Goal: Task Accomplishment & Management: Manage account settings

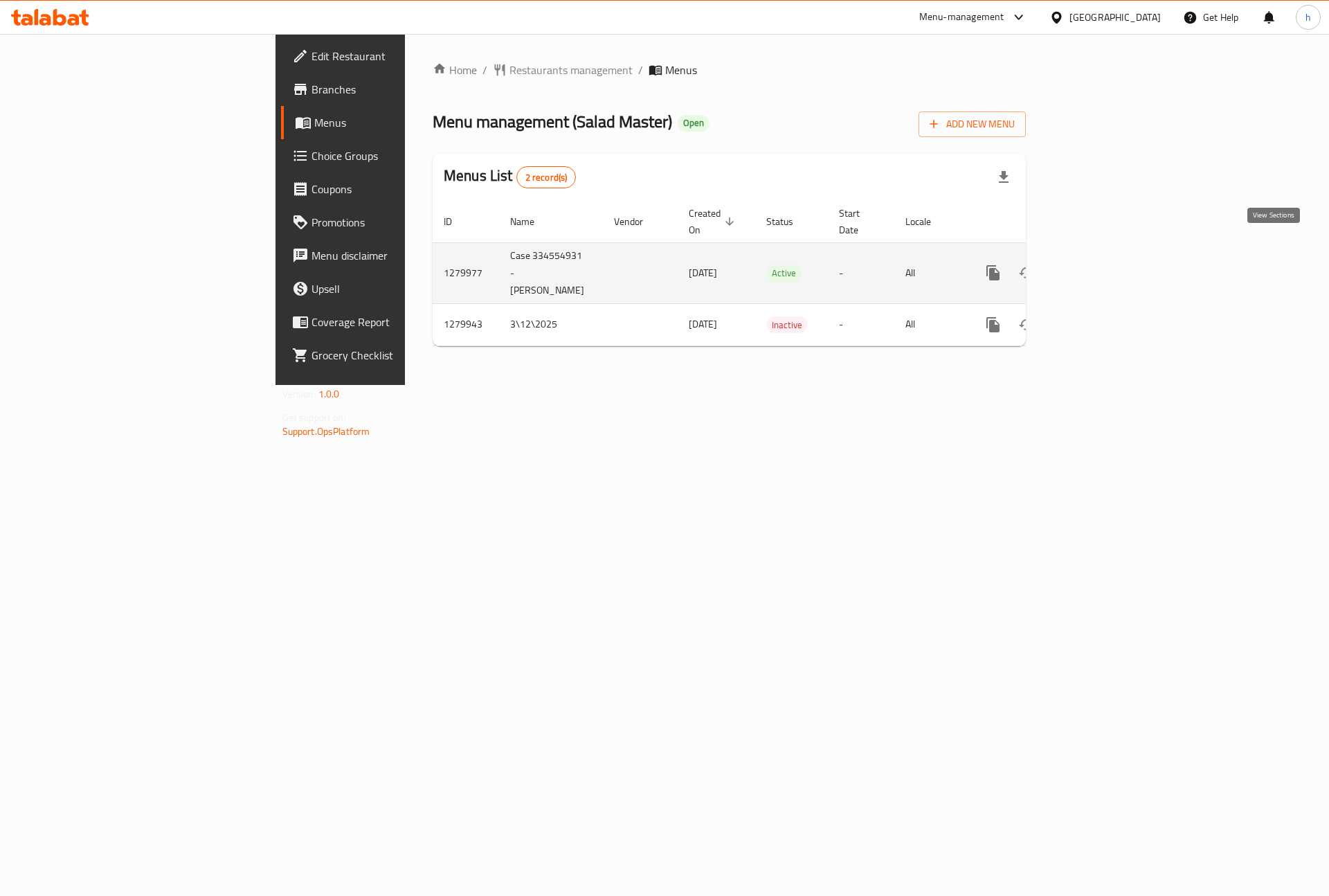
click at [1102, 264] on icon "enhanced table" at bounding box center [1093, 272] width 17 height 17
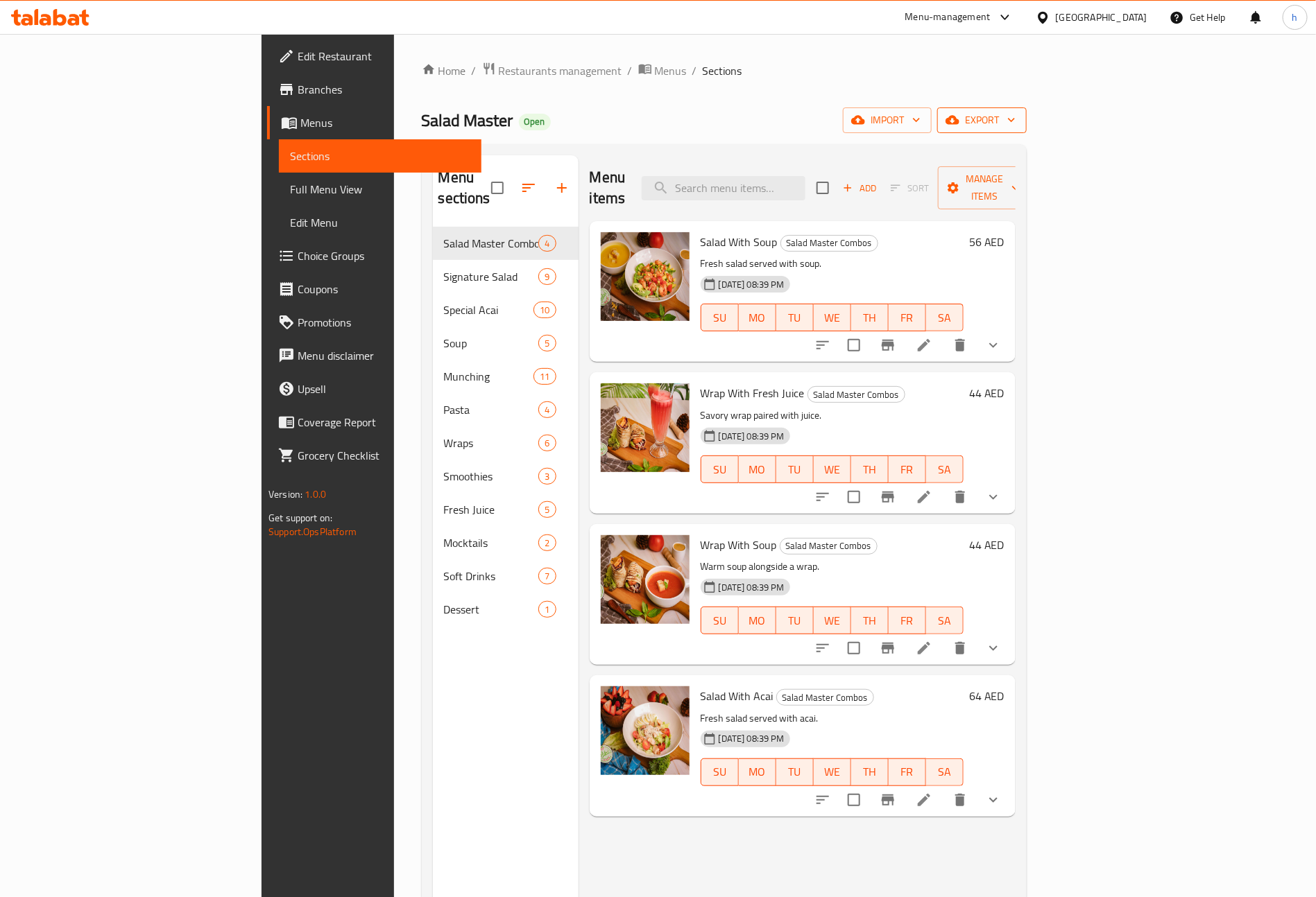
click at [1026, 110] on button "export" at bounding box center [981, 121] width 89 height 26
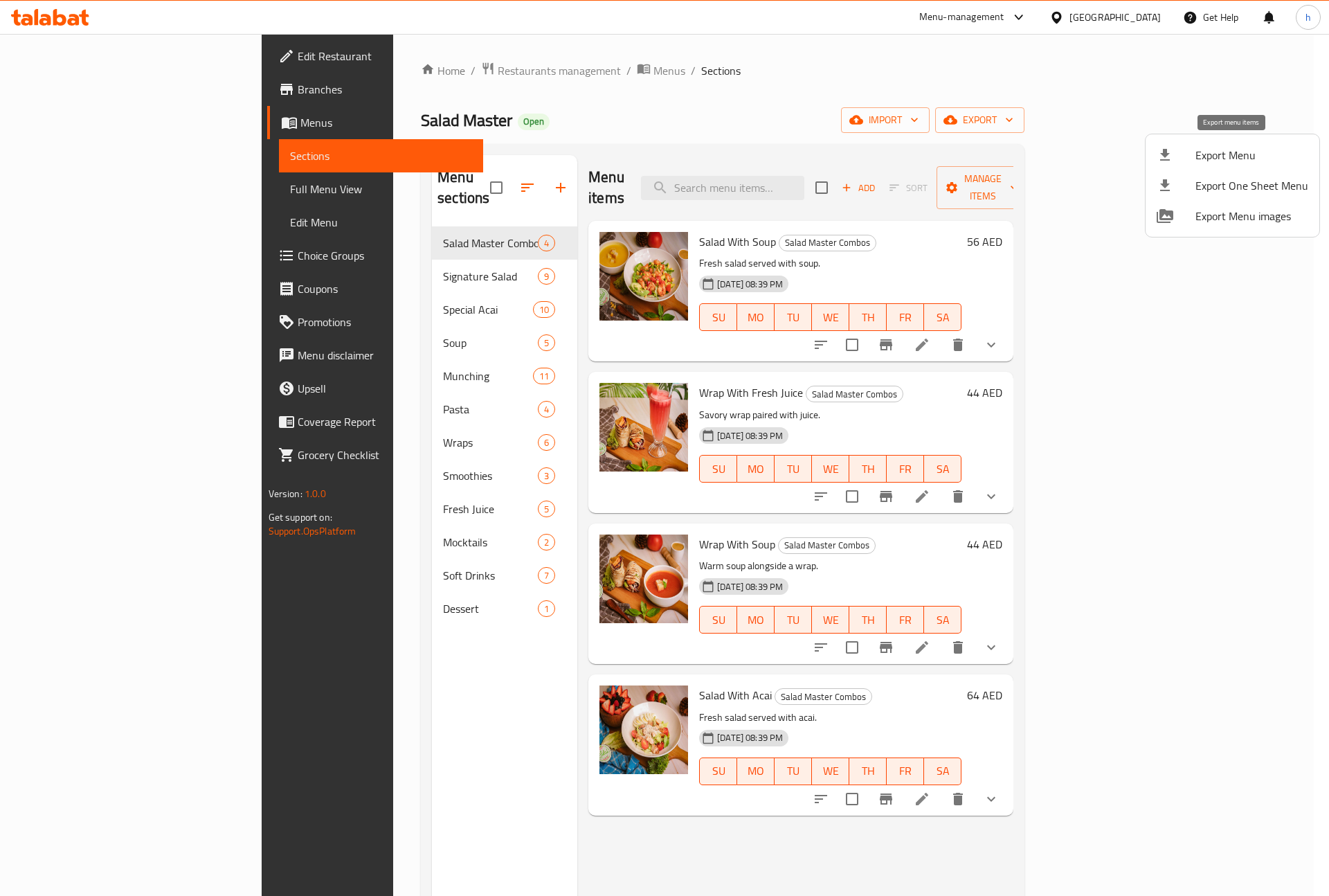
click at [1180, 153] on div at bounding box center [1176, 155] width 39 height 17
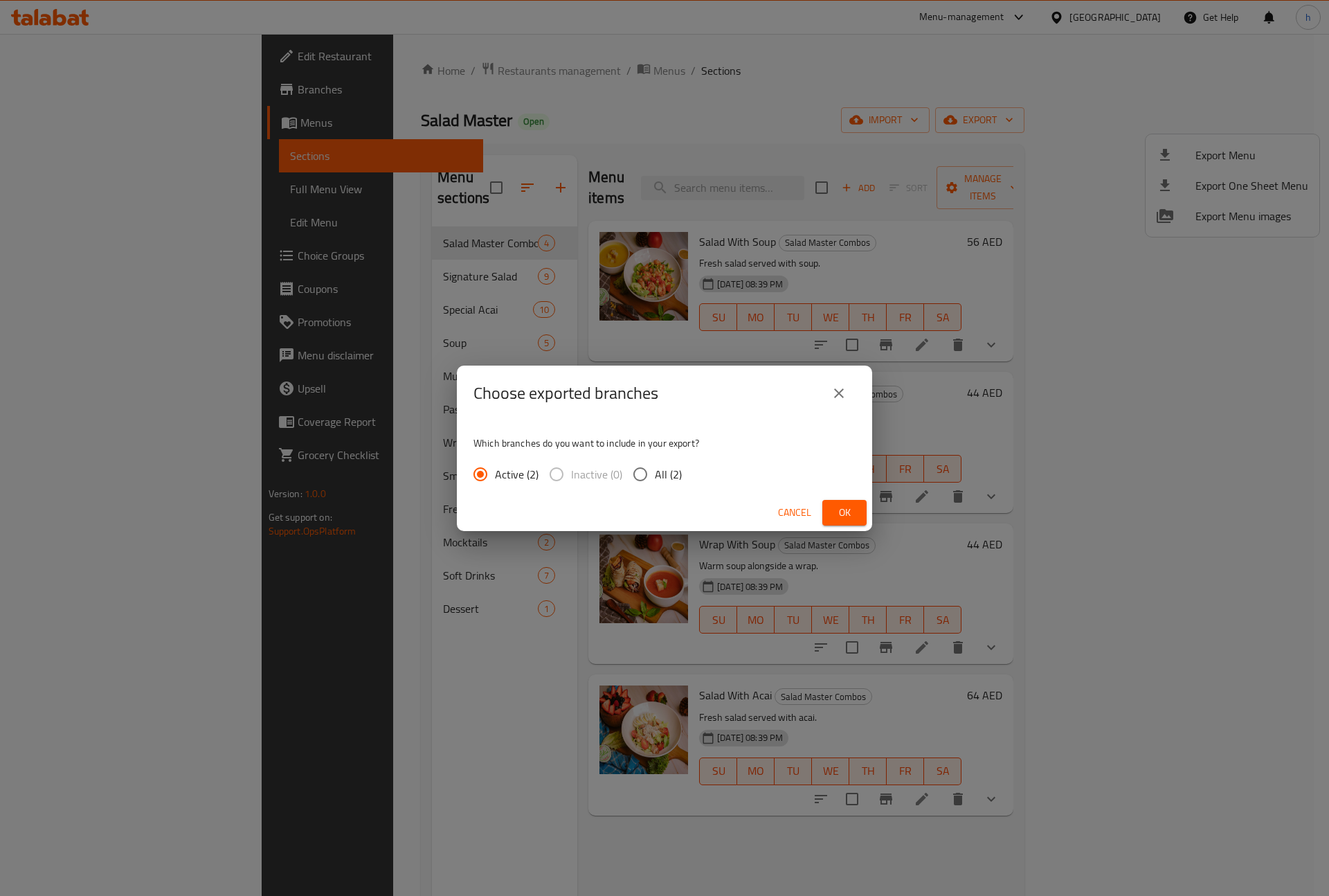
click at [657, 481] on span "All (2)" at bounding box center [669, 474] width 27 height 17
click at [655, 481] on input "All (2)" at bounding box center [640, 474] width 29 height 29
radio input "true"
click at [850, 508] on span "Ok" at bounding box center [844, 513] width 22 height 18
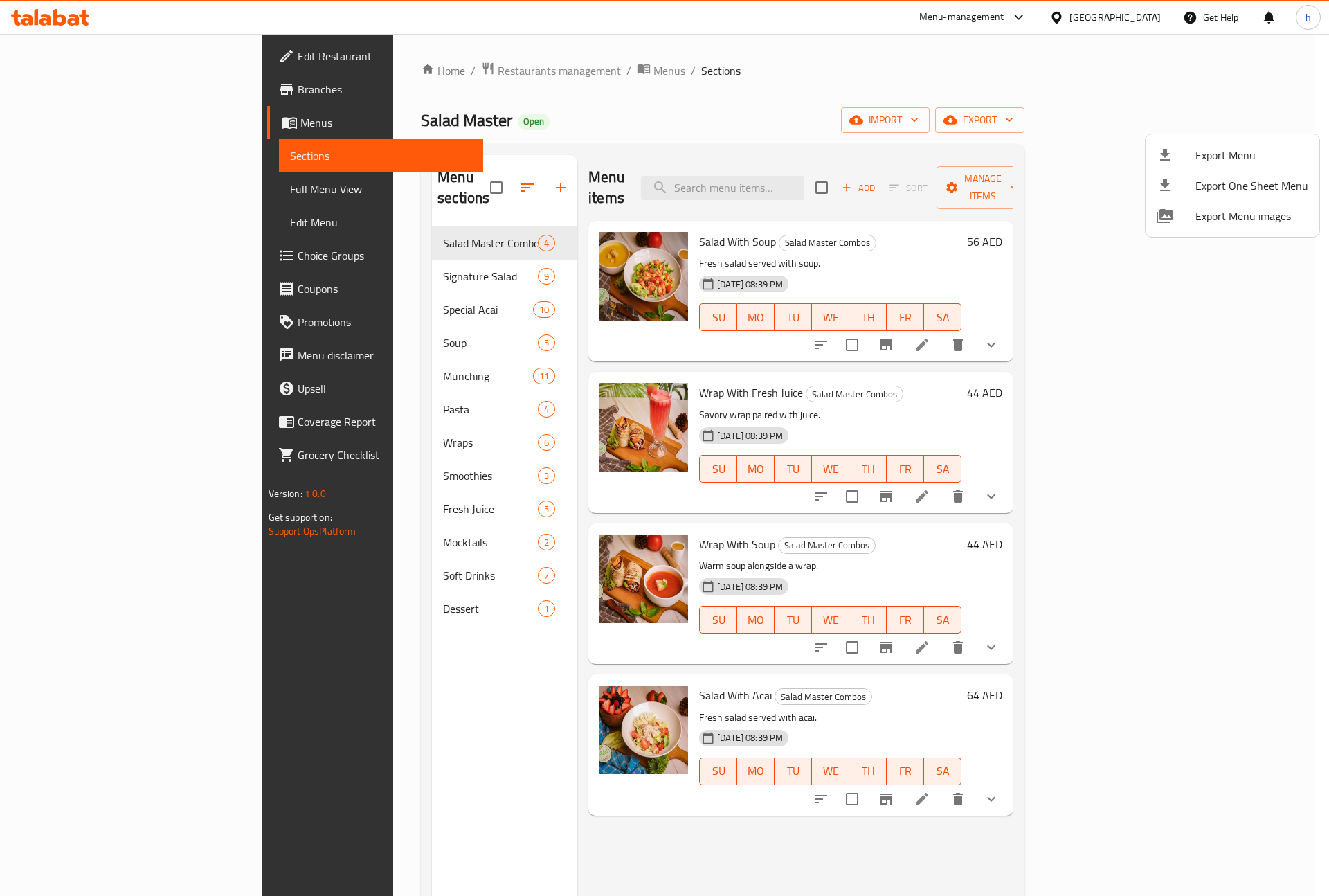
click at [64, 89] on div at bounding box center [664, 448] width 1329 height 896
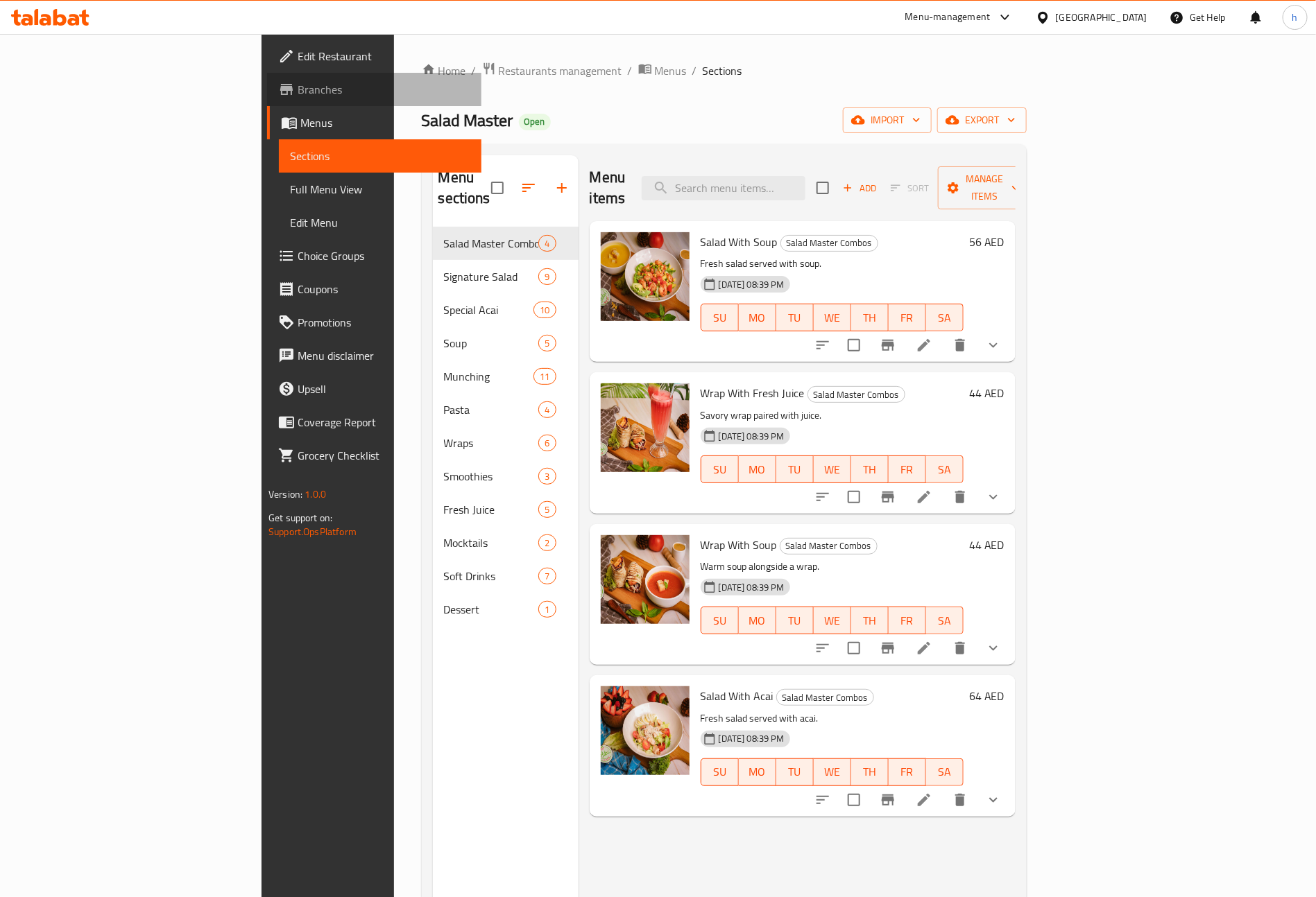
click at [298, 89] on span "Branches" at bounding box center [384, 89] width 173 height 17
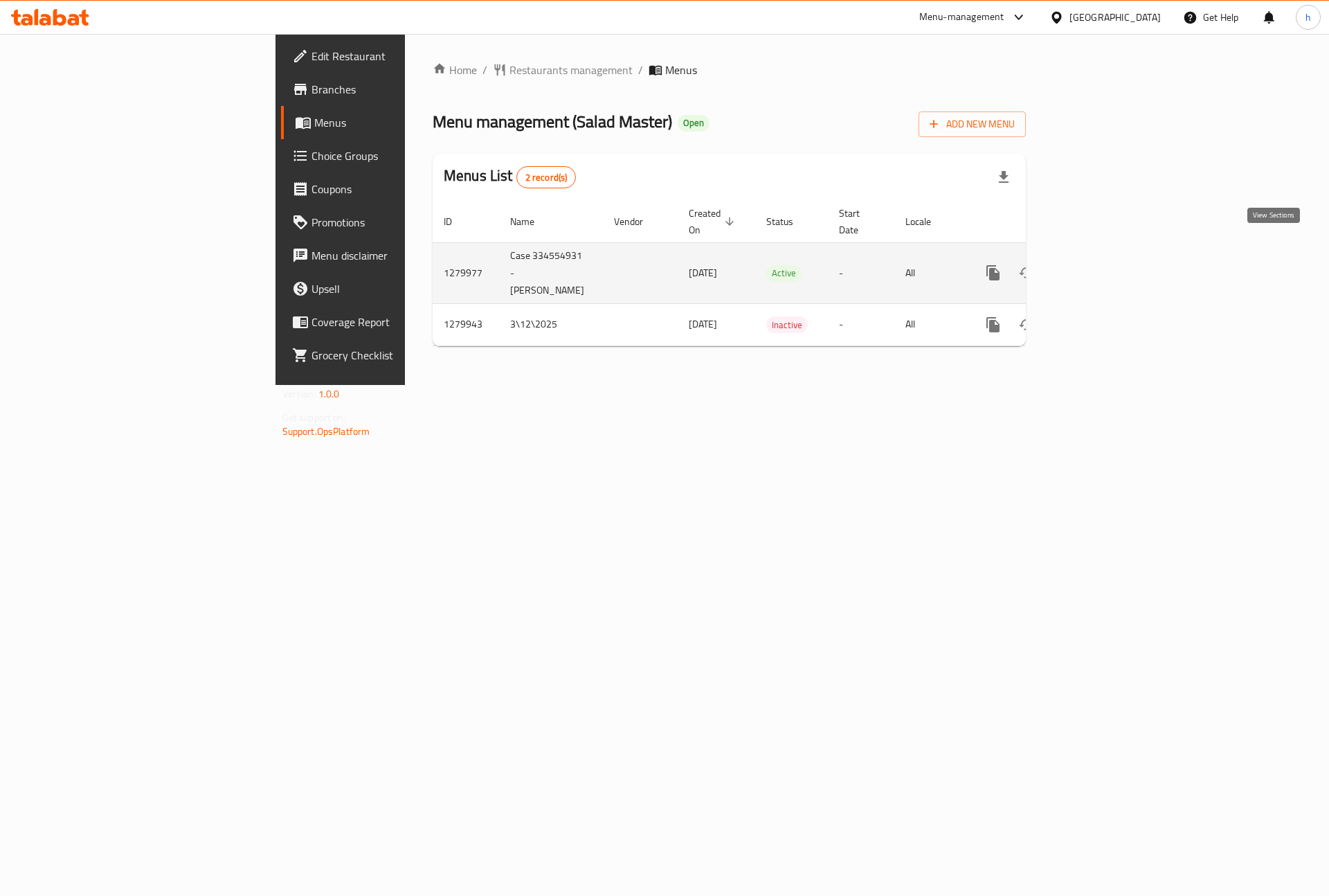
click at [1102, 264] on icon "enhanced table" at bounding box center [1093, 272] width 17 height 17
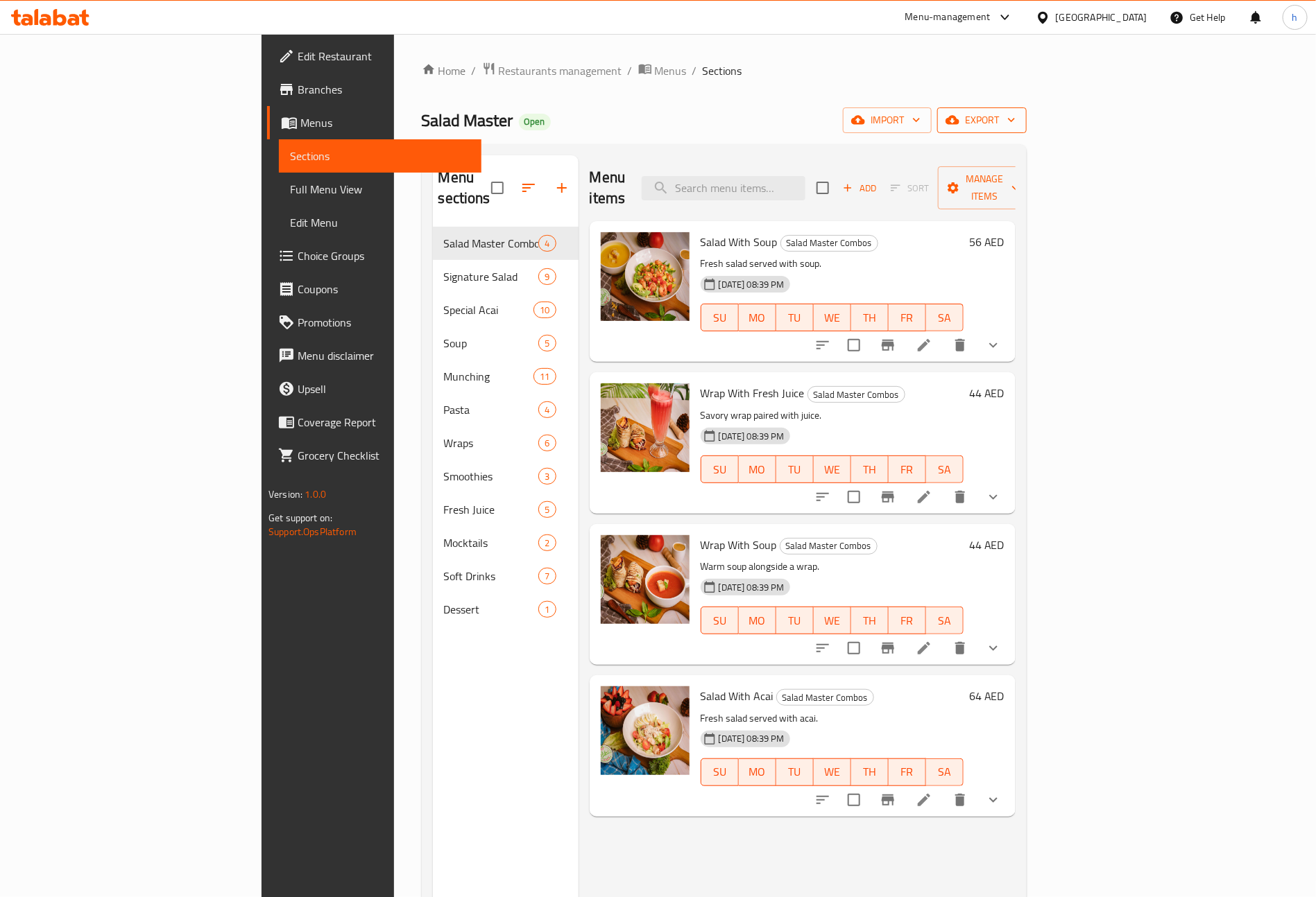
click at [1015, 129] on span "export" at bounding box center [982, 121] width 68 height 18
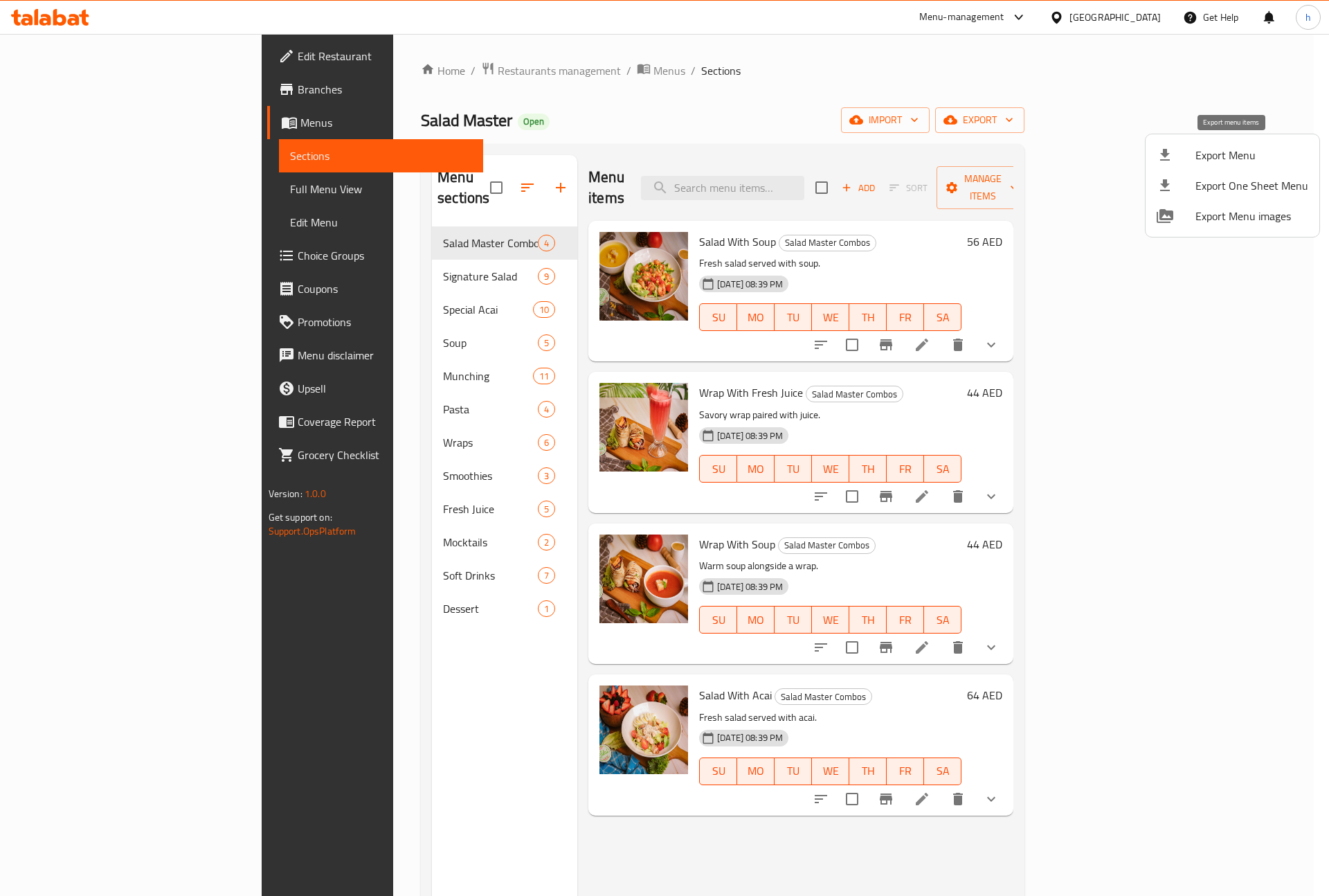
click at [1197, 150] on span "Export Menu" at bounding box center [1252, 155] width 112 height 17
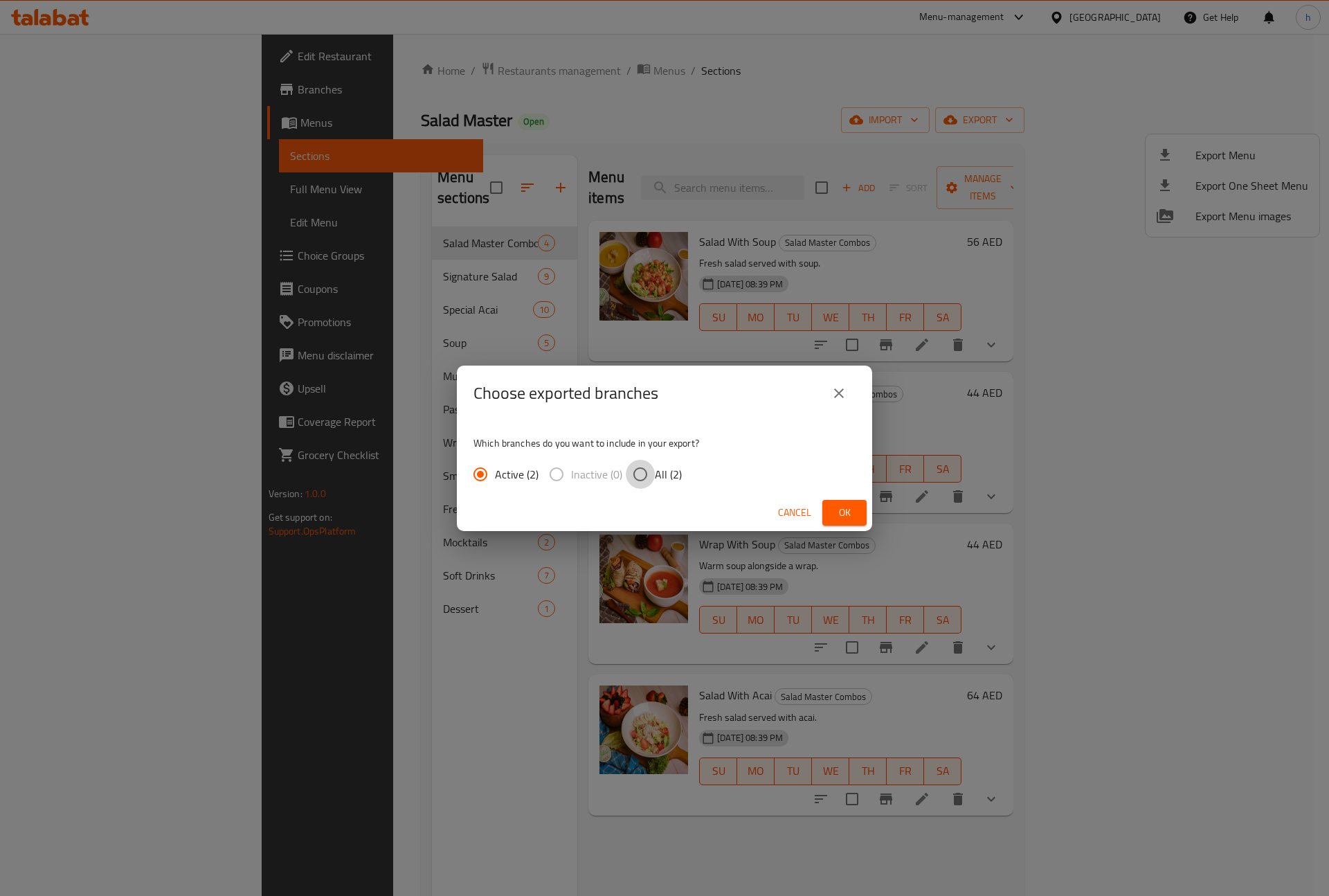
click at [640, 482] on input "All (2)" at bounding box center [640, 474] width 29 height 29
radio input "true"
click at [840, 508] on span "Ok" at bounding box center [844, 513] width 22 height 18
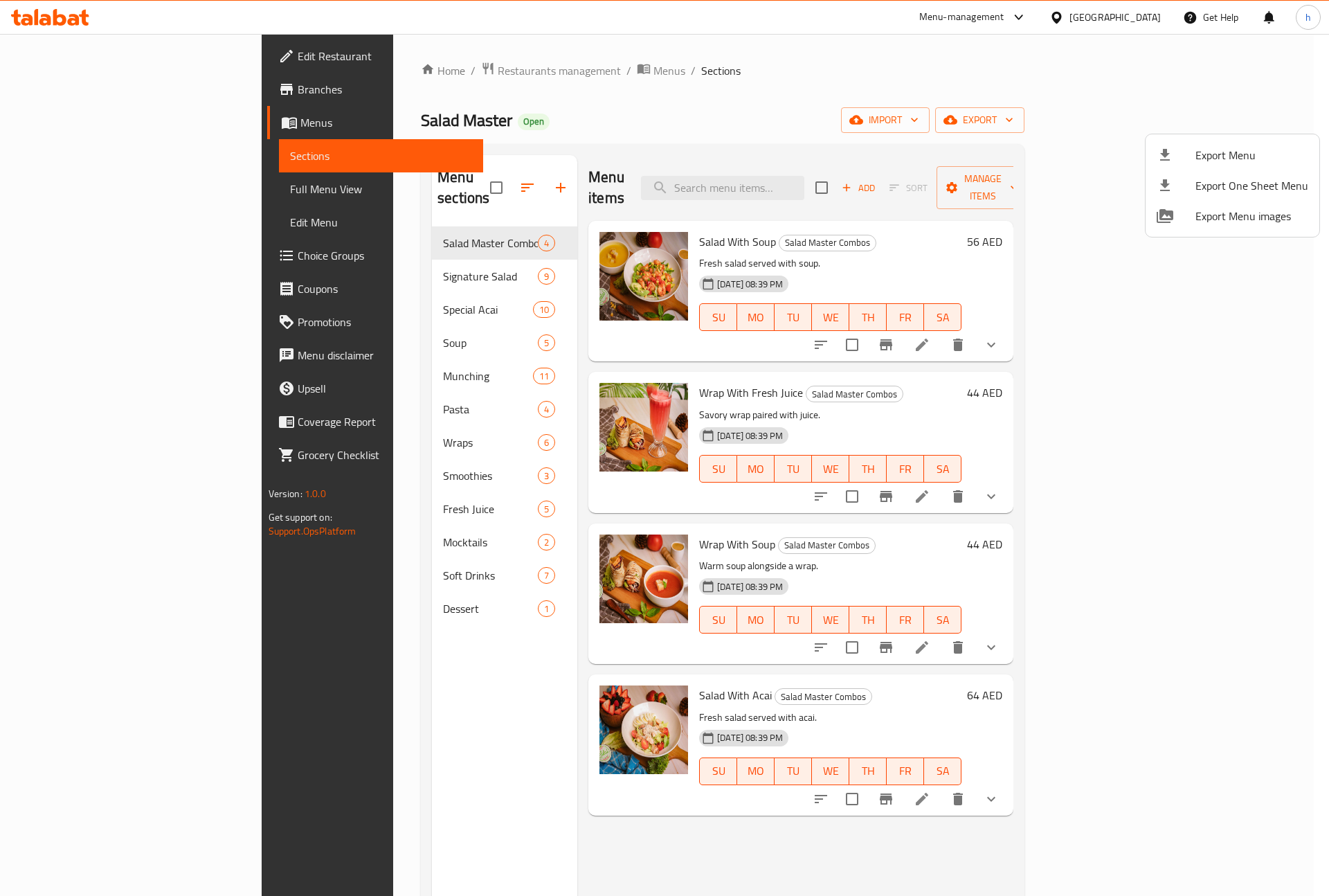
click at [356, 293] on div at bounding box center [664, 448] width 1329 height 896
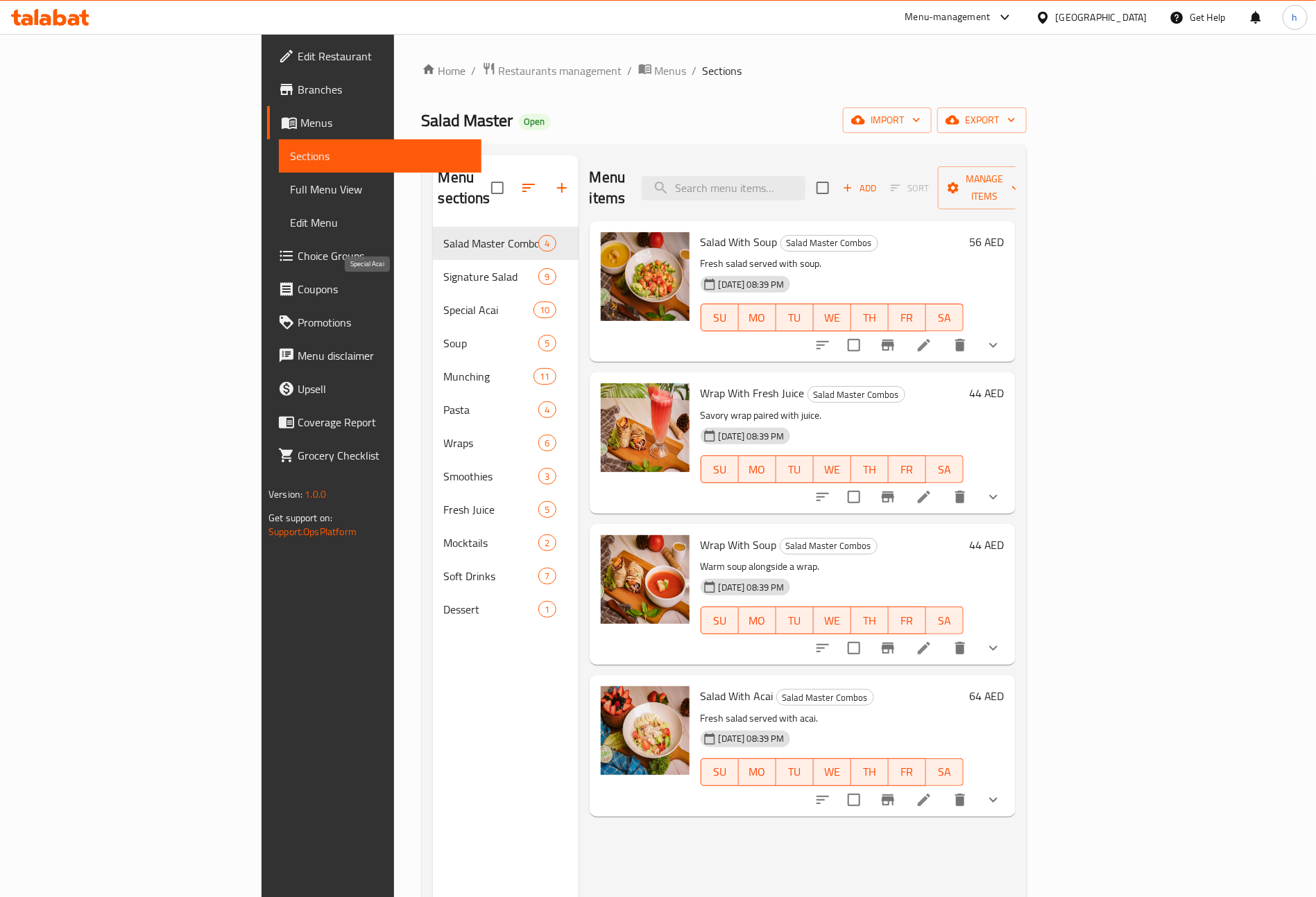
click at [443, 302] on span "Special Acai" at bounding box center [489, 310] width 90 height 17
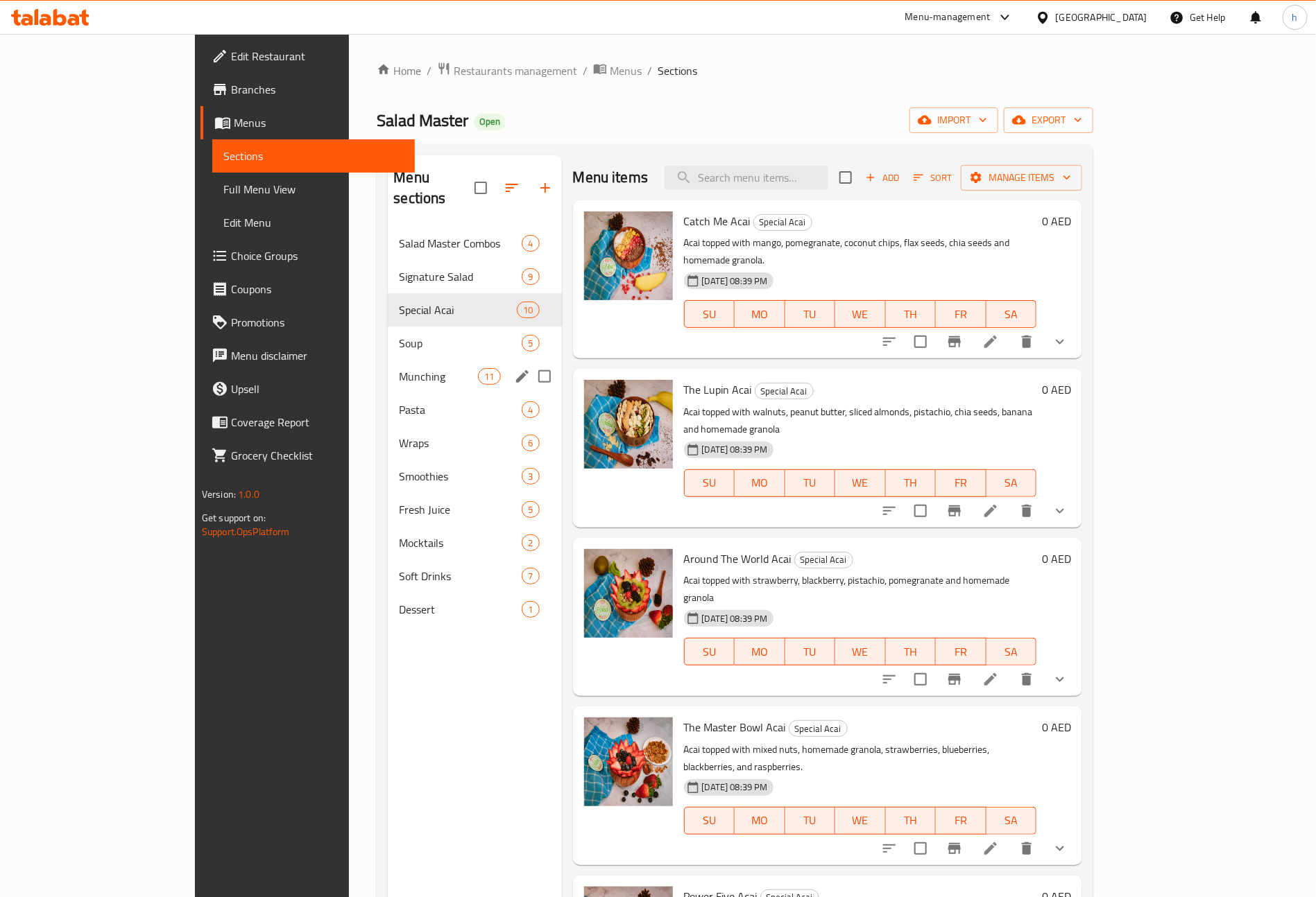
click at [388, 364] on div "Munching 11" at bounding box center [474, 376] width 173 height 33
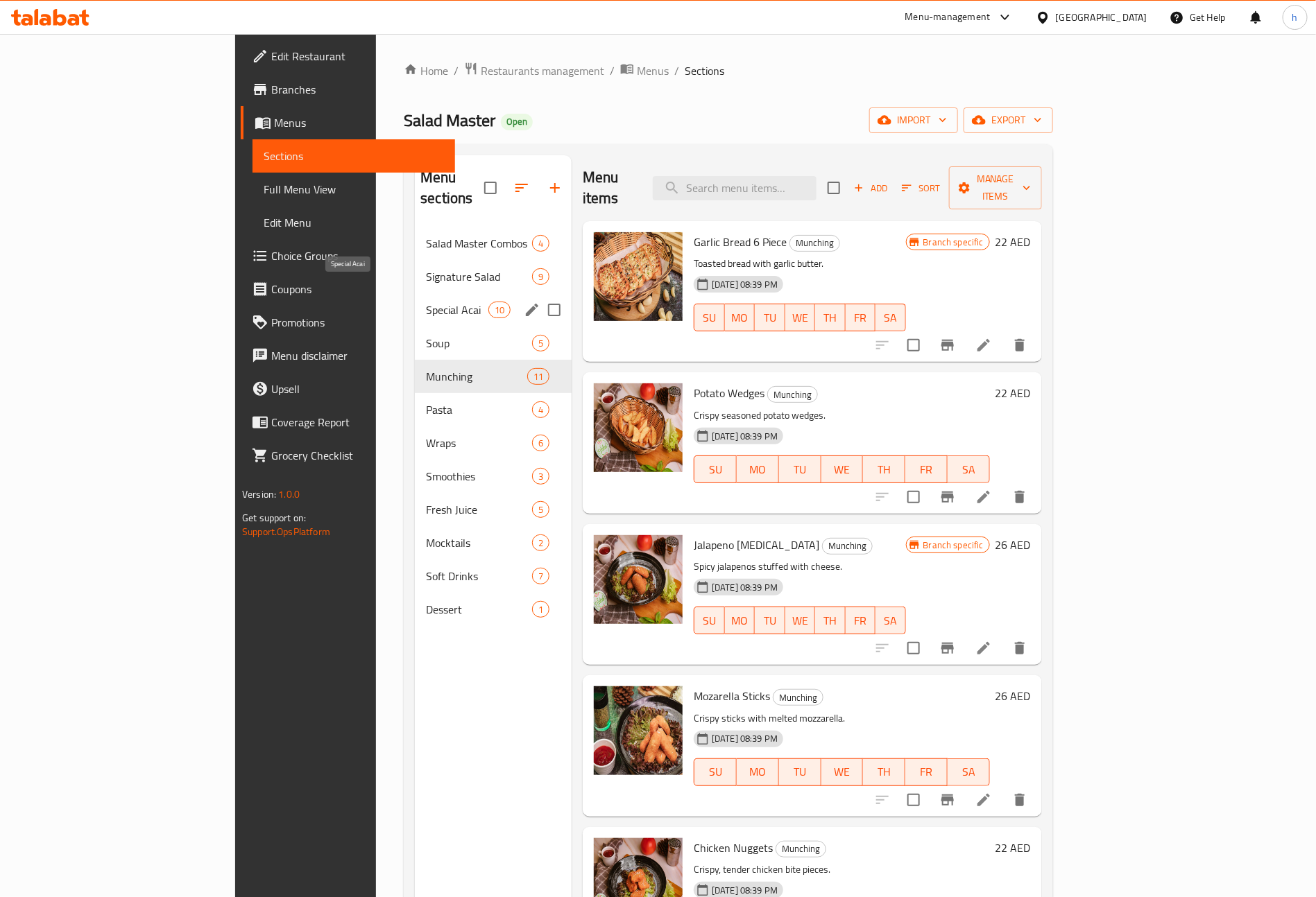
click at [426, 302] on span "Special Acai" at bounding box center [457, 310] width 63 height 17
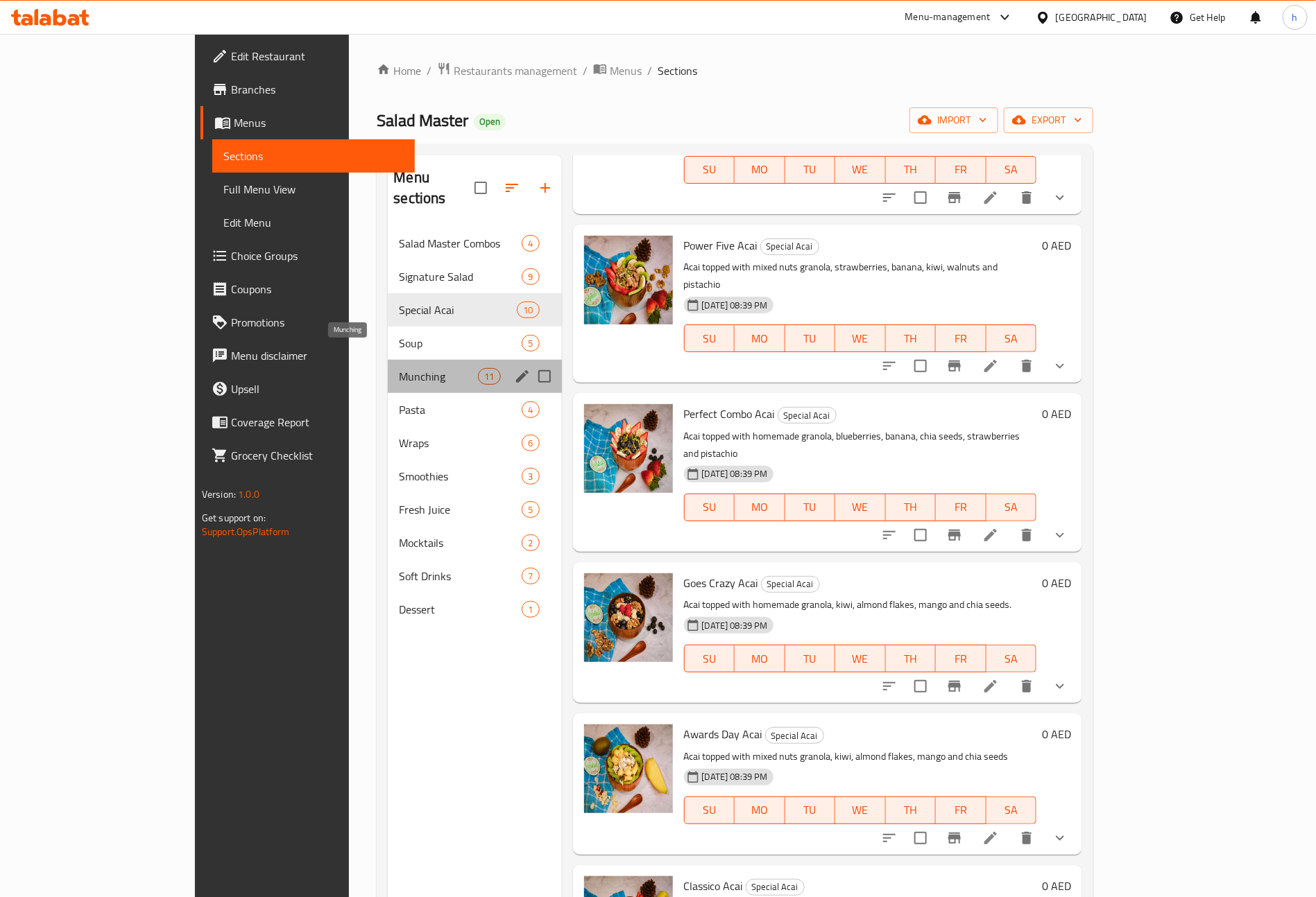
click at [398, 368] on span "Munching" at bounding box center [438, 376] width 79 height 17
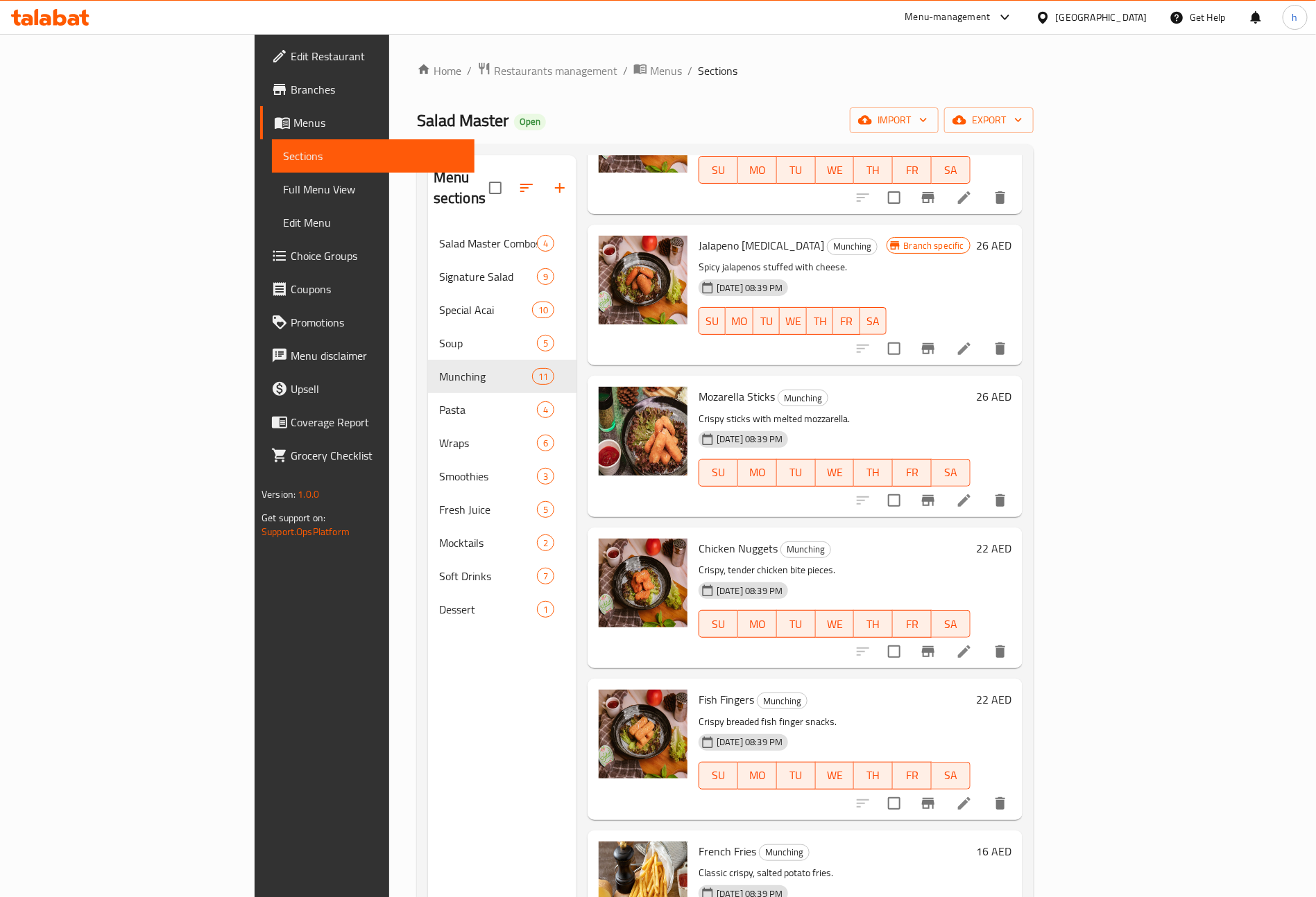
scroll to position [416, 0]
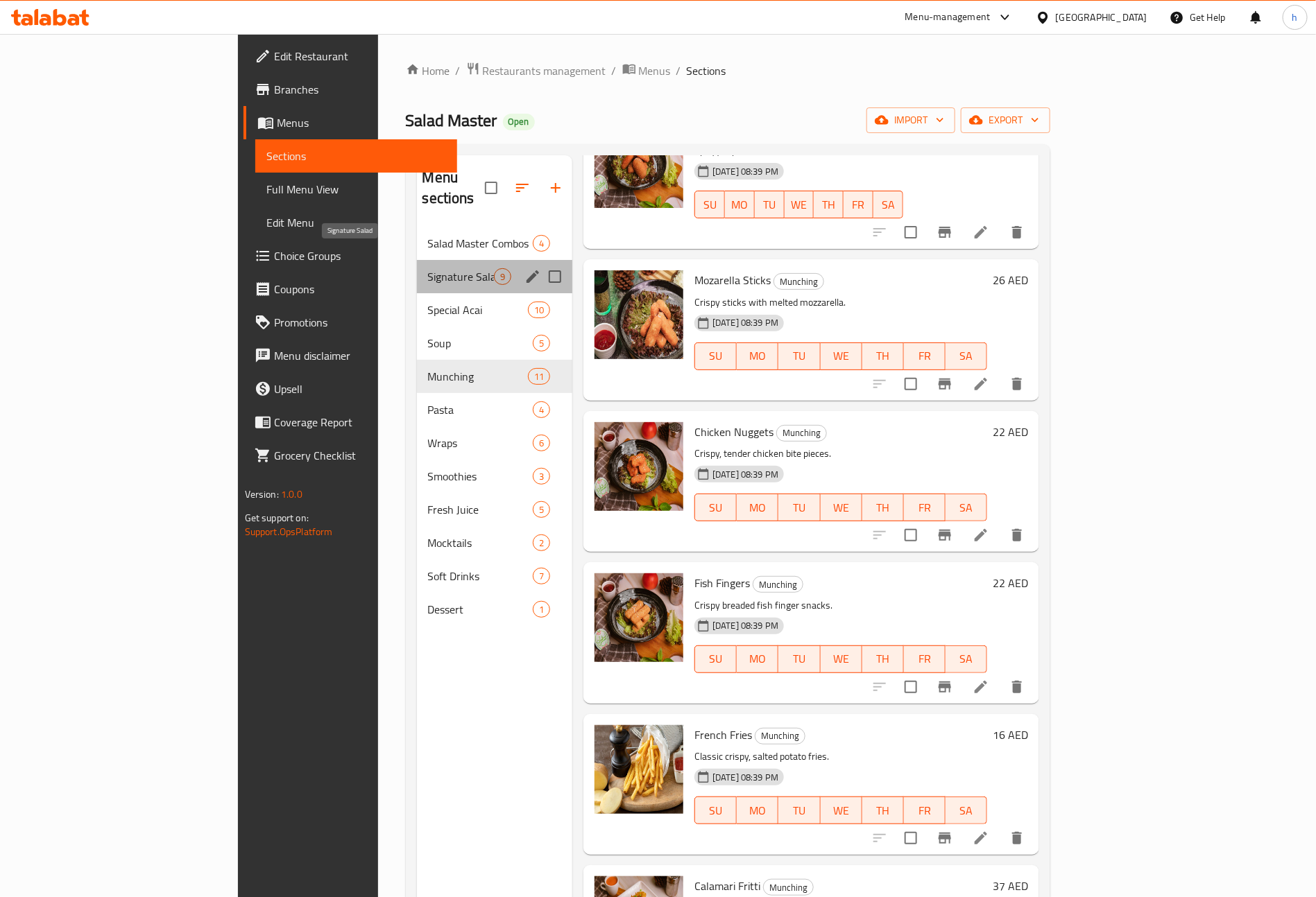
click at [428, 268] on span "Signature Salad" at bounding box center [461, 276] width 66 height 17
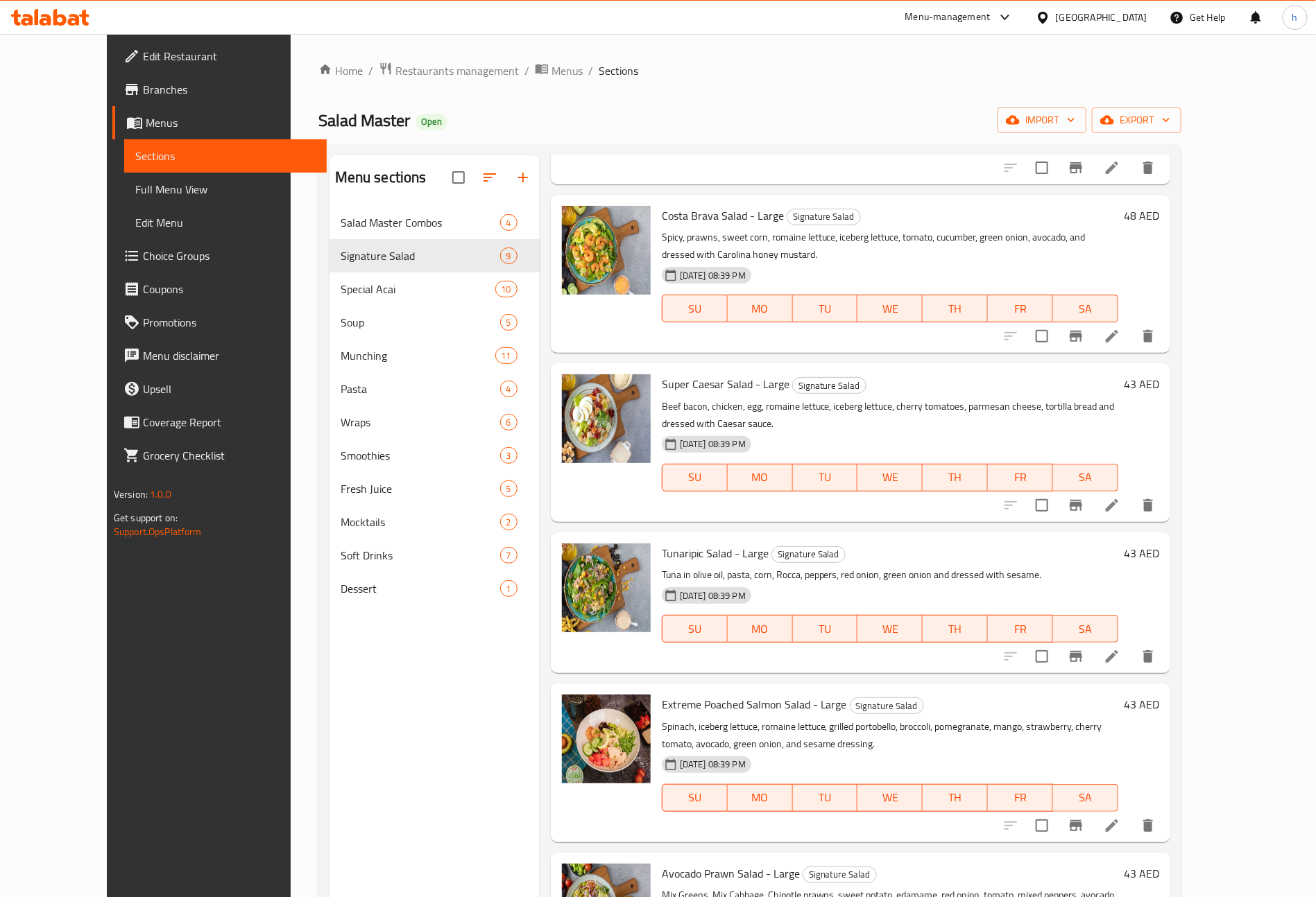
click at [143, 55] on span "Edit Restaurant" at bounding box center [229, 56] width 173 height 17
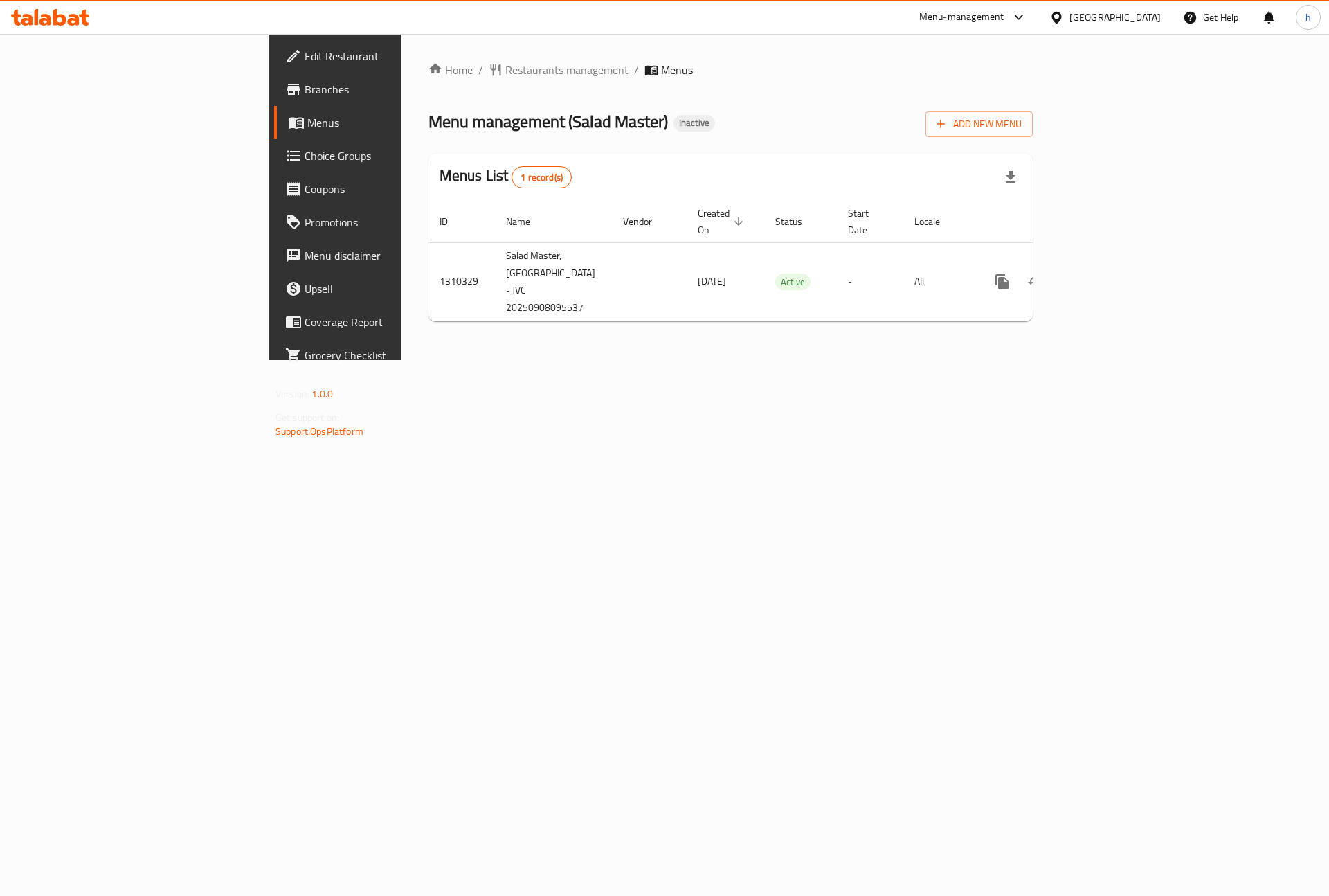
click at [305, 88] on span "Branches" at bounding box center [392, 89] width 175 height 17
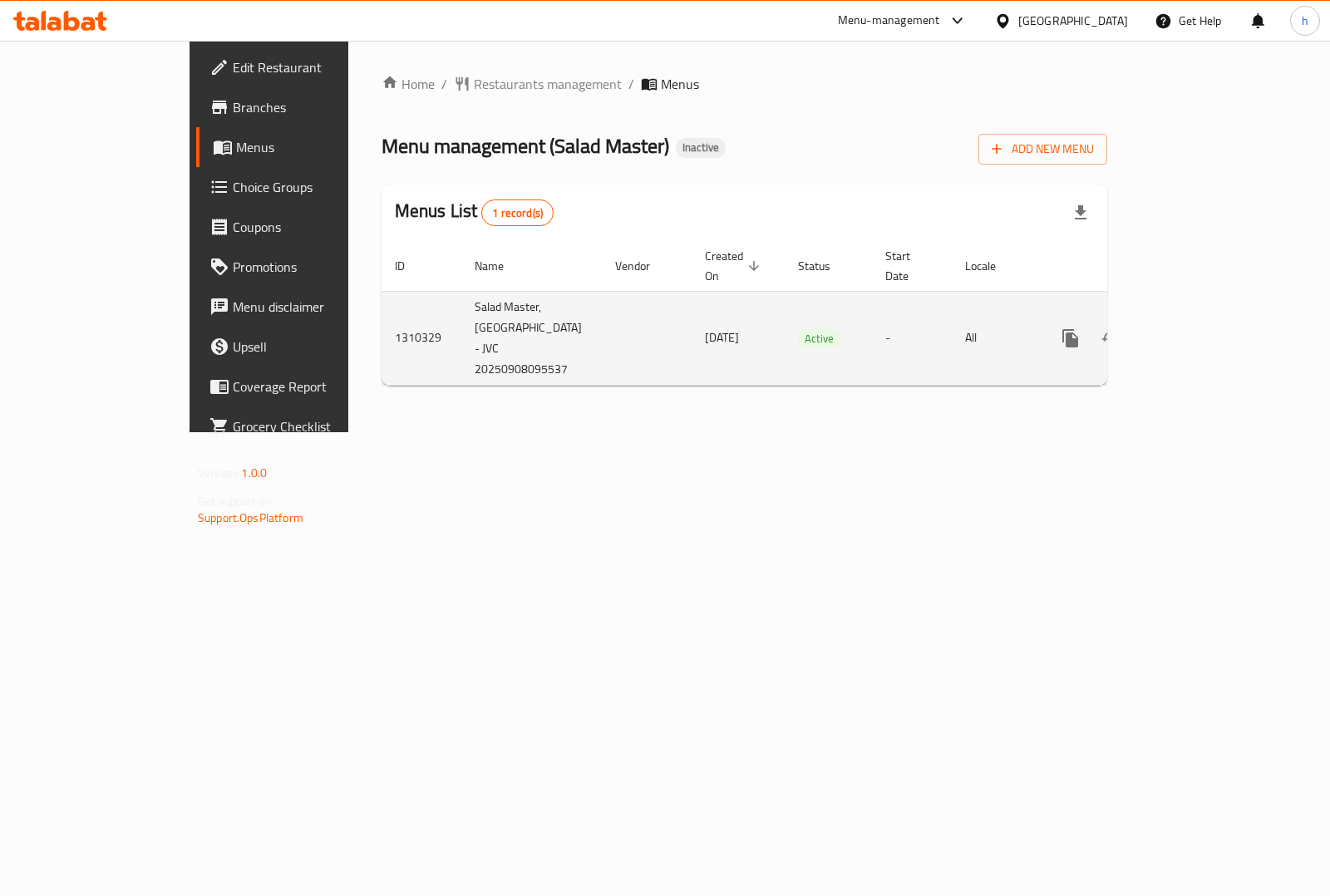
click at [1200, 328] on icon "enhanced table" at bounding box center [1190, 338] width 20 height 20
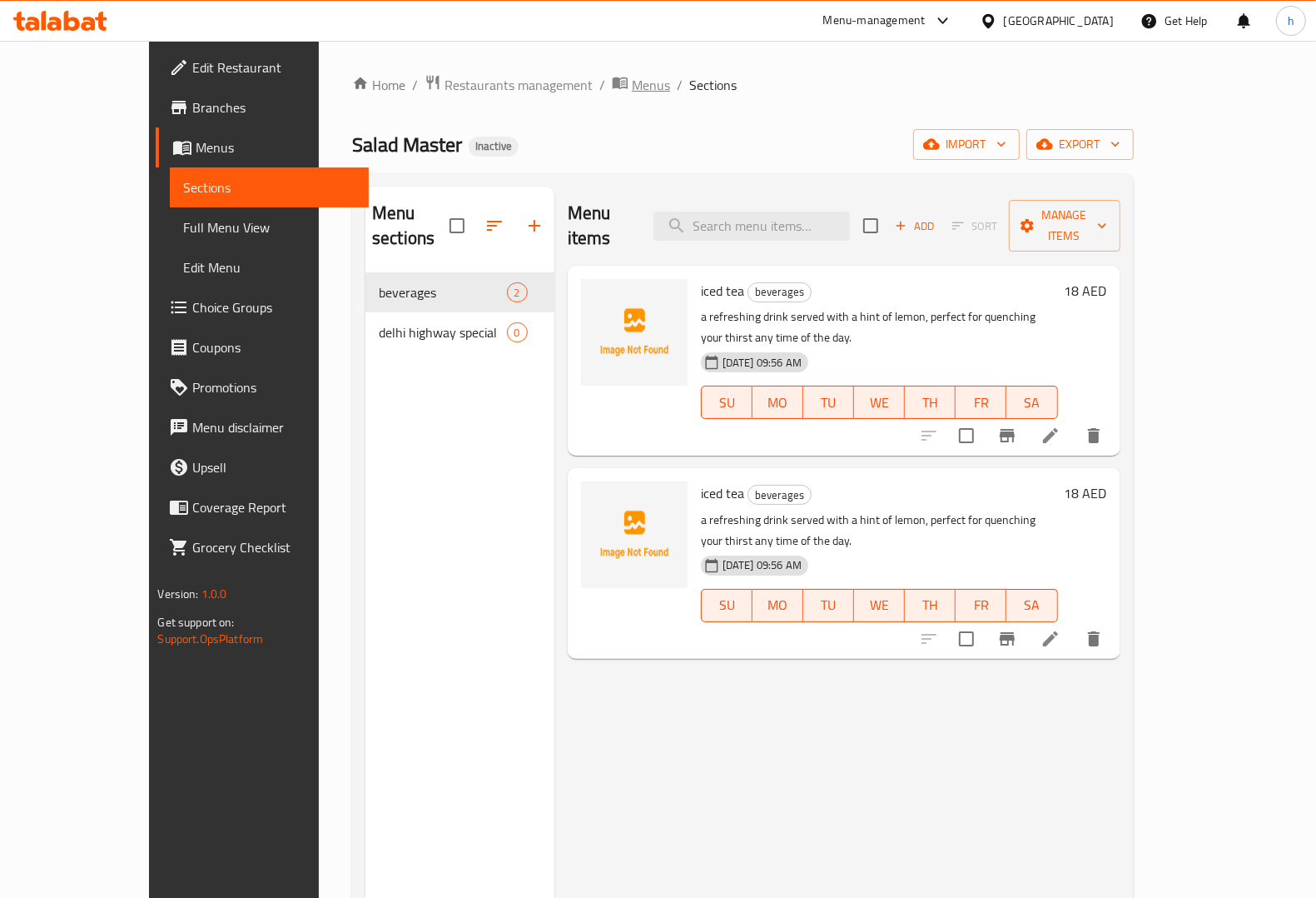
click at [632, 92] on span "Menus" at bounding box center [651, 85] width 39 height 20
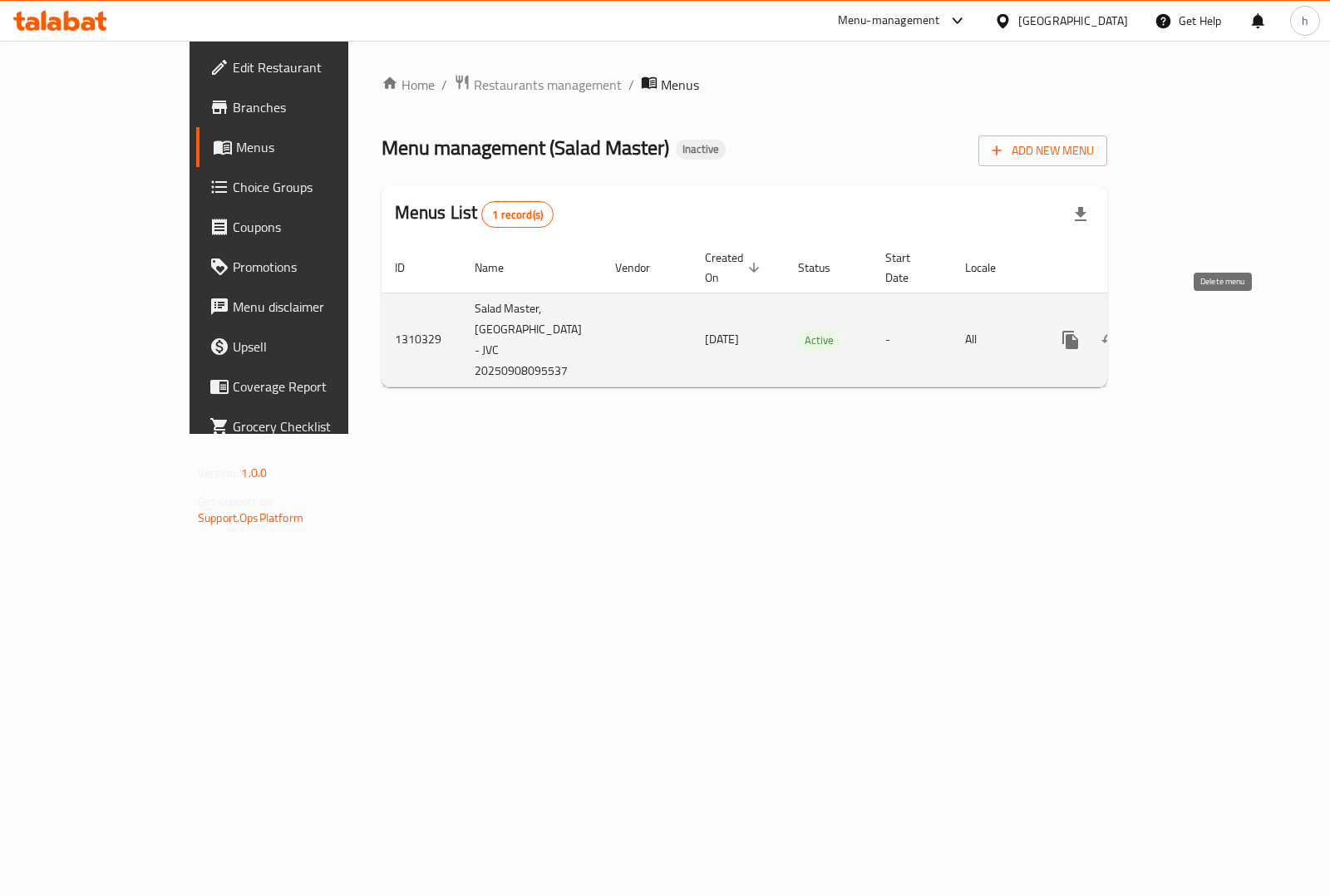
click at [1156, 333] on icon "enhanced table" at bounding box center [1150, 340] width 12 height 15
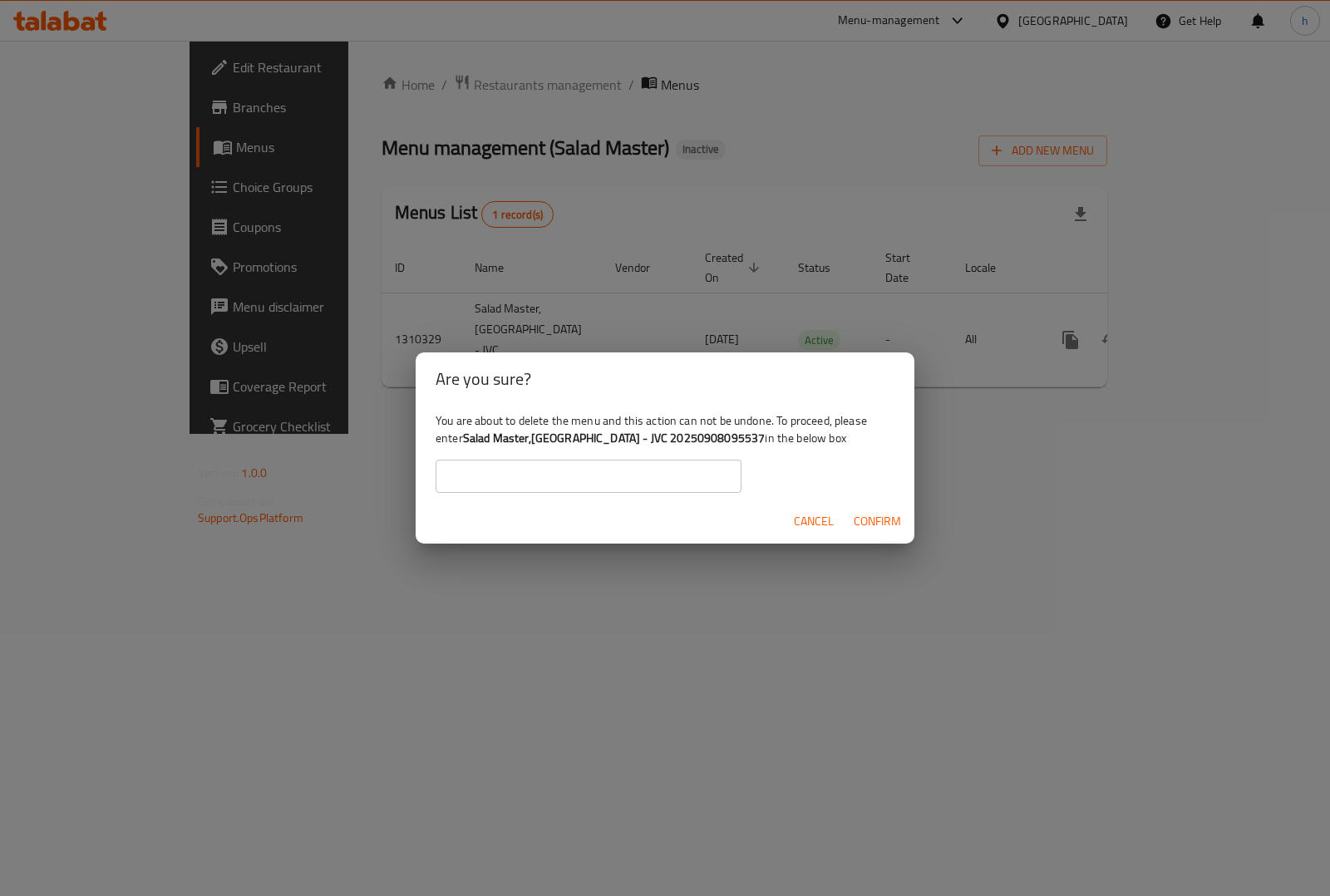
click at [890, 507] on button "Confirm" at bounding box center [877, 522] width 61 height 31
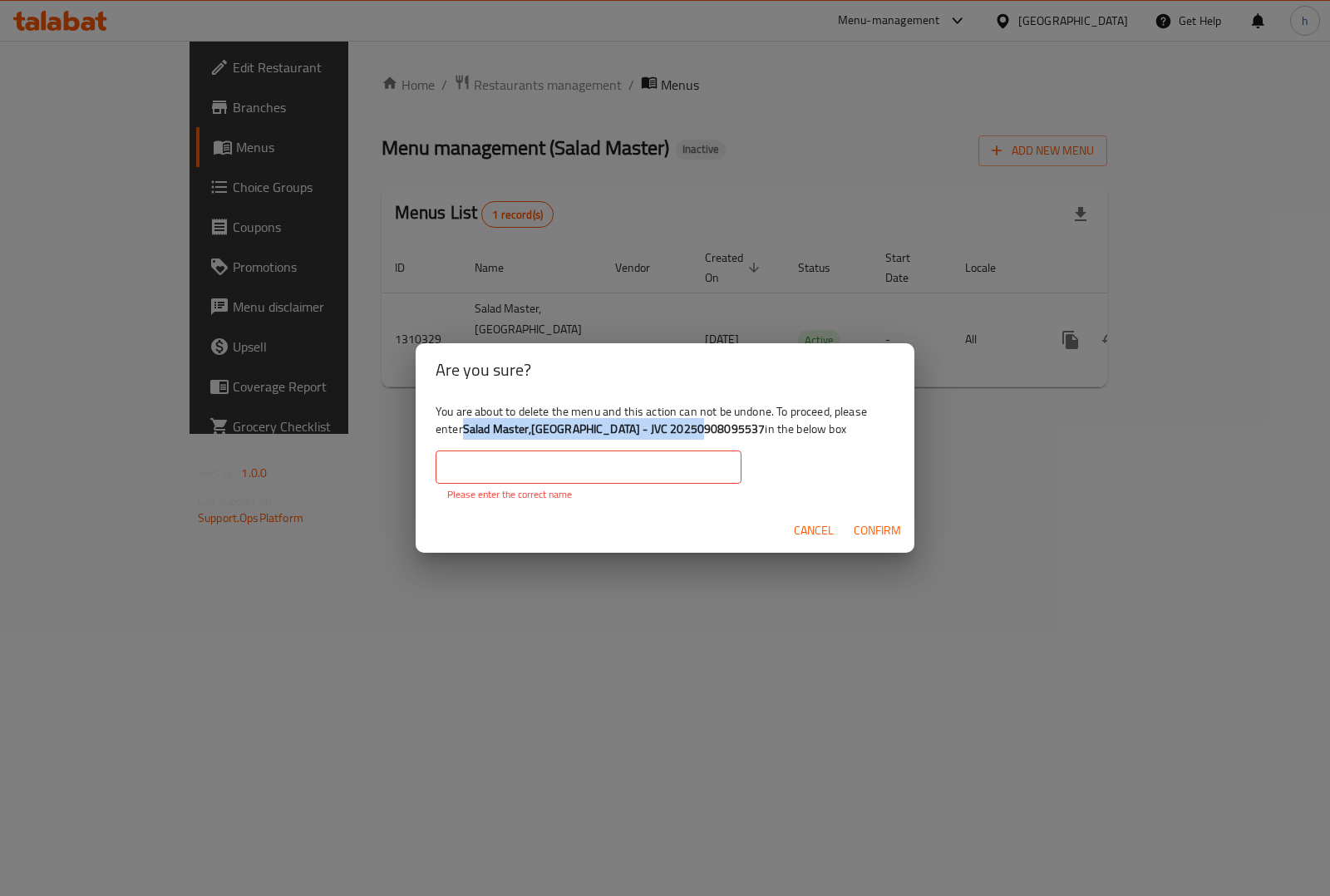
drag, startPoint x: 466, startPoint y: 429, endPoint x: 669, endPoint y: 430, distance: 203.0
click at [669, 430] on b "Salad Master,Jumeirah Village Circle - JVC 20250908095537" at bounding box center [614, 428] width 303 height 21
copy b "Salad Master,Jumeirah Village Circle - JVC"
click at [575, 467] on input "text" at bounding box center [588, 467] width 306 height 33
paste input "Salad Master,Jumeirah Village Circle - JVC"
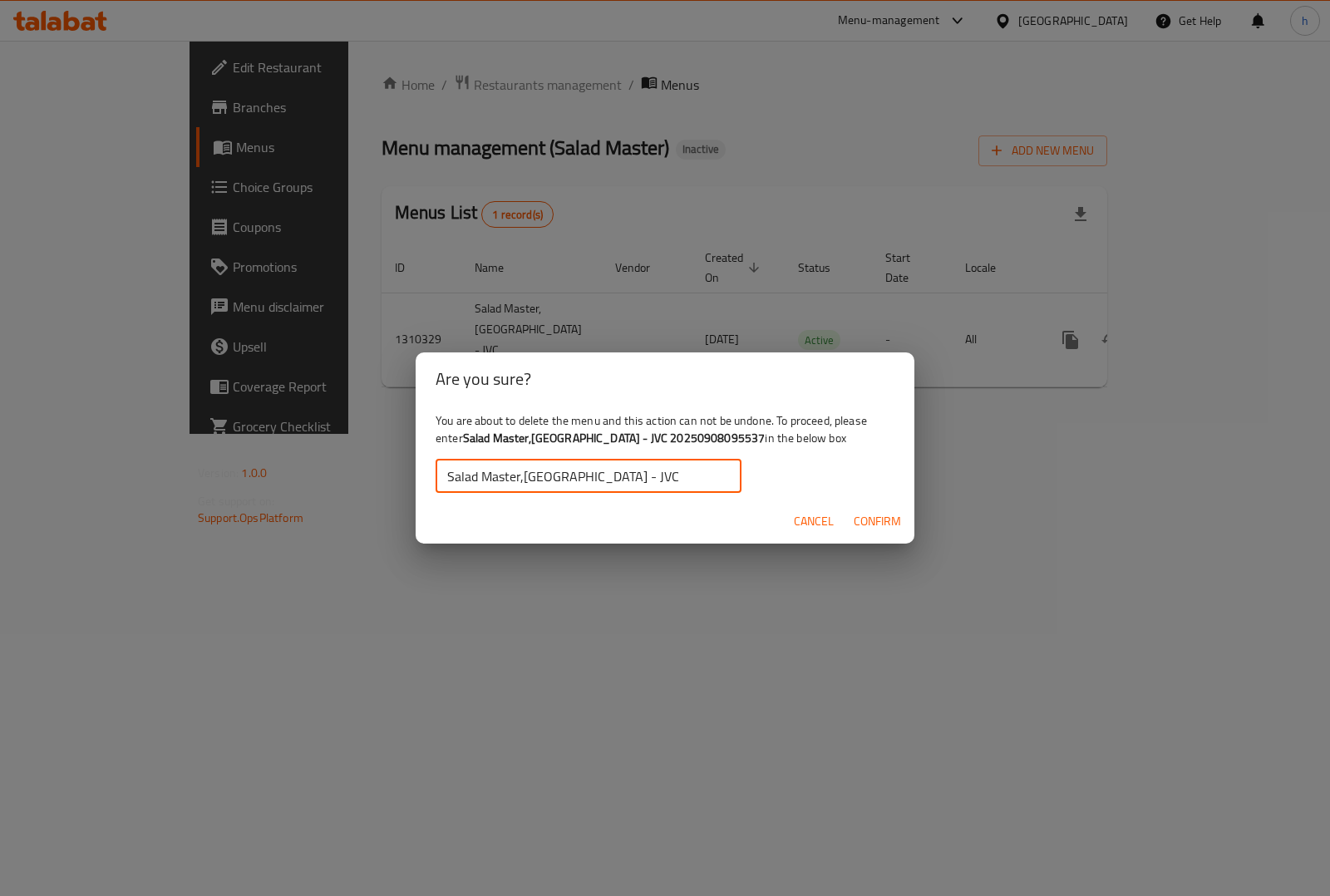
type input "Salad Master,Jumeirah Village Circle - JVC"
click at [821, 518] on span "Cancel" at bounding box center [813, 522] width 40 height 21
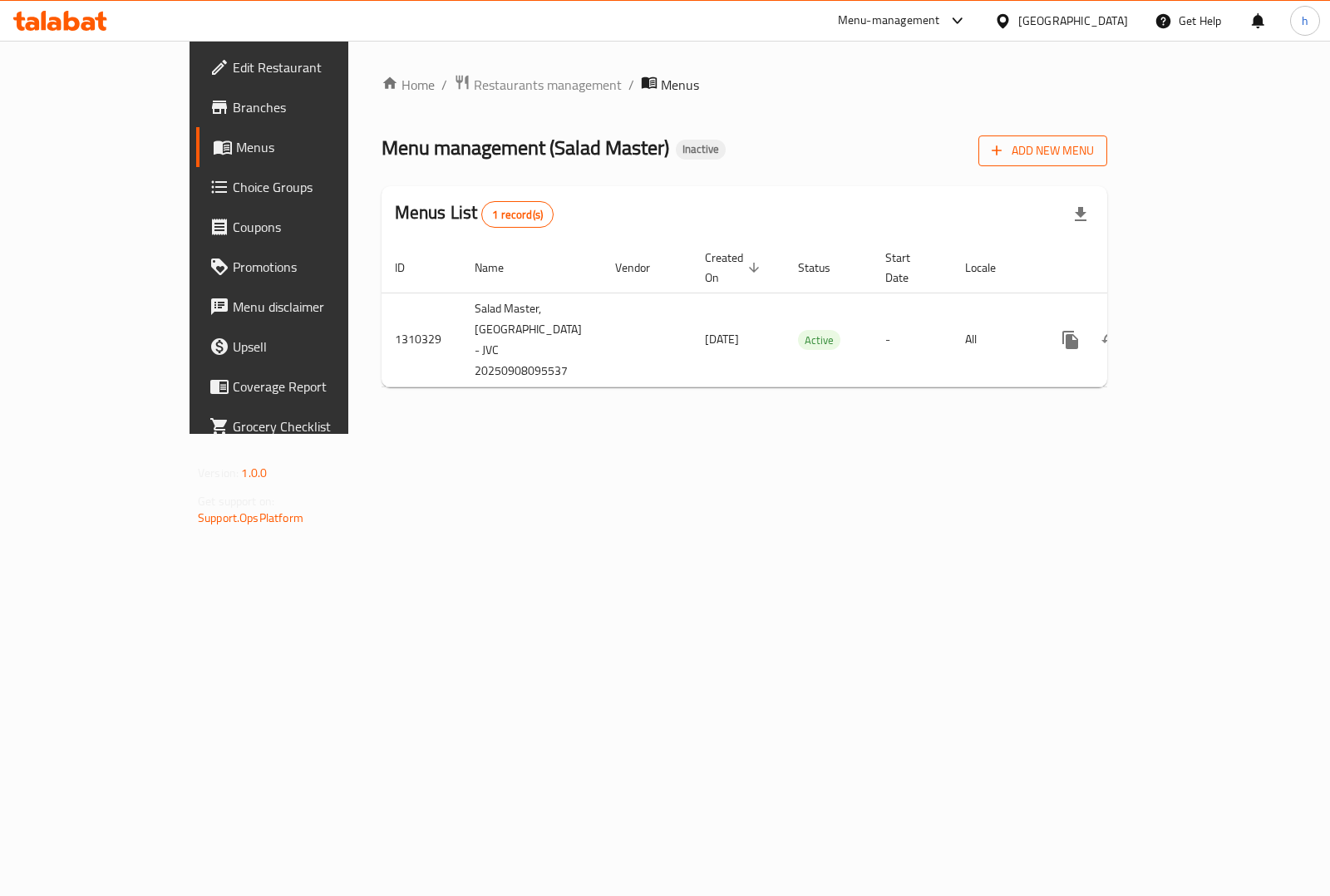
click at [1107, 163] on button "Add New Menu" at bounding box center [1043, 150] width 129 height 31
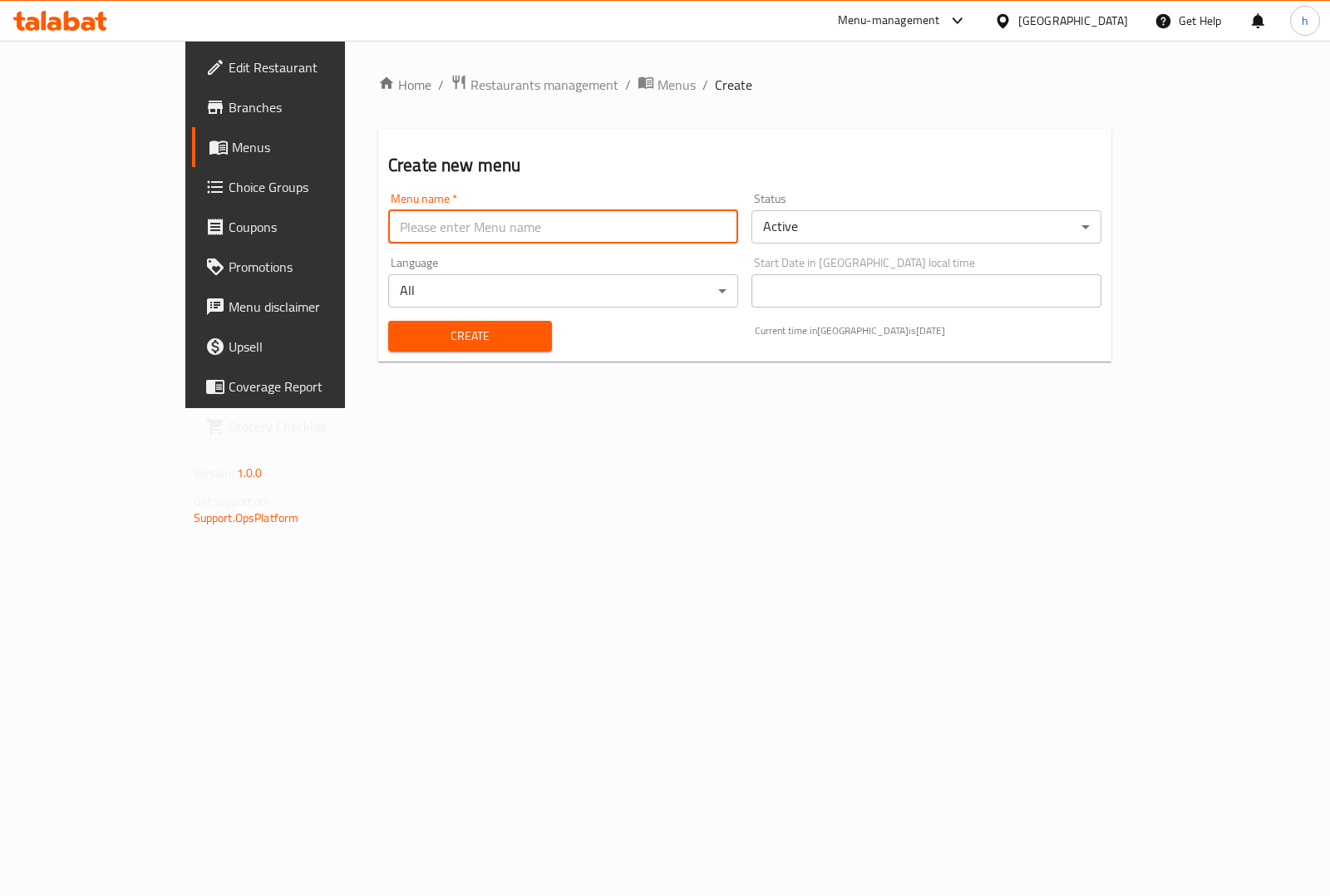
click at [625, 222] on input "text" at bounding box center [562, 227] width 350 height 33
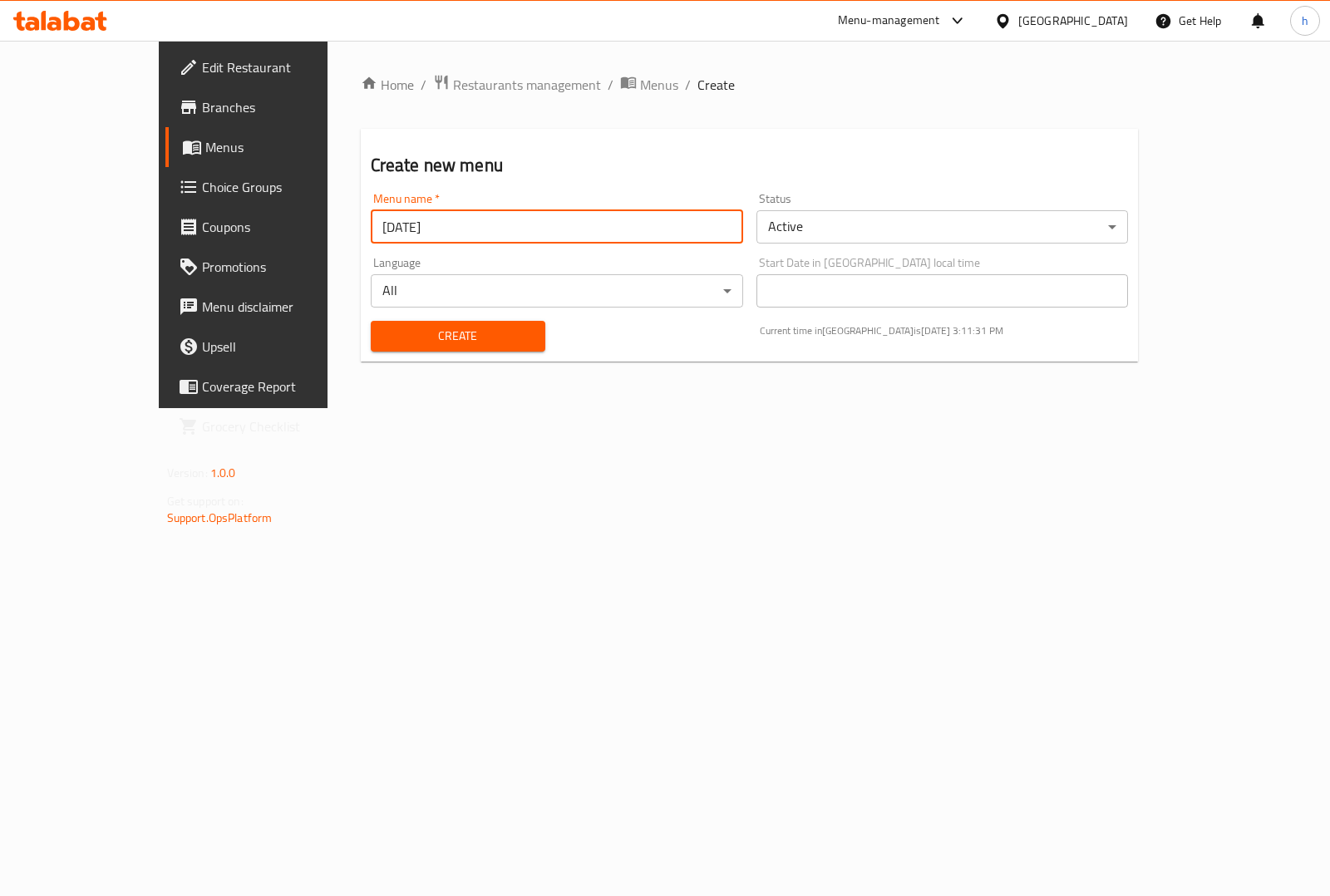
type input "9/8/2025"
click at [463, 347] on button "Create" at bounding box center [457, 337] width 175 height 31
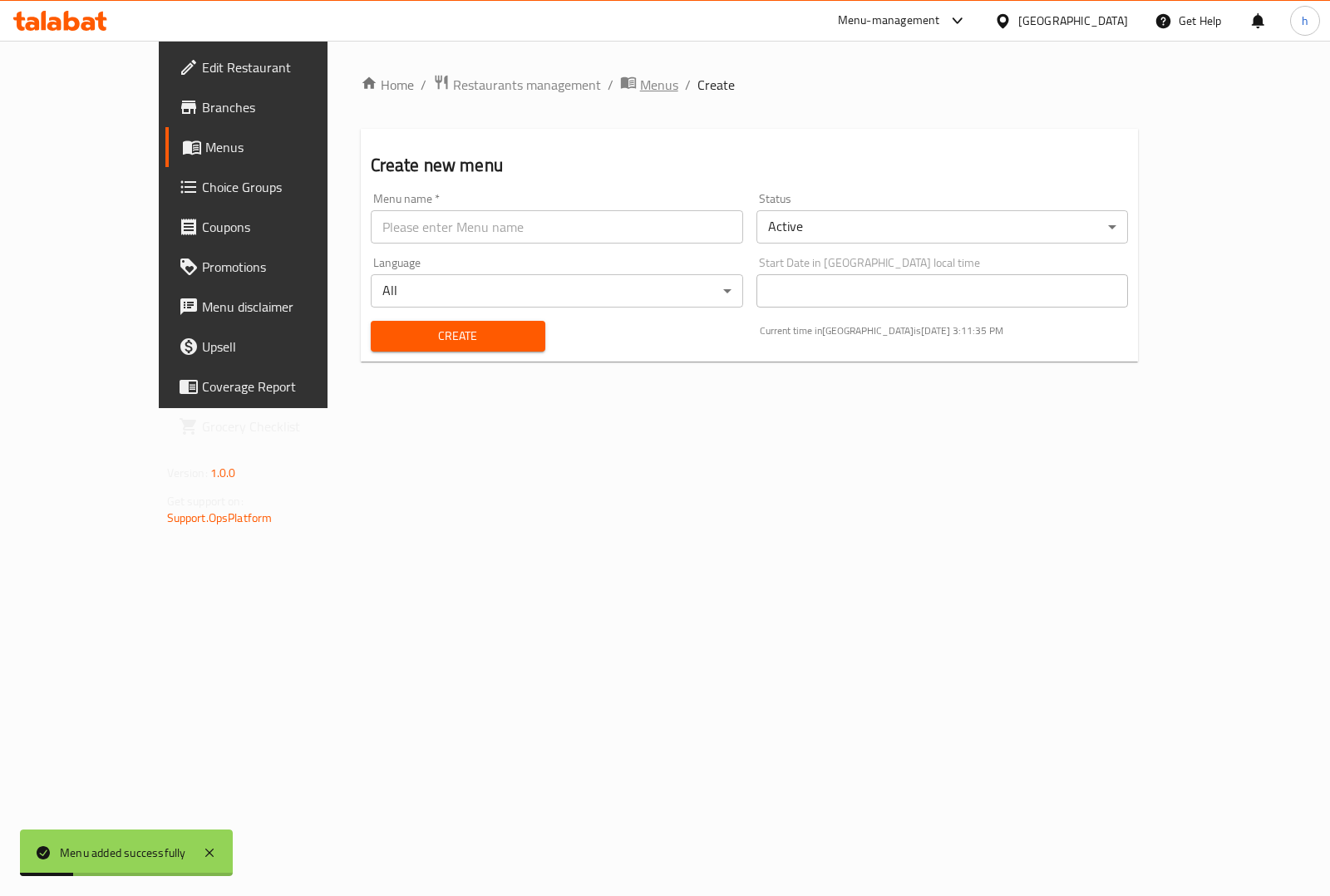
click at [639, 88] on span "Menus" at bounding box center [659, 85] width 39 height 20
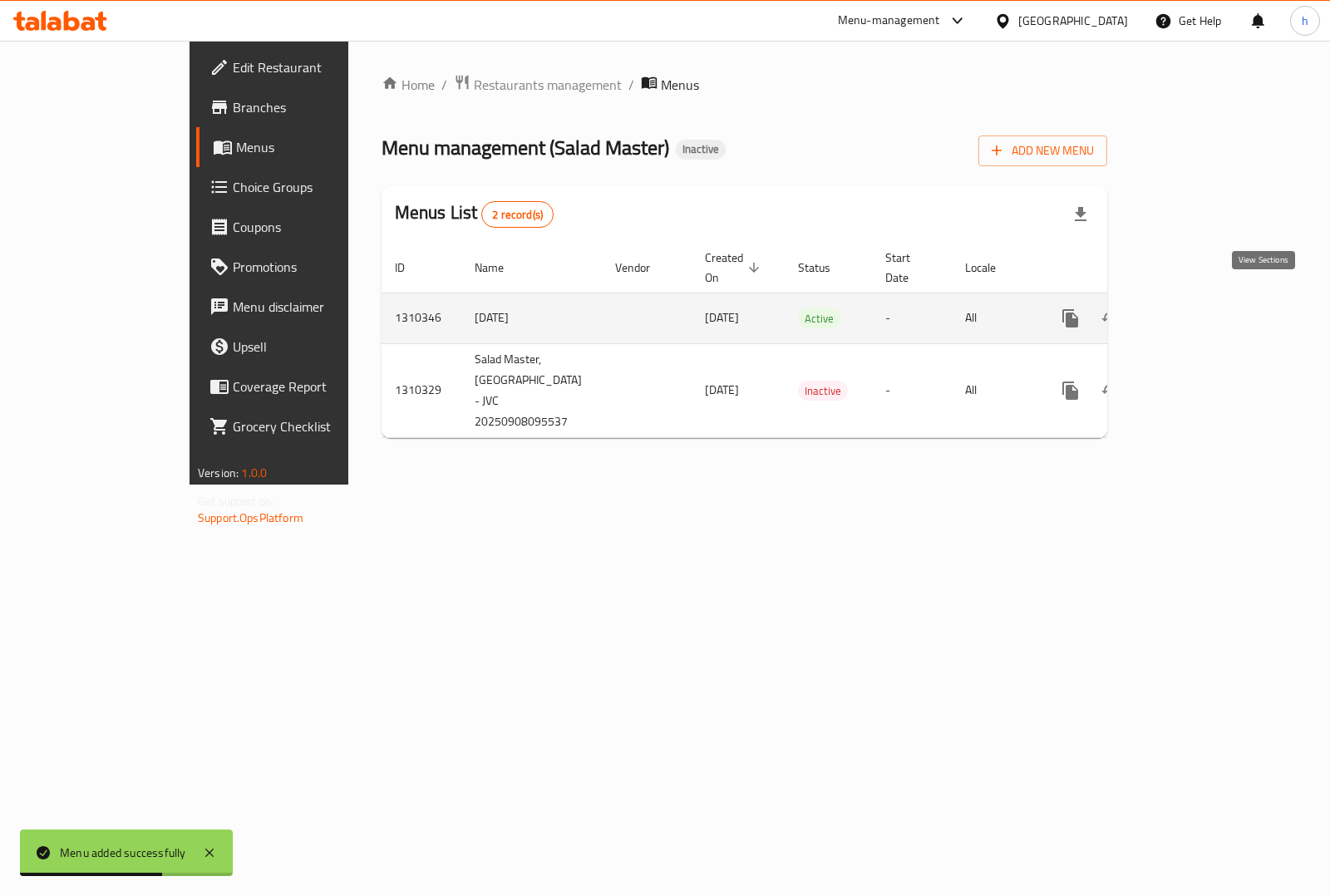
click at [1200, 309] on icon "enhanced table" at bounding box center [1190, 318] width 20 height 20
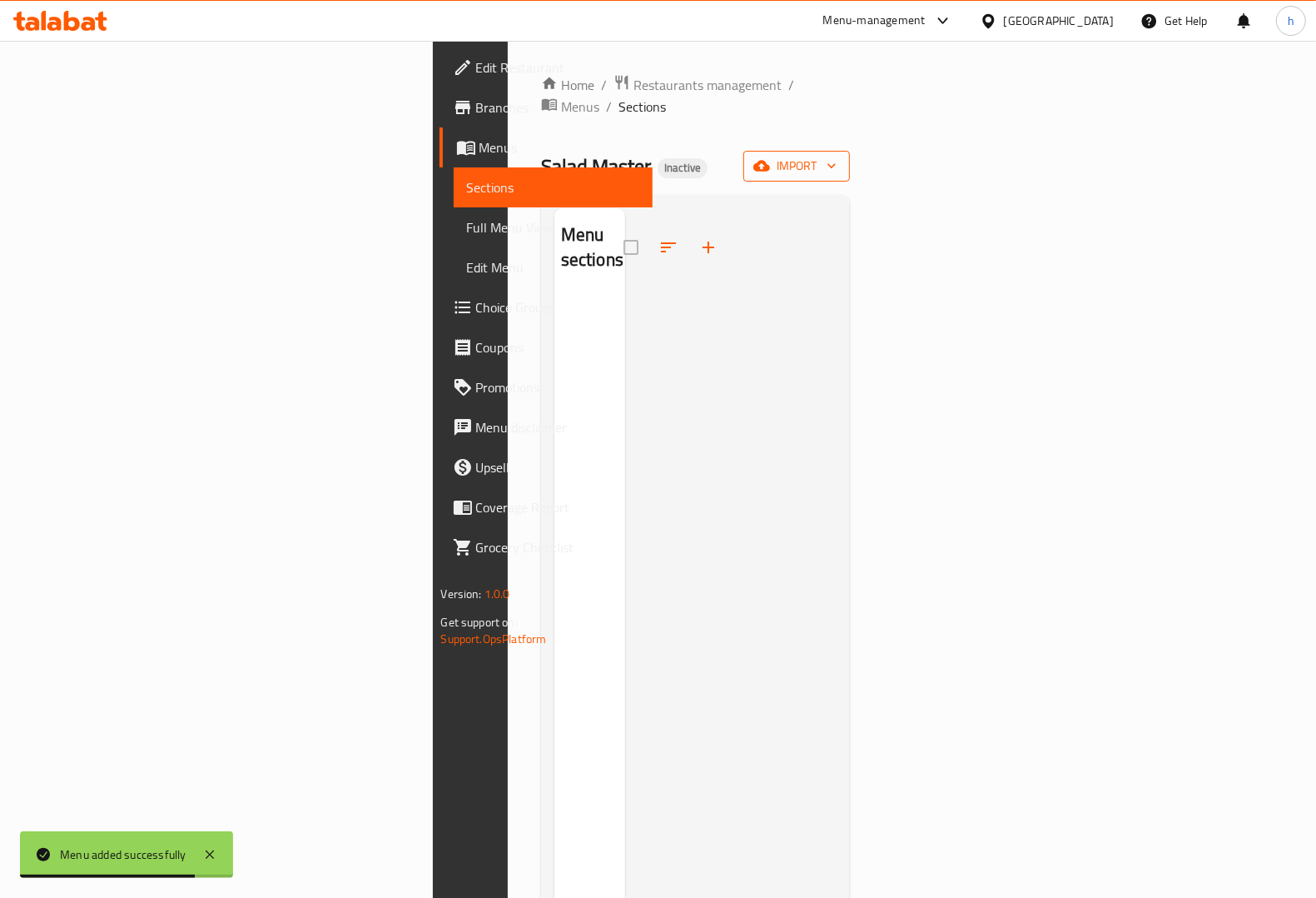
click at [837, 156] on span "import" at bounding box center [796, 166] width 80 height 21
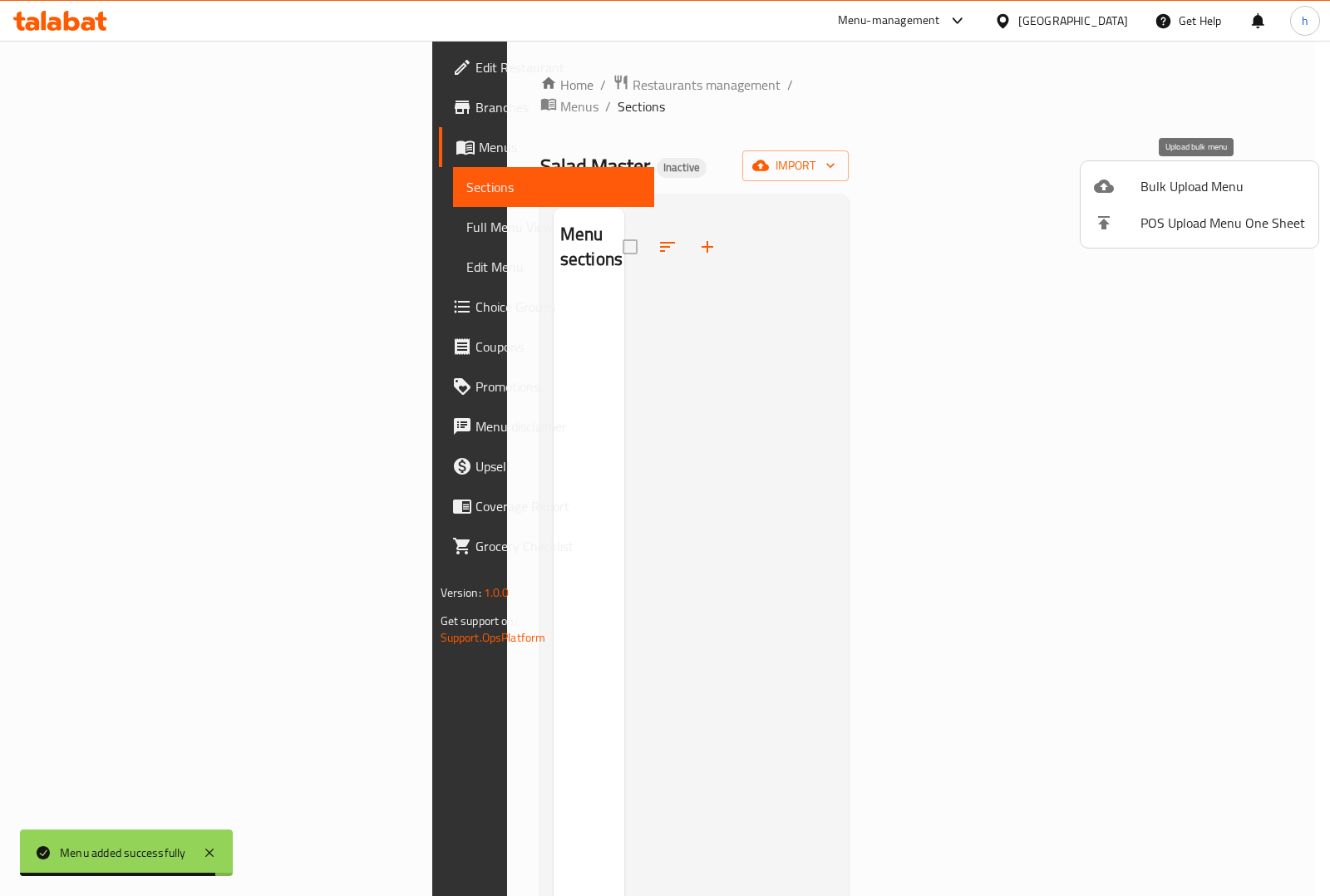
click at [1144, 176] on span "Bulk Upload Menu" at bounding box center [1222, 186] width 165 height 20
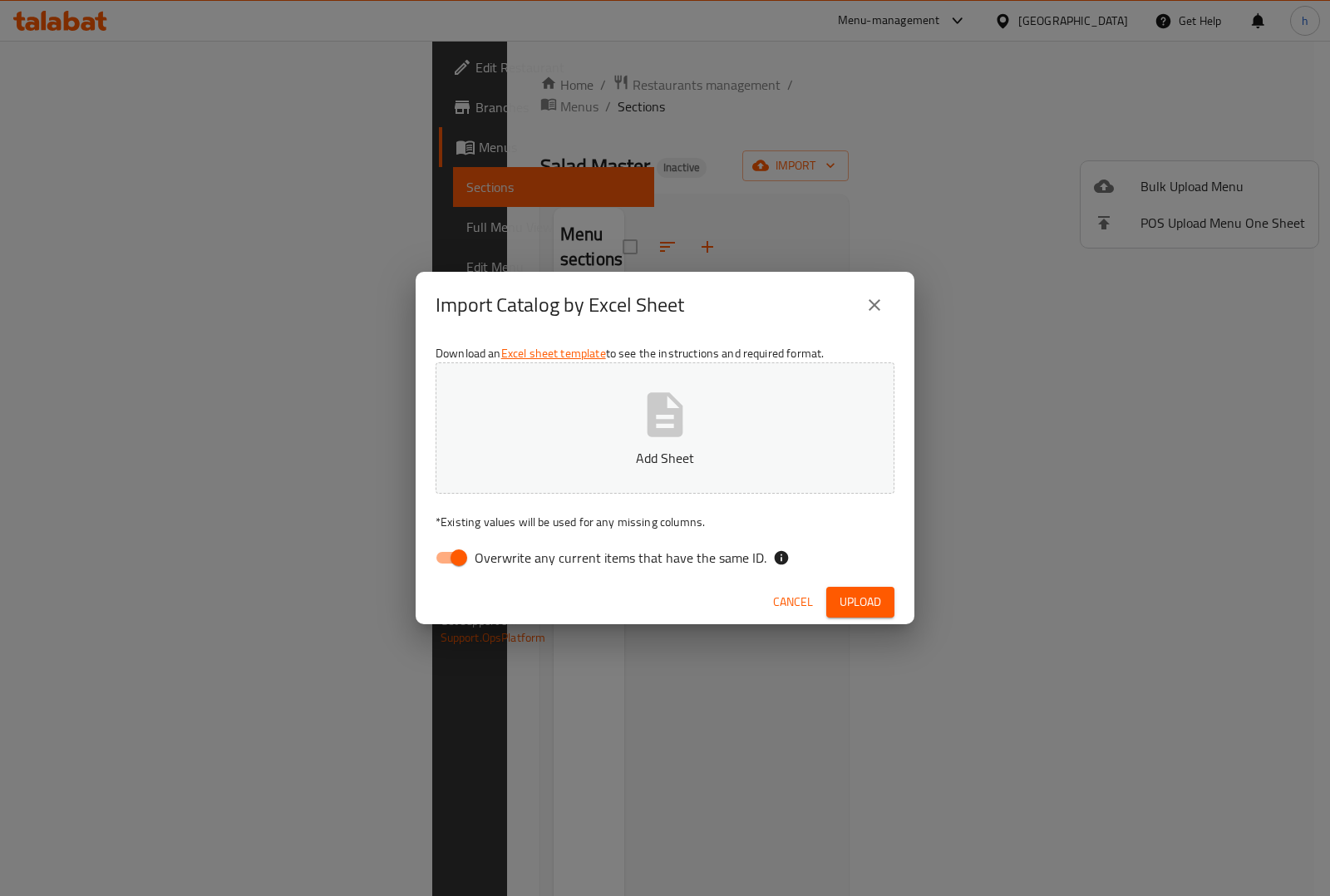
click at [450, 562] on input "Overwrite any current items that have the same ID." at bounding box center [459, 557] width 95 height 32
checkbox input "false"
click at [584, 457] on p "Add Sheet" at bounding box center [665, 457] width 407 height 20
click at [850, 591] on span "Upload" at bounding box center [859, 602] width 41 height 21
click at [861, 587] on button "Upload" at bounding box center [859, 602] width 68 height 31
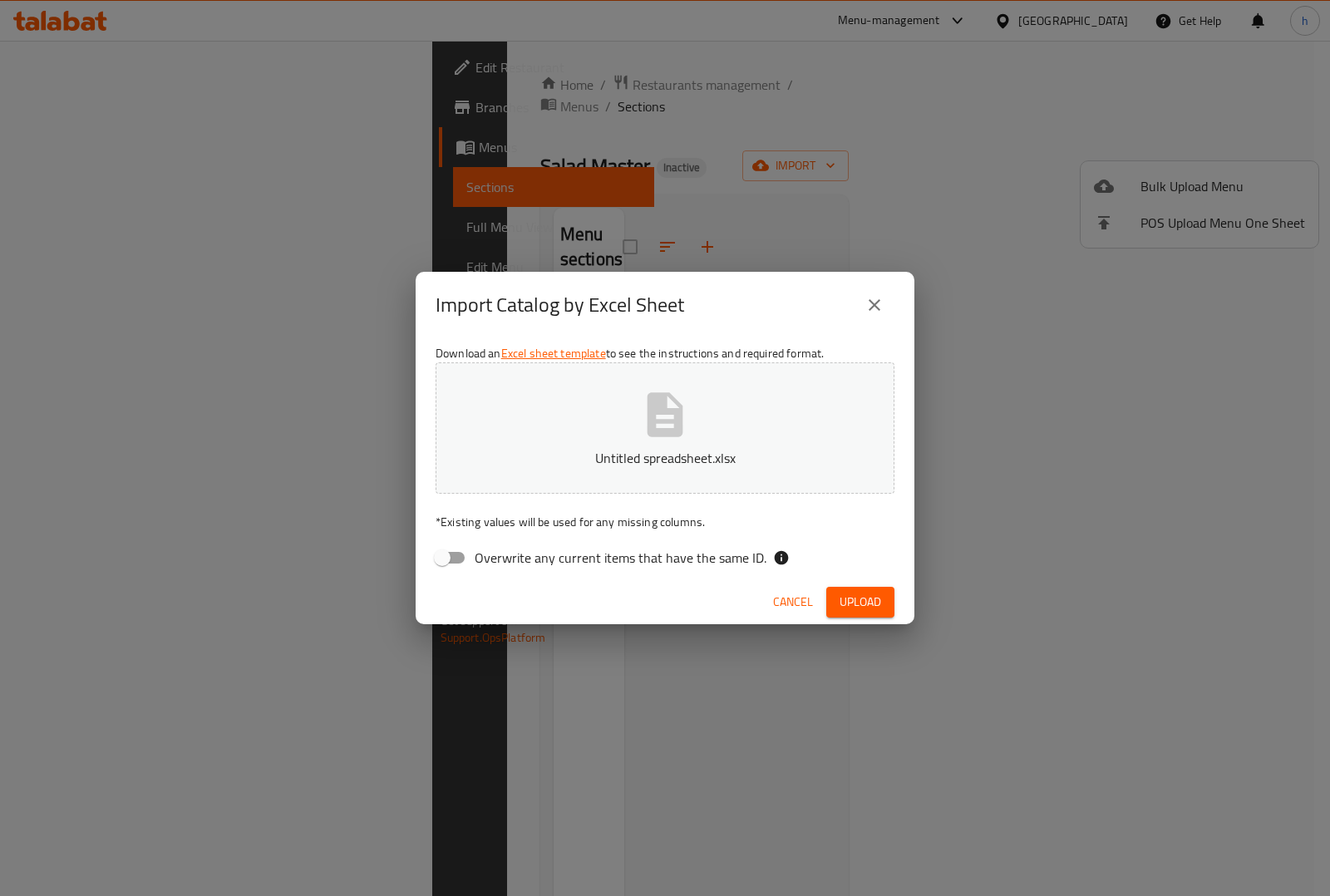
click at [644, 418] on icon "button" at bounding box center [665, 414] width 53 height 53
click at [725, 459] on p "Untitled spreadsheet (1).xlsx" at bounding box center [665, 457] width 407 height 20
click at [867, 595] on span "Upload" at bounding box center [859, 602] width 41 height 21
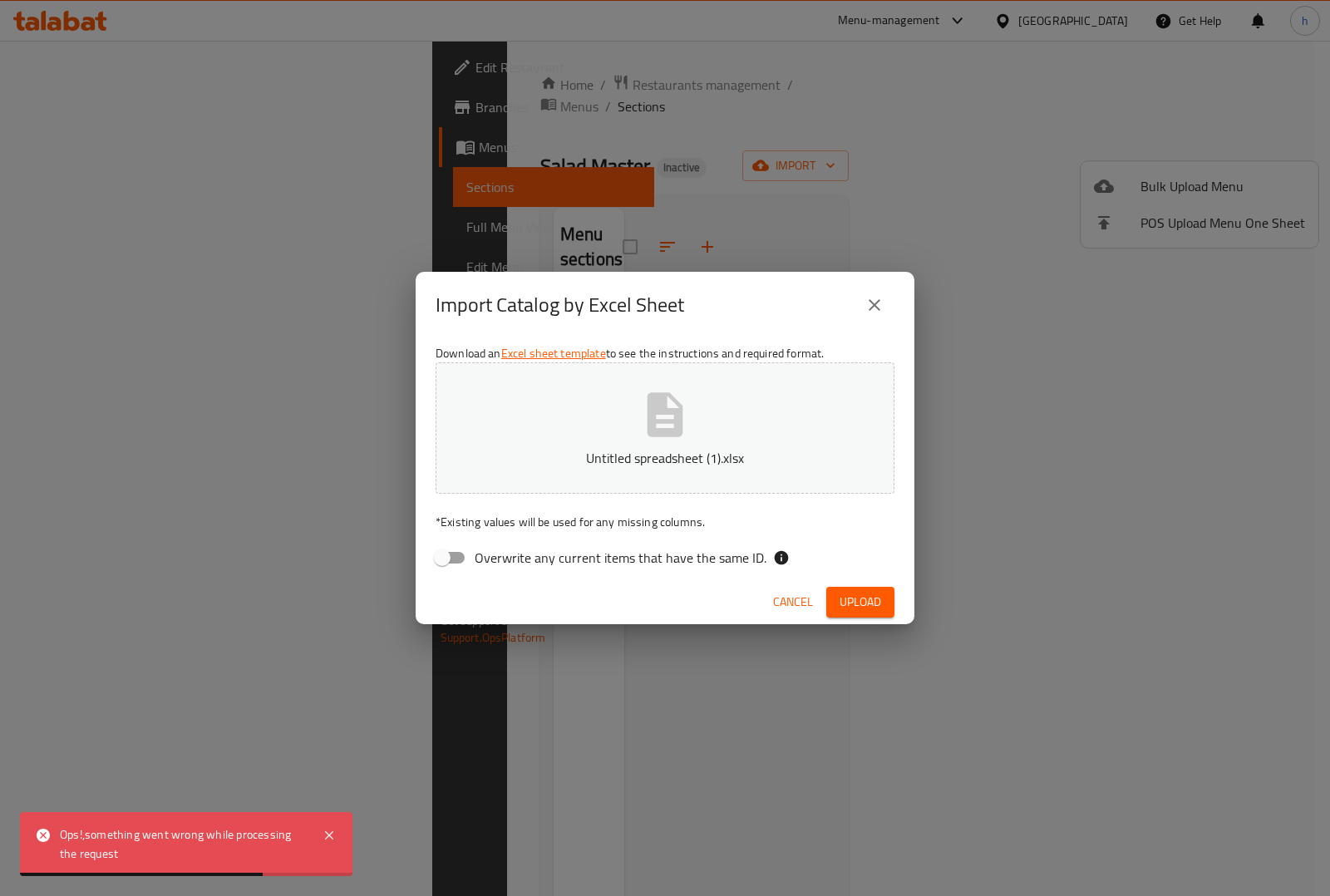
click at [881, 310] on icon "close" at bounding box center [874, 305] width 20 height 20
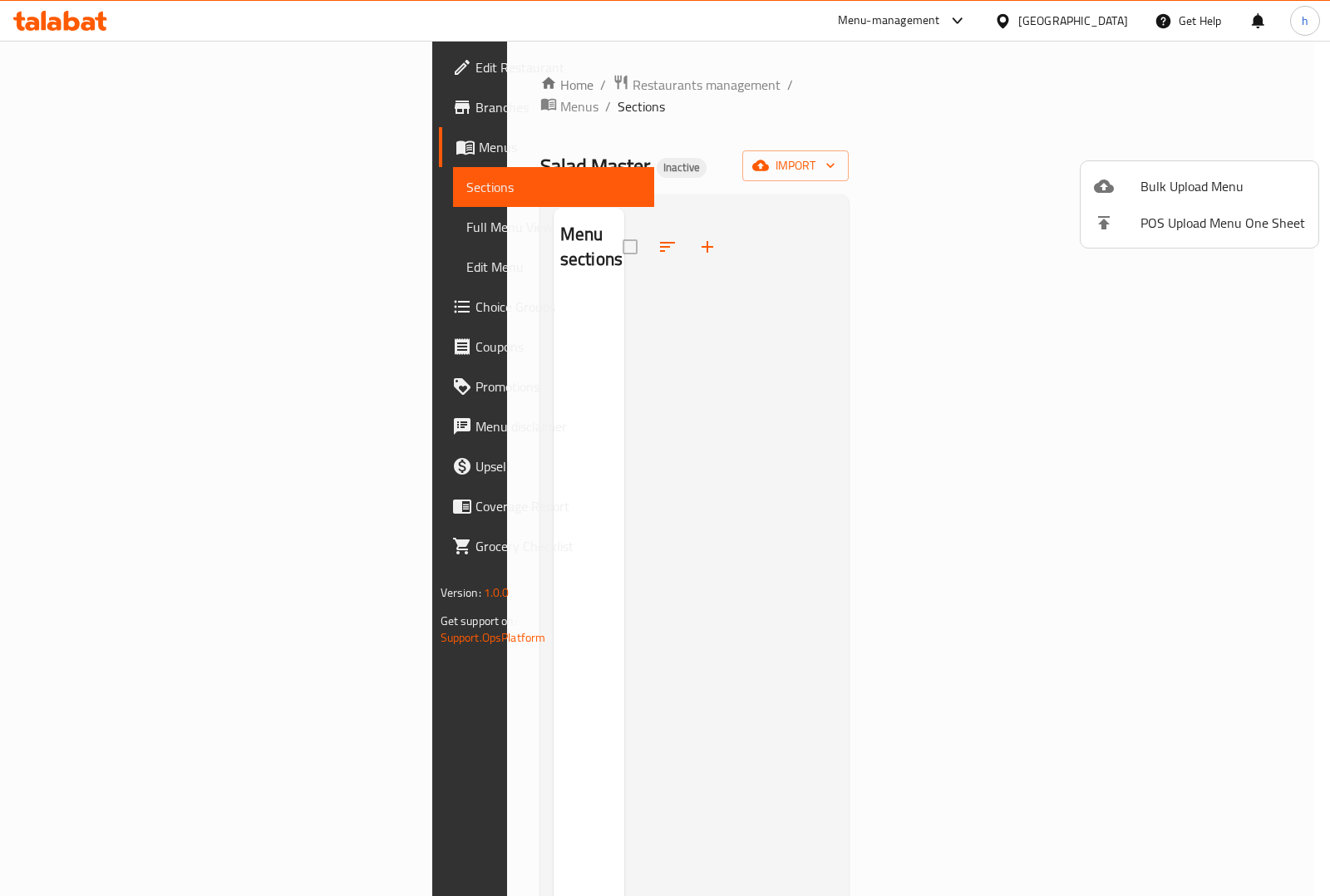
click at [1226, 142] on div at bounding box center [665, 448] width 1330 height 896
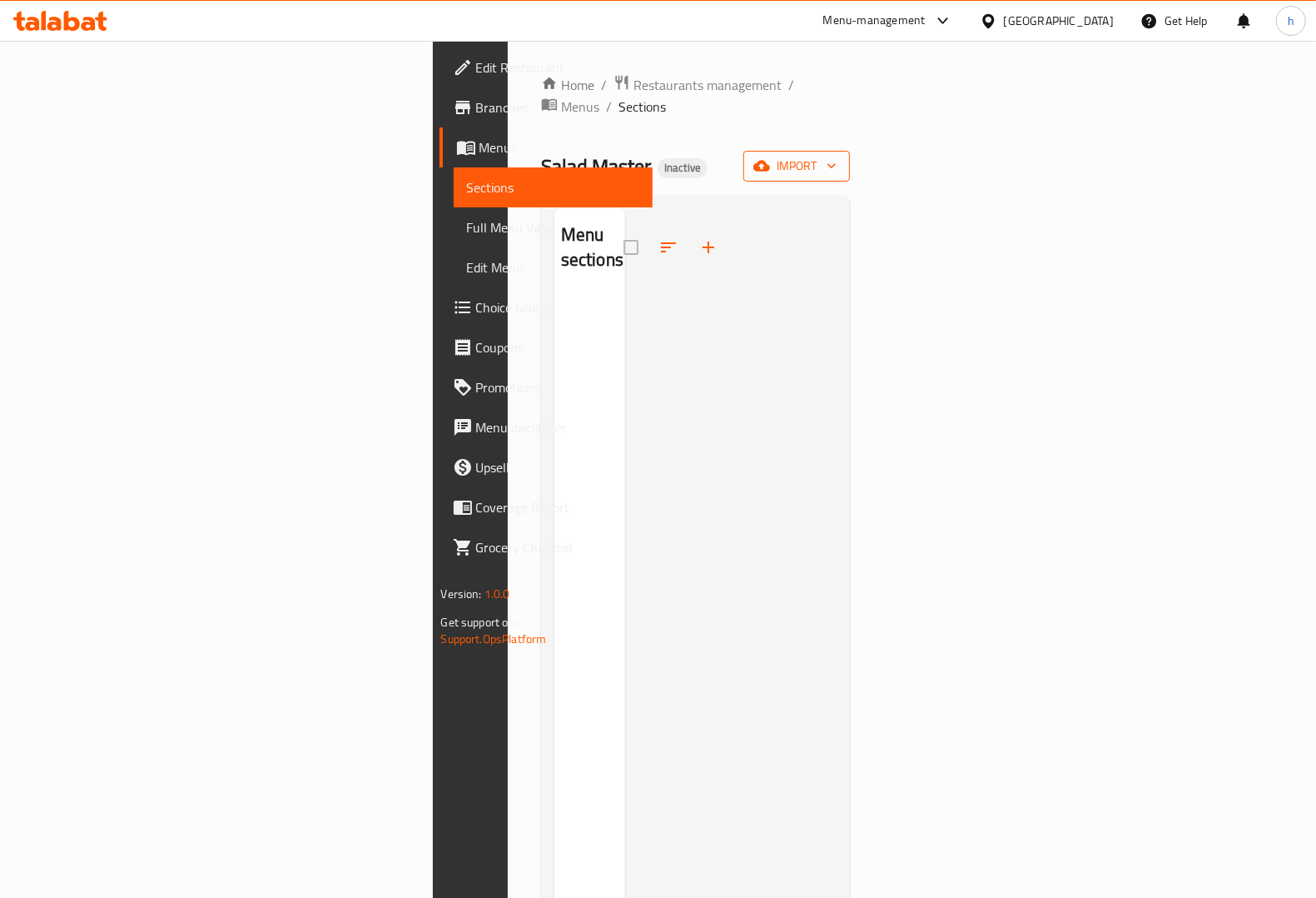
click at [837, 156] on span "import" at bounding box center [796, 166] width 80 height 21
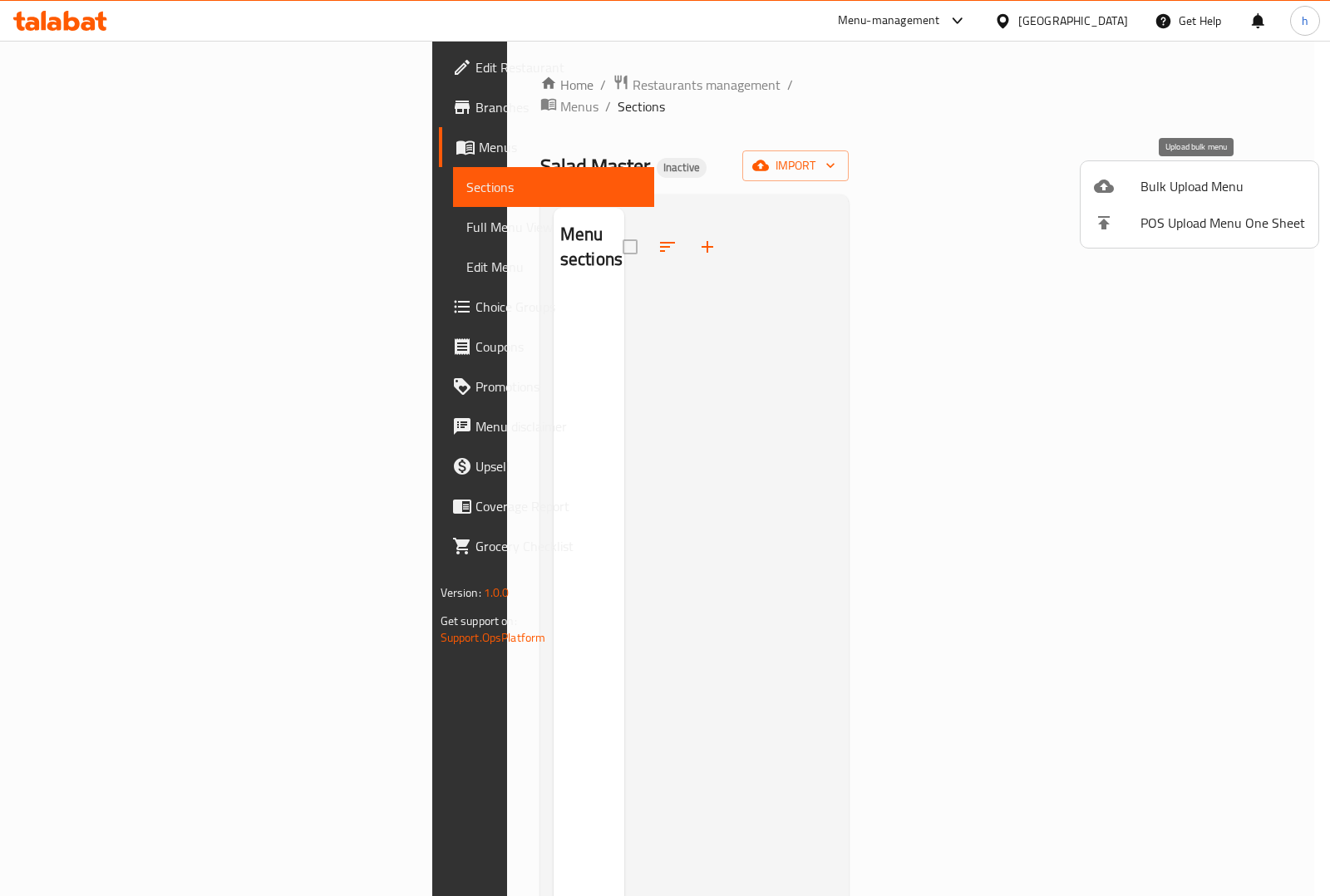
click at [1153, 179] on span "Bulk Upload Menu" at bounding box center [1222, 186] width 165 height 20
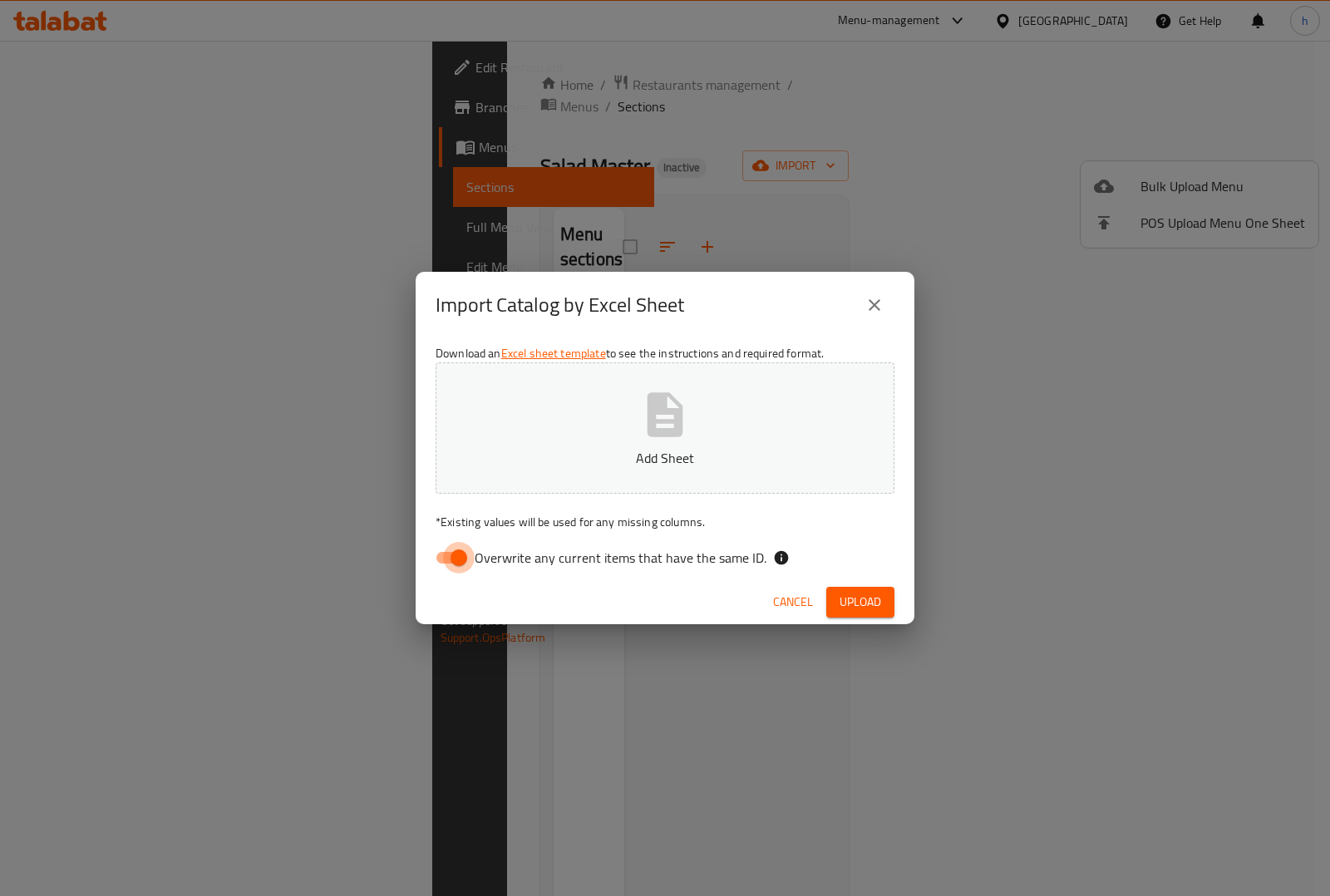
click at [455, 557] on input "Overwrite any current items that have the same ID." at bounding box center [459, 557] width 95 height 32
checkbox input "false"
click at [865, 594] on span "Upload" at bounding box center [859, 602] width 41 height 21
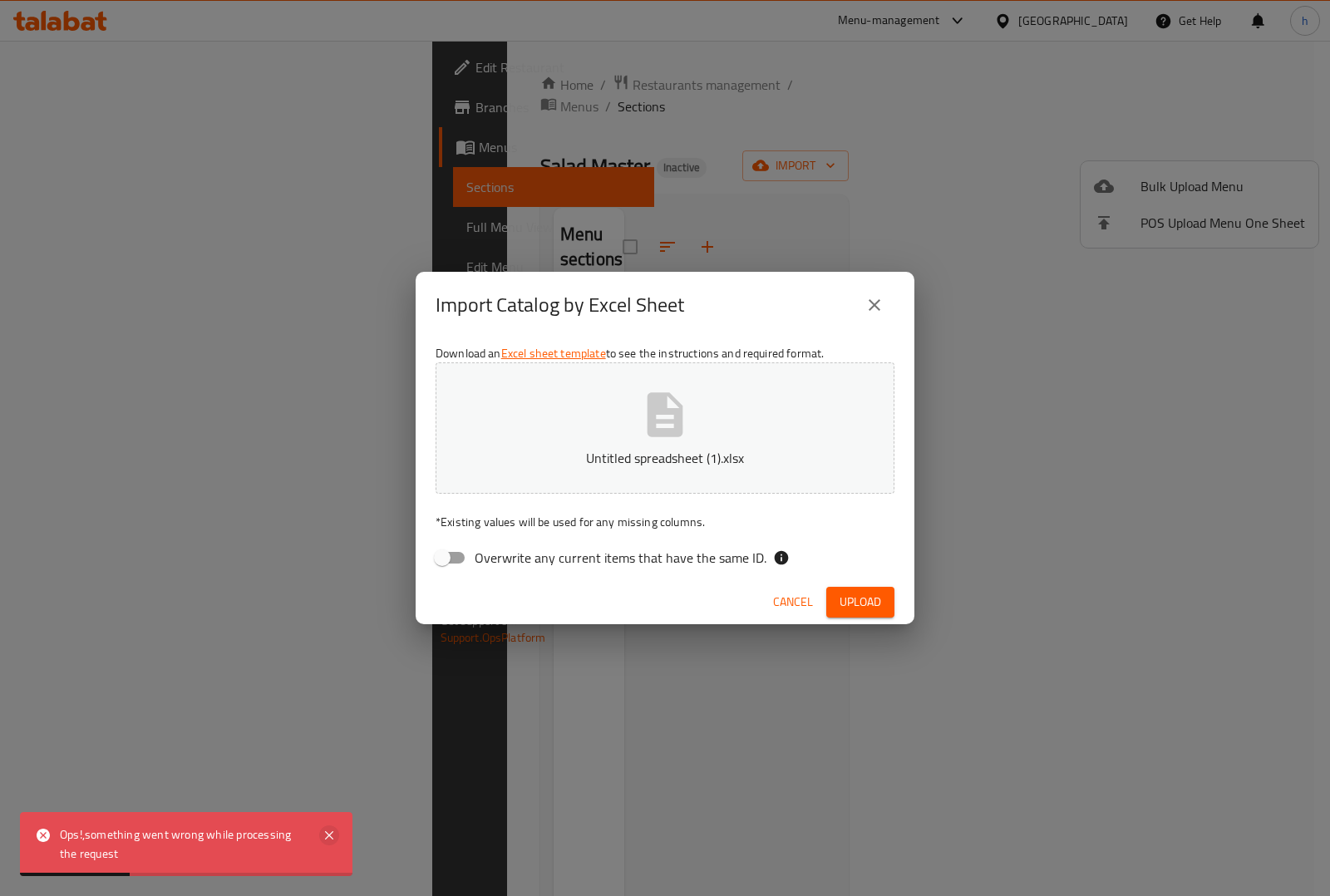
click at [328, 840] on icon at bounding box center [329, 835] width 20 height 20
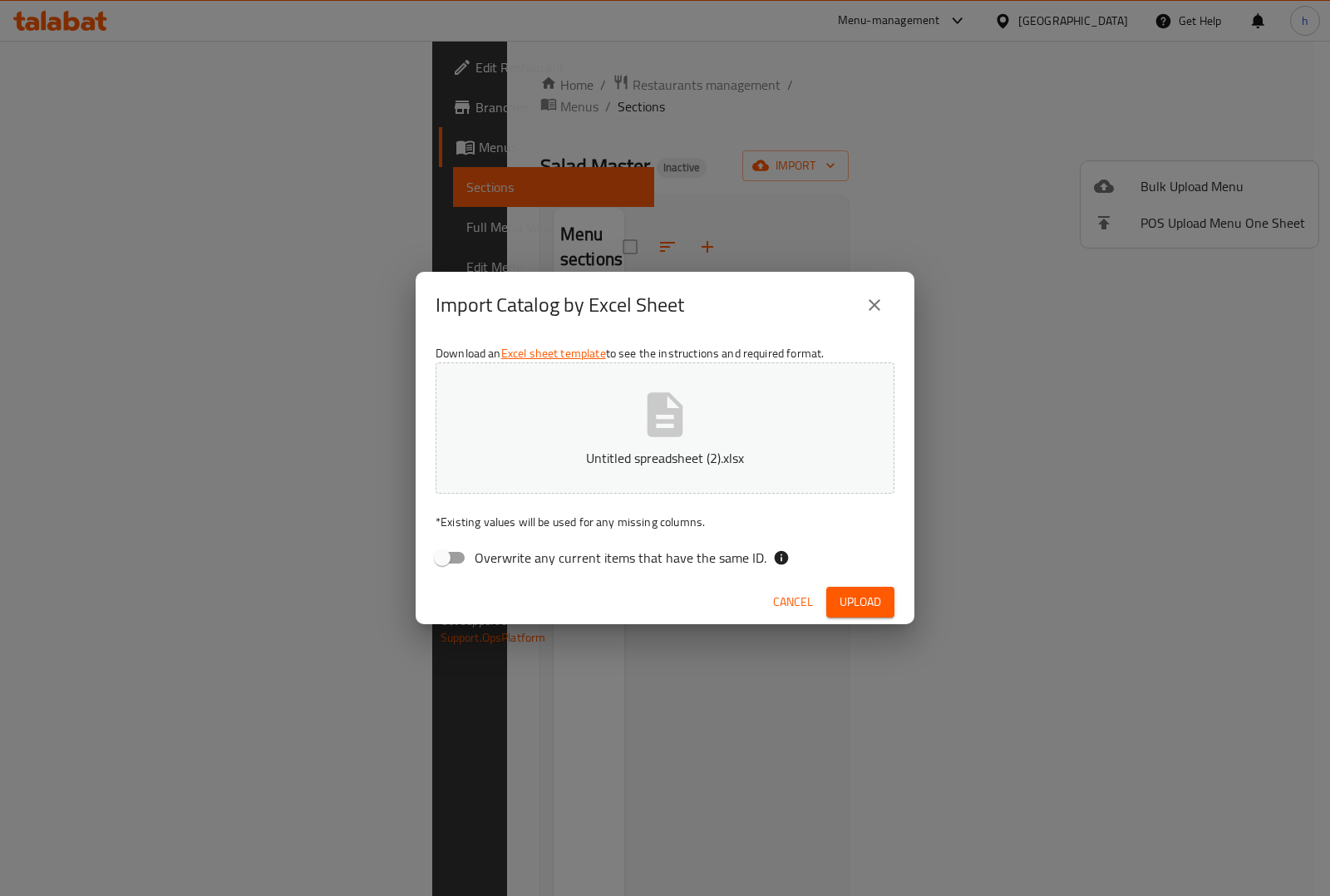
click at [865, 592] on span "Upload" at bounding box center [859, 602] width 41 height 21
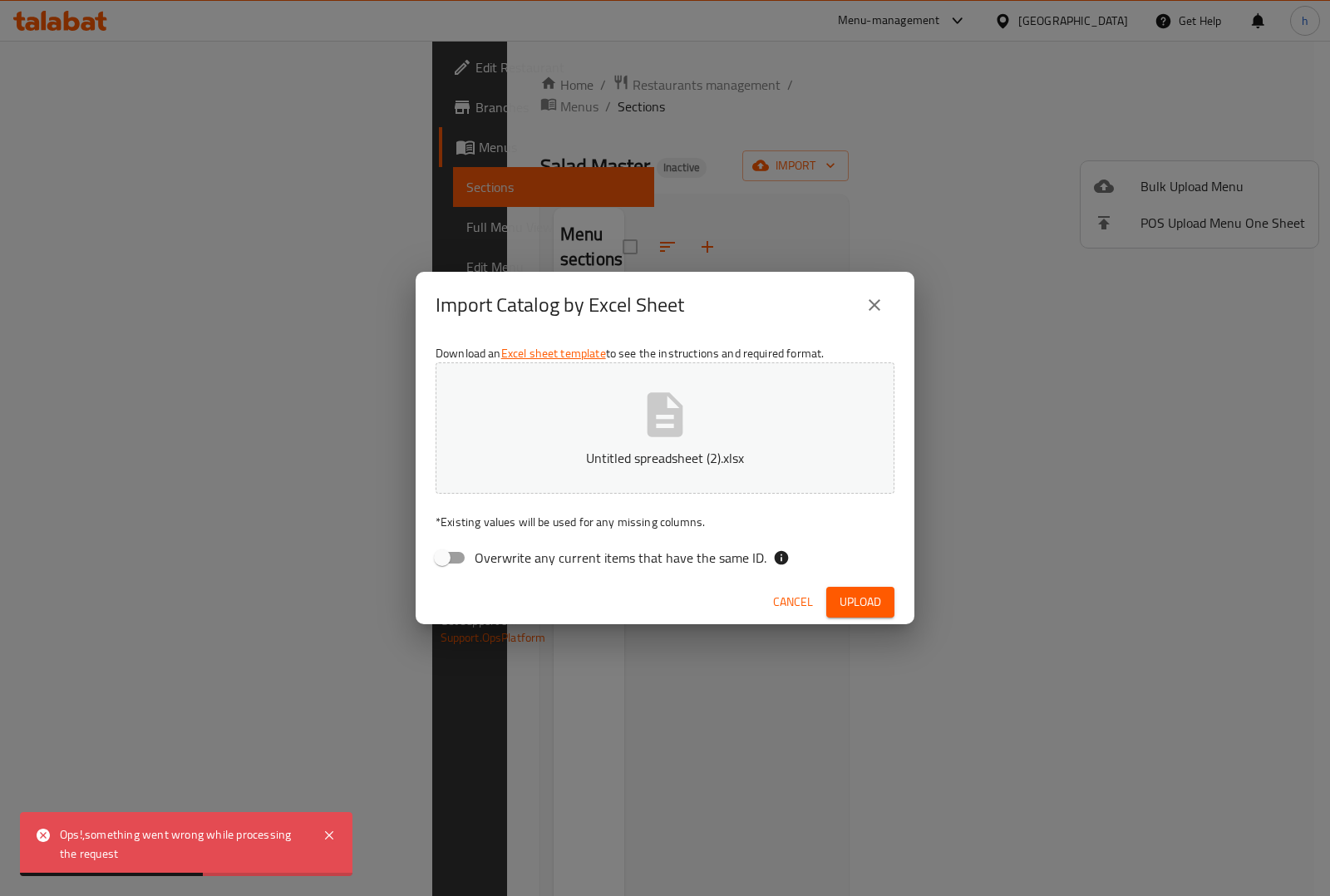
click at [762, 575] on div "Download an Excel sheet template to see the instructions and required format. U…" at bounding box center [665, 459] width 499 height 241
click at [765, 580] on div "Cancel Upload" at bounding box center [665, 602] width 499 height 44
click at [782, 587] on button "Cancel" at bounding box center [792, 602] width 53 height 31
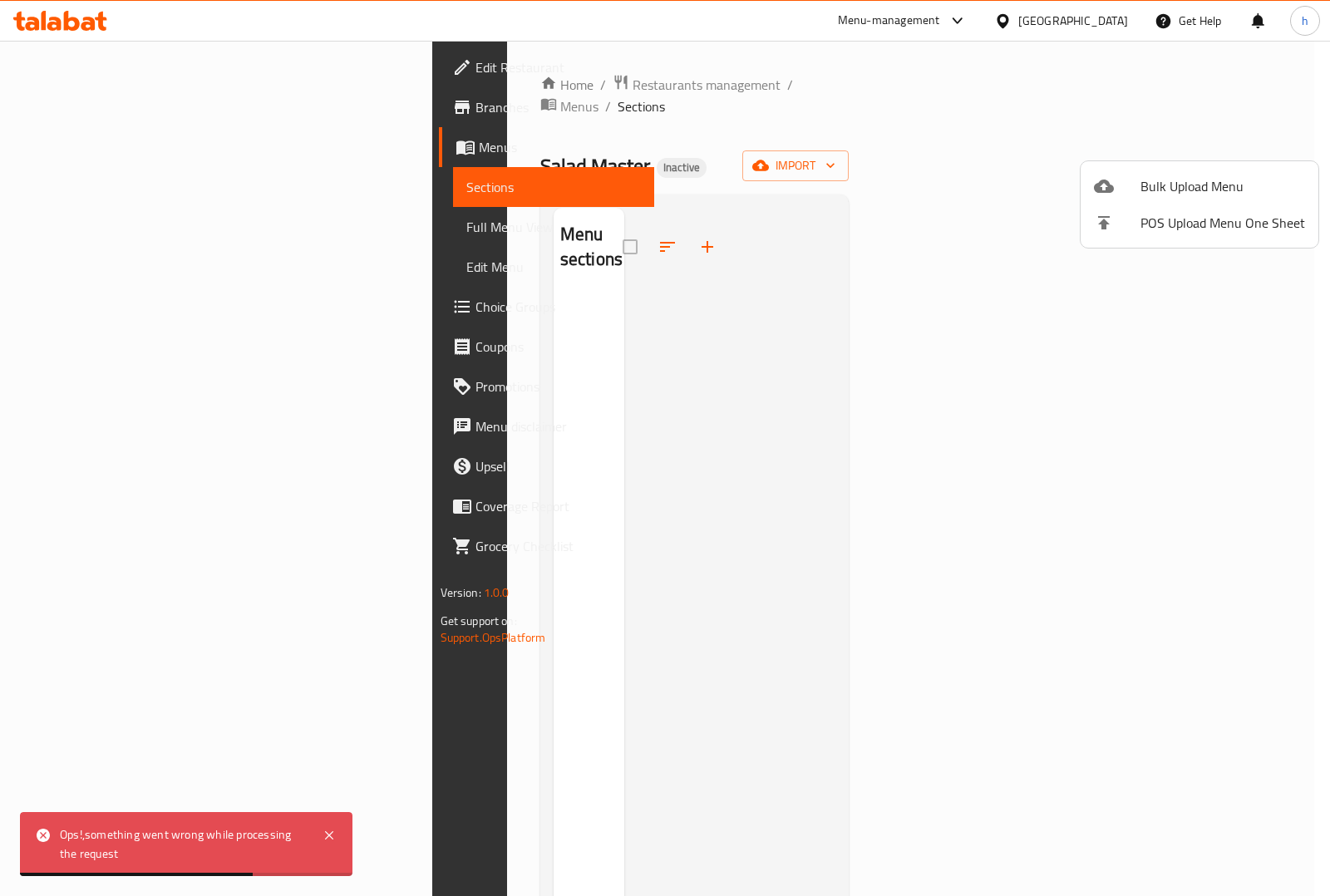
click at [783, 587] on div at bounding box center [665, 448] width 1330 height 896
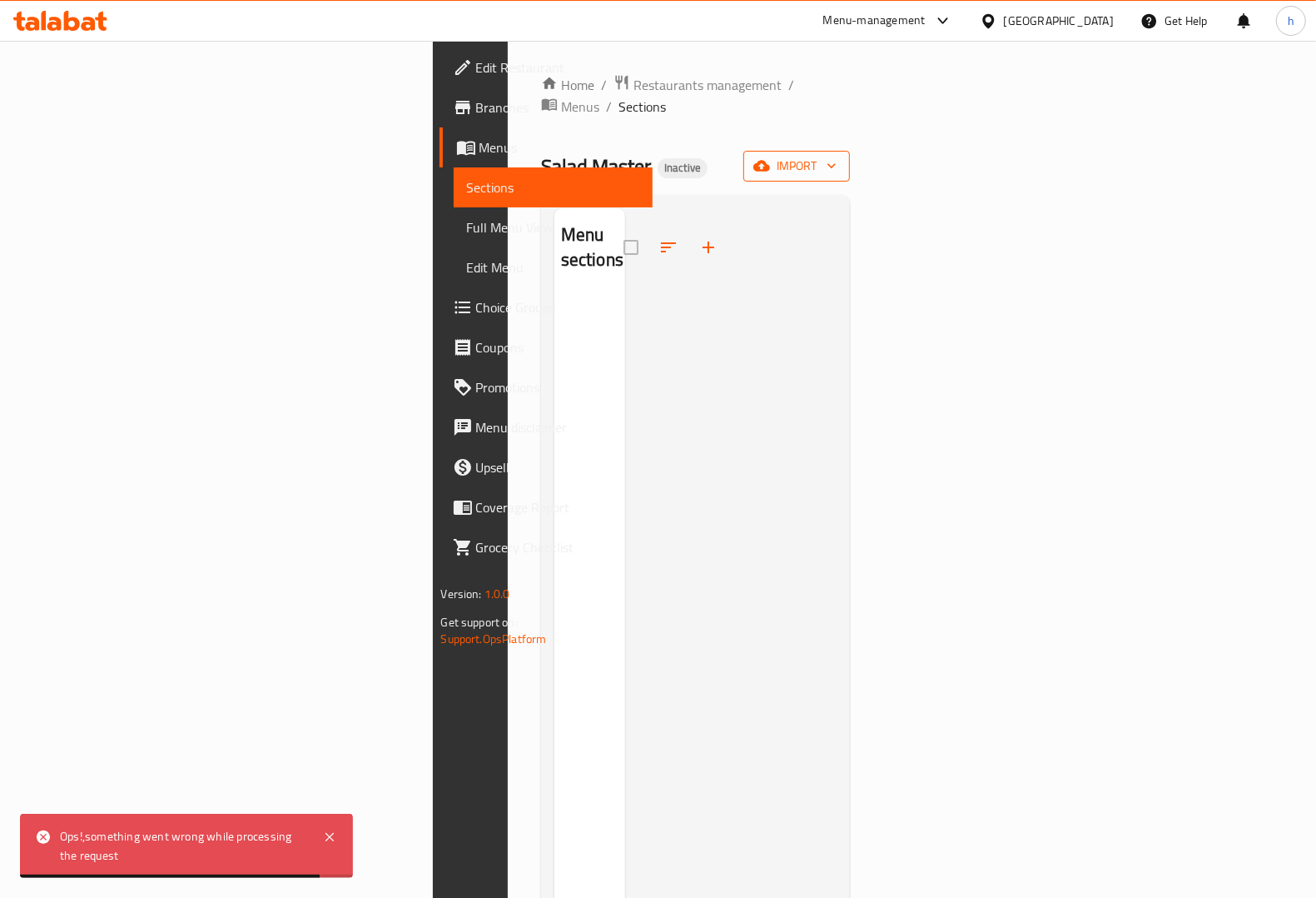
click at [850, 151] on button "import" at bounding box center [796, 166] width 106 height 31
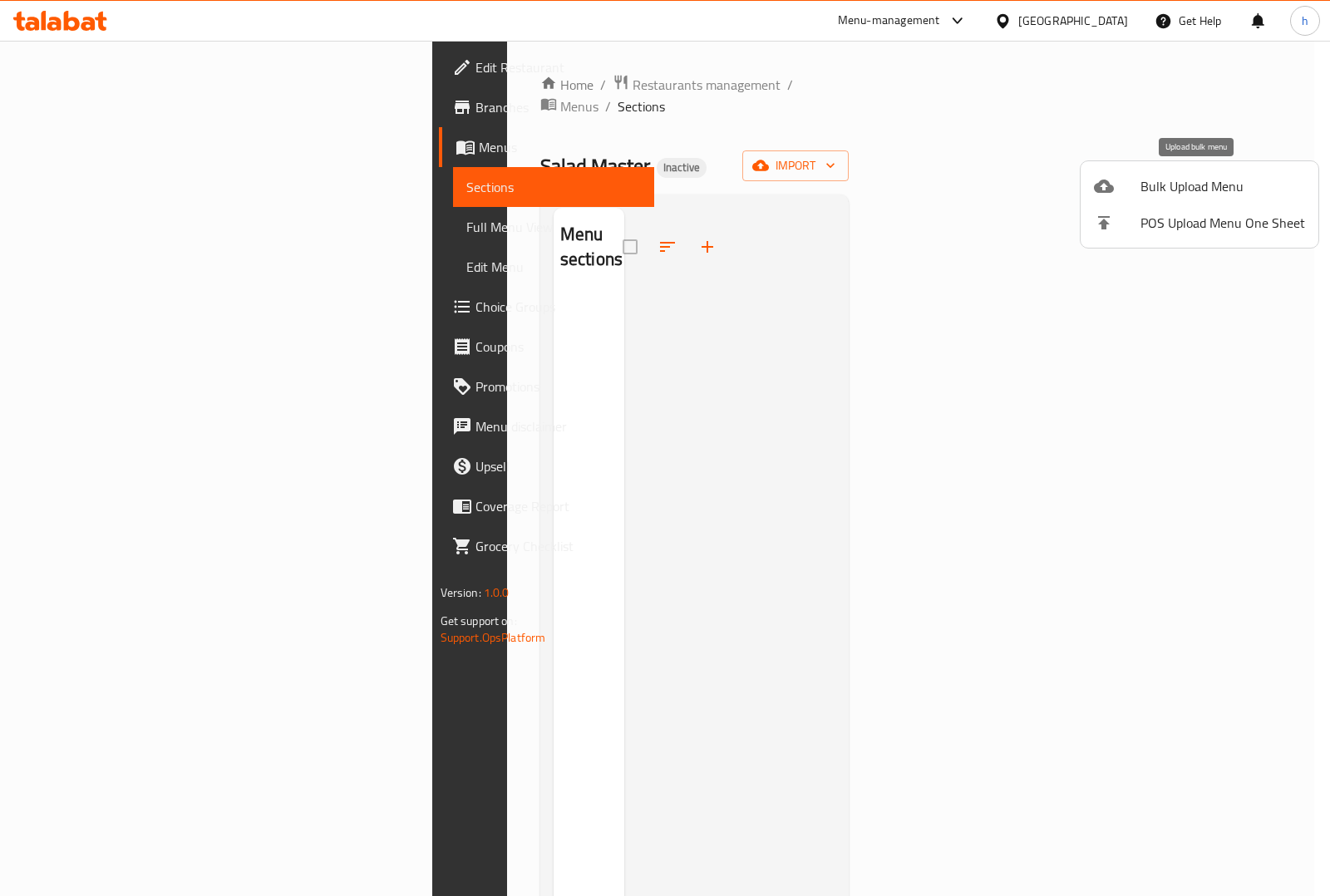
click at [1159, 200] on li "Bulk Upload Menu" at bounding box center [1199, 186] width 237 height 37
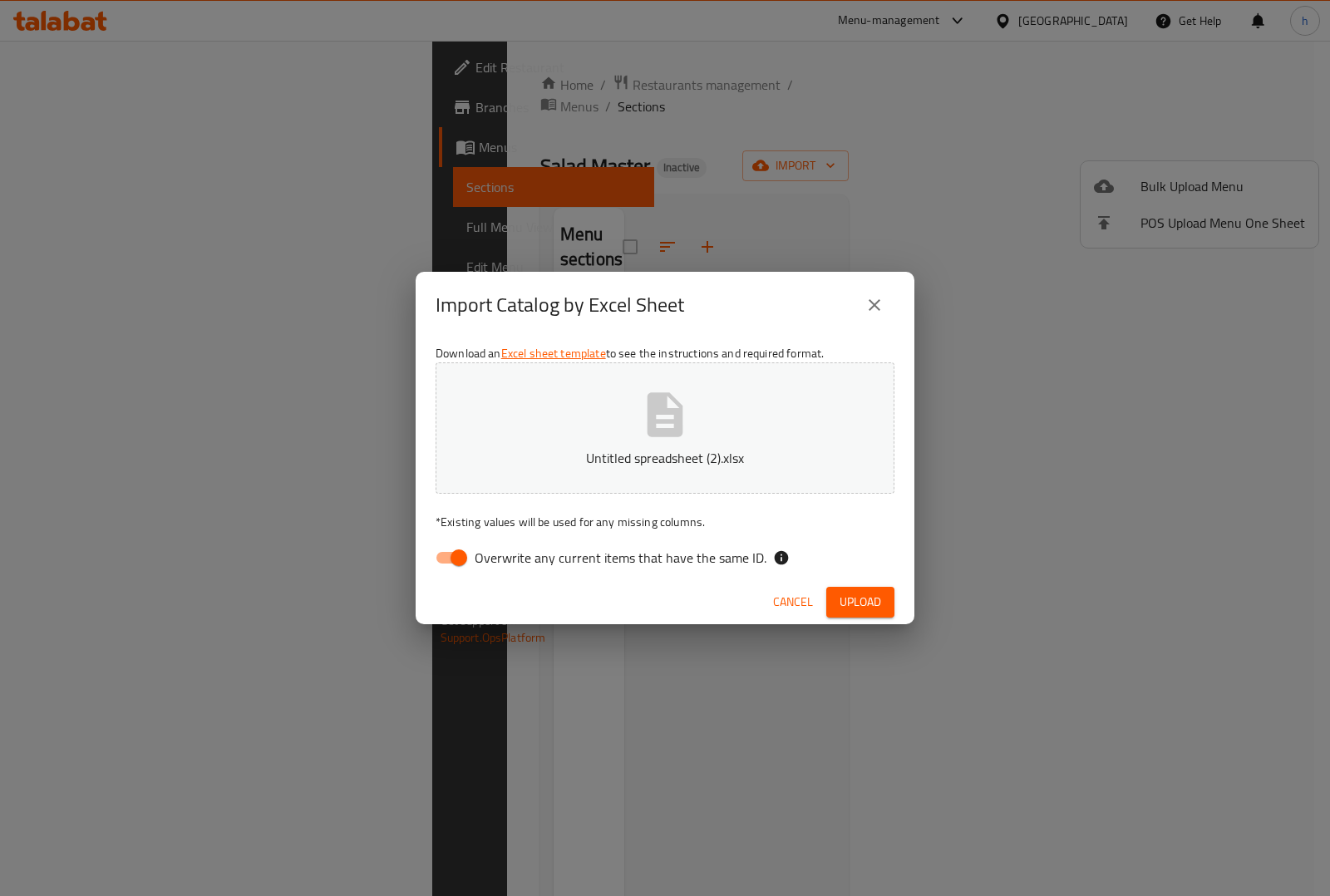
click at [862, 610] on span "Upload" at bounding box center [859, 602] width 41 height 21
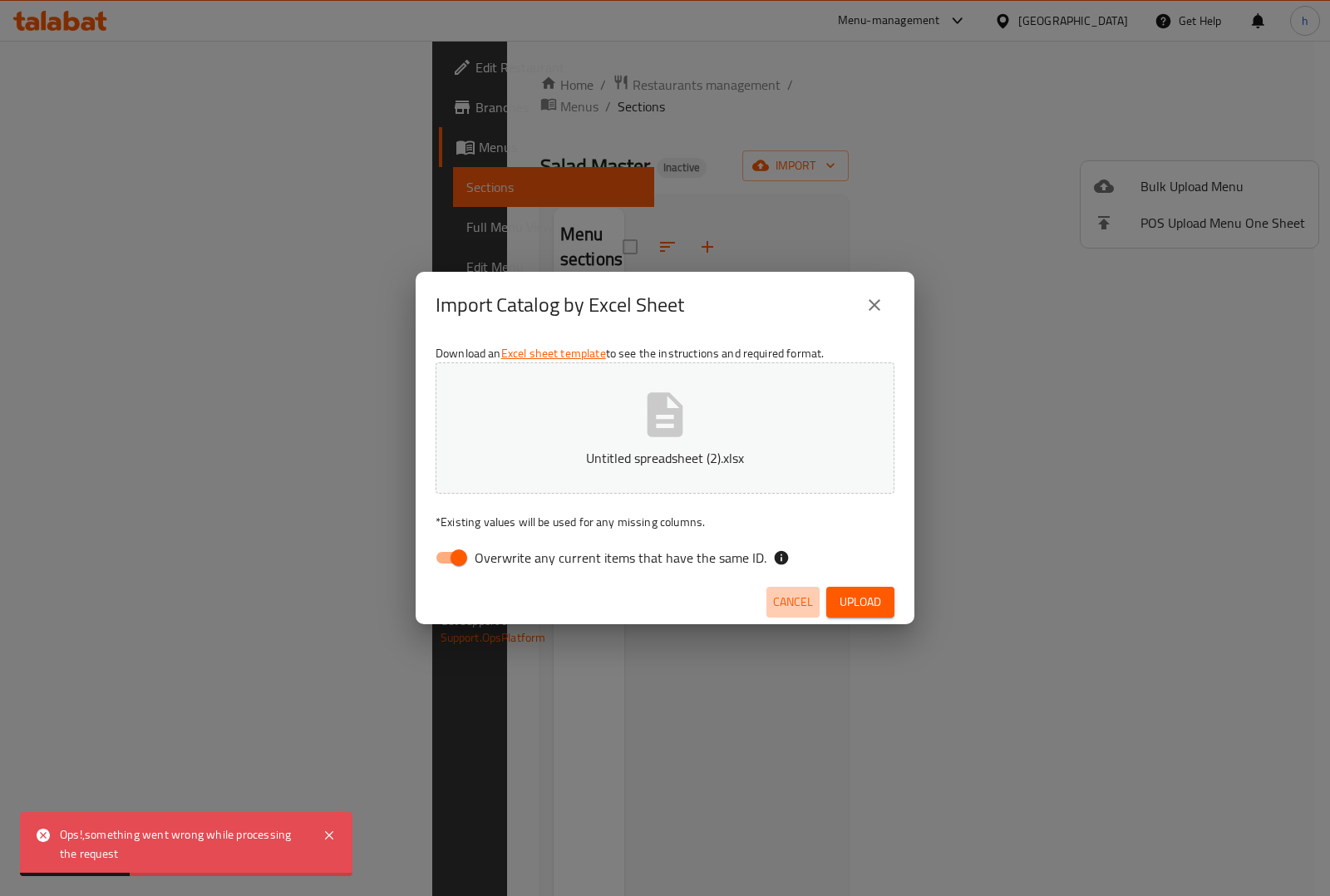
click at [786, 600] on span "Cancel" at bounding box center [792, 602] width 40 height 21
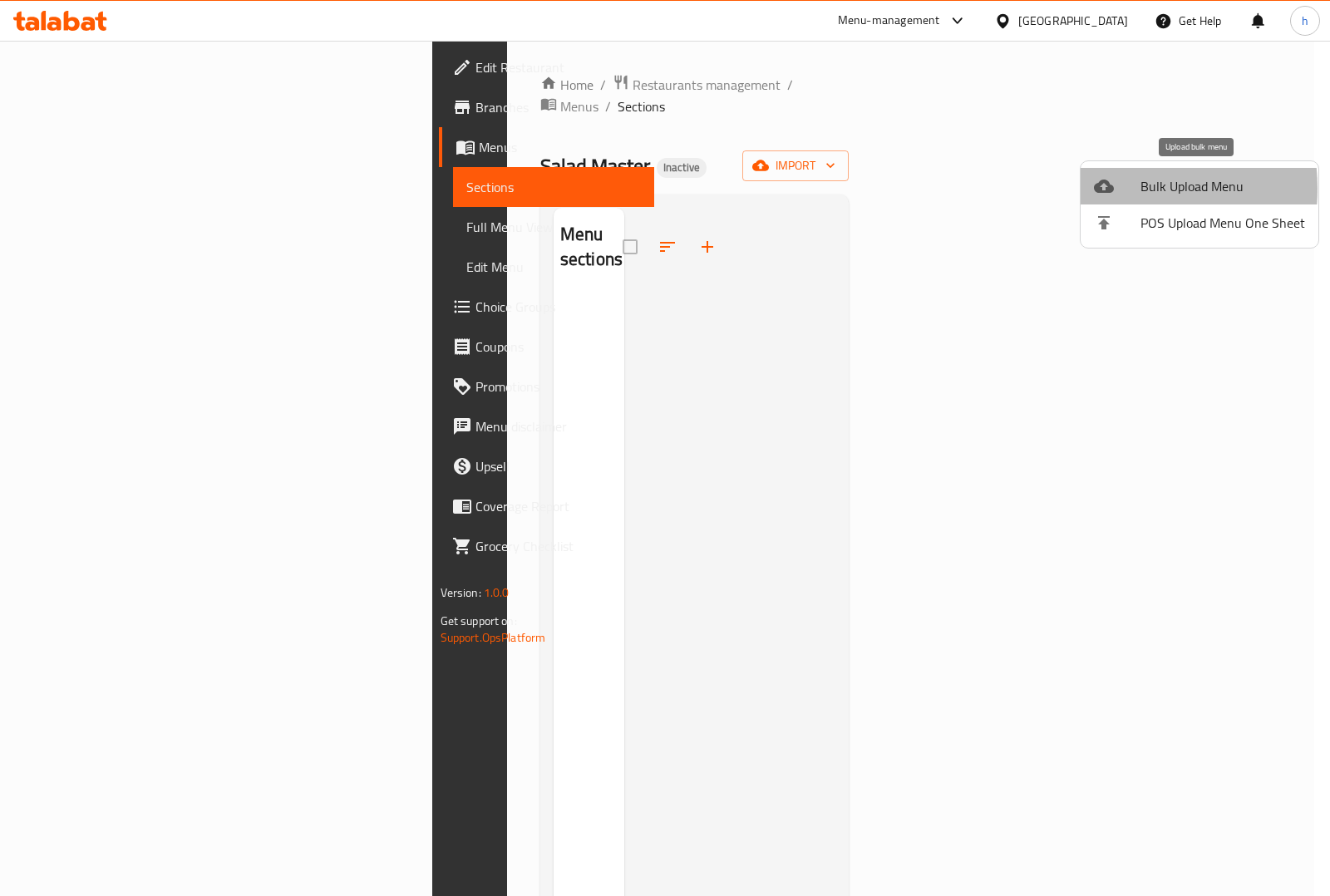
click at [1099, 189] on icon at bounding box center [1103, 186] width 20 height 14
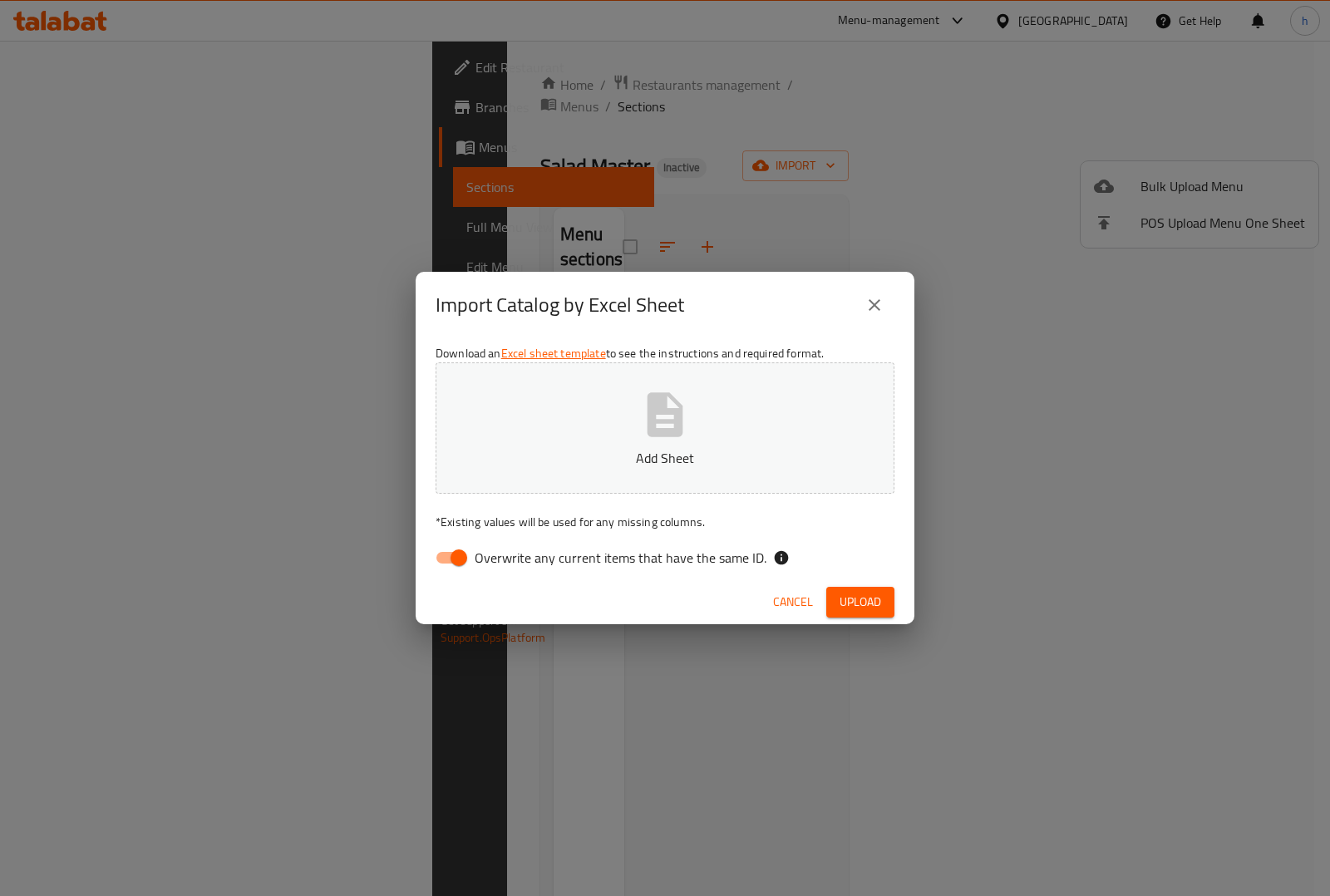
click at [445, 570] on input "Overwrite any current items that have the same ID." at bounding box center [459, 557] width 95 height 32
checkbox input "false"
click at [849, 600] on span "Upload" at bounding box center [859, 602] width 41 height 21
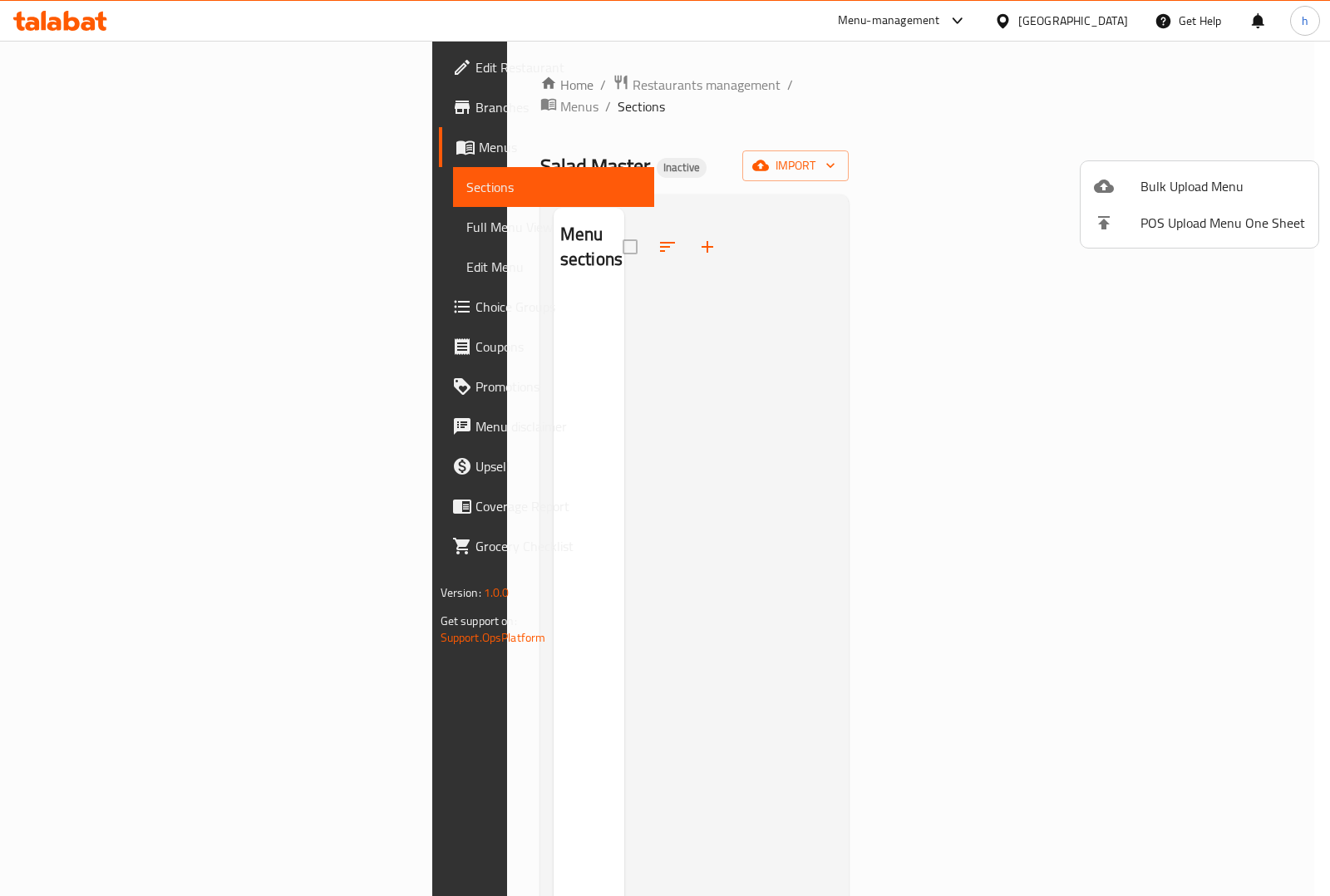
click at [117, 96] on div at bounding box center [665, 448] width 1330 height 896
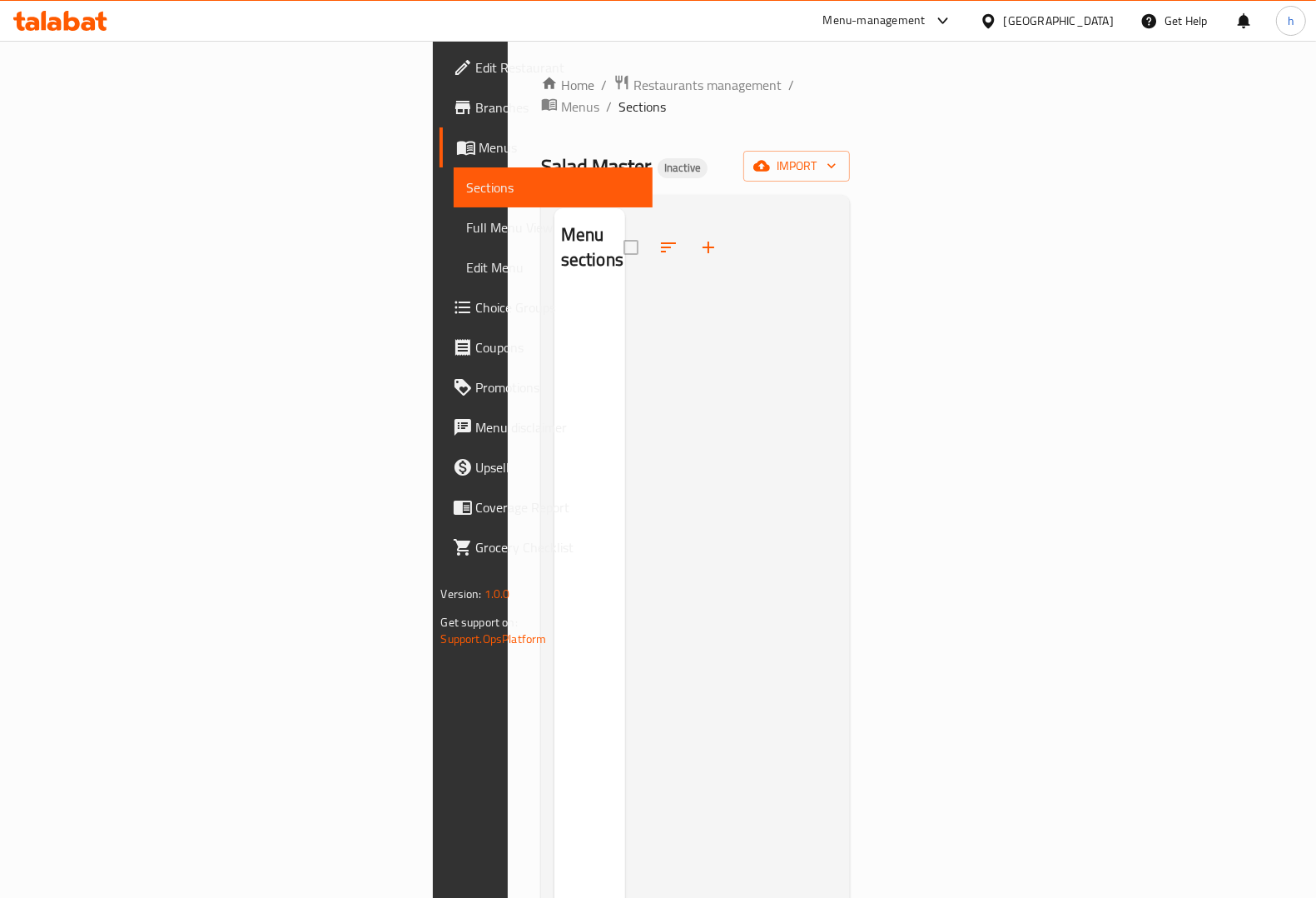
click at [476, 102] on span "Branches" at bounding box center [558, 107] width 163 height 20
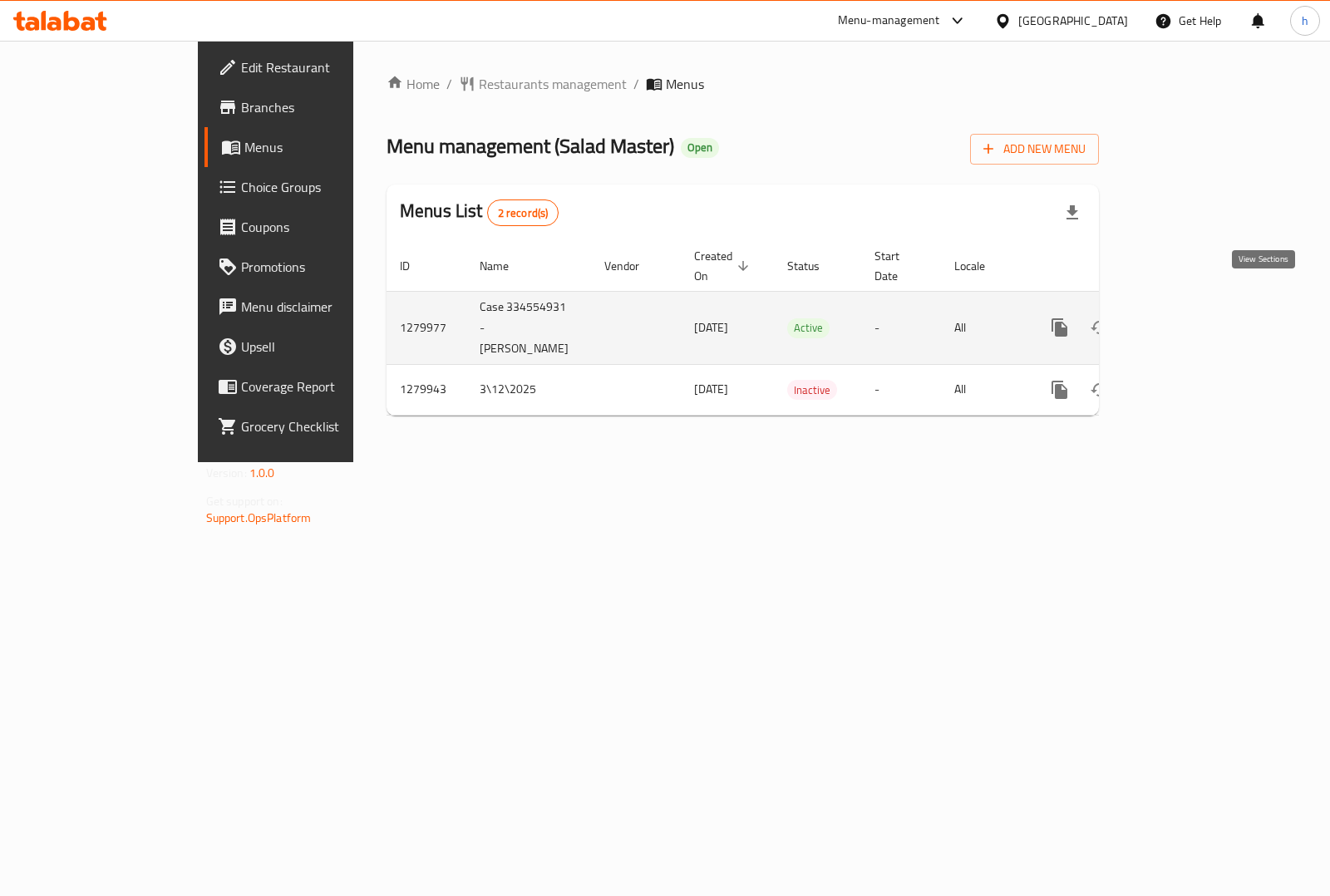
click at [1199, 308] on link "enhanced table" at bounding box center [1179, 327] width 40 height 40
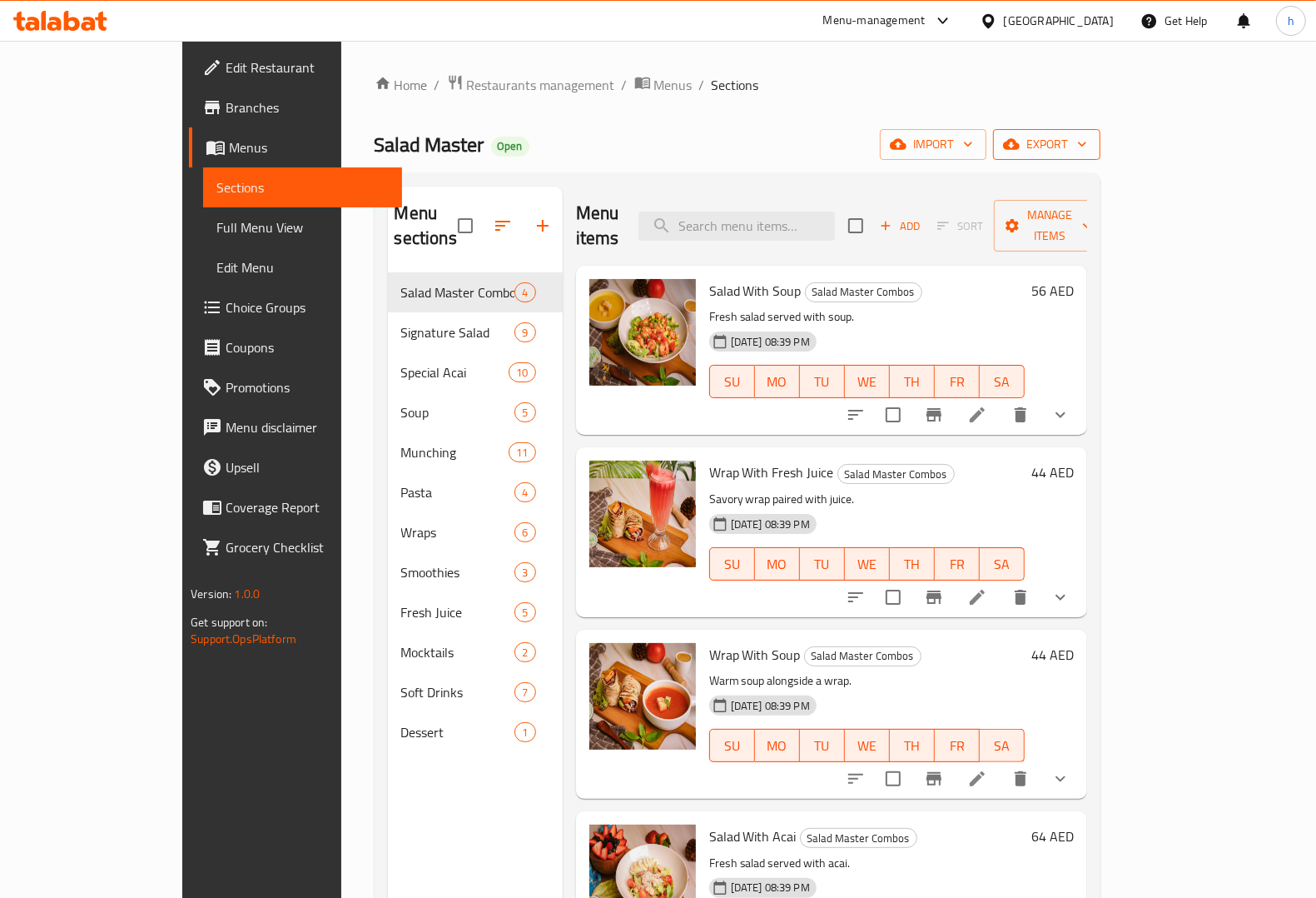
click at [1091, 142] on icon "button" at bounding box center [1082, 143] width 16 height 16
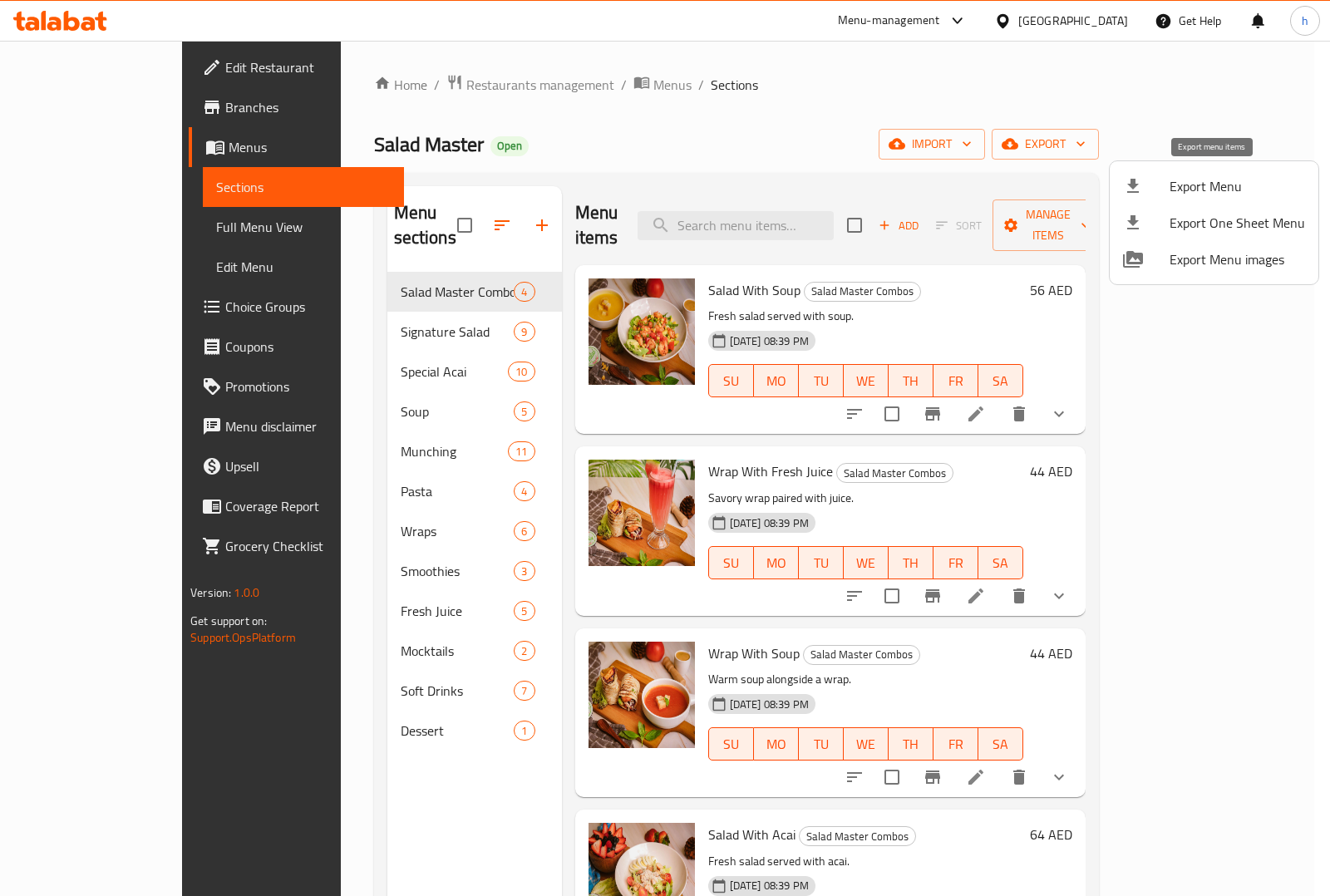
click at [1205, 185] on span "Export Menu" at bounding box center [1236, 186] width 135 height 20
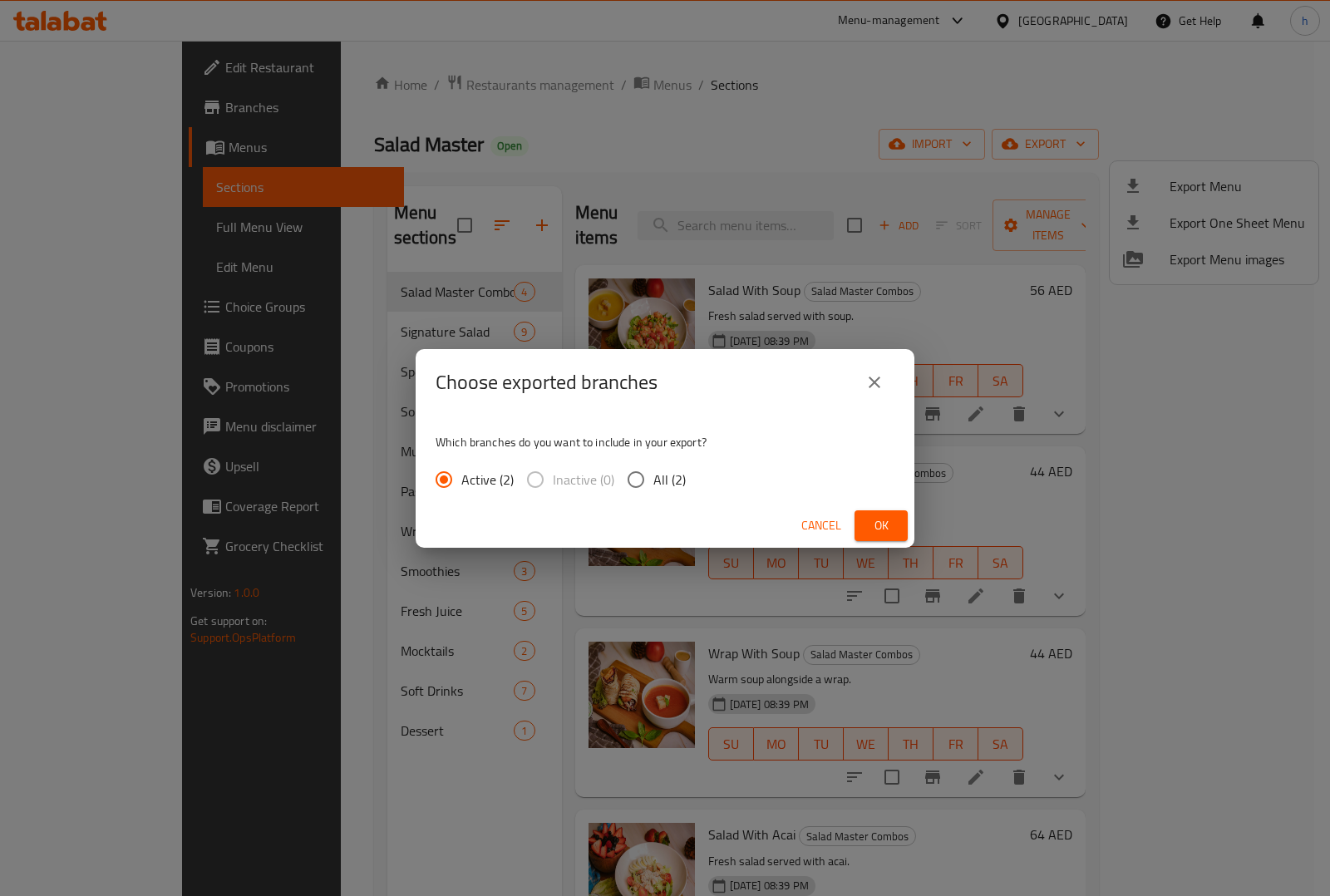
click at [646, 483] on input "All (2)" at bounding box center [636, 479] width 35 height 35
radio input "true"
click at [871, 516] on span "Ok" at bounding box center [882, 526] width 27 height 21
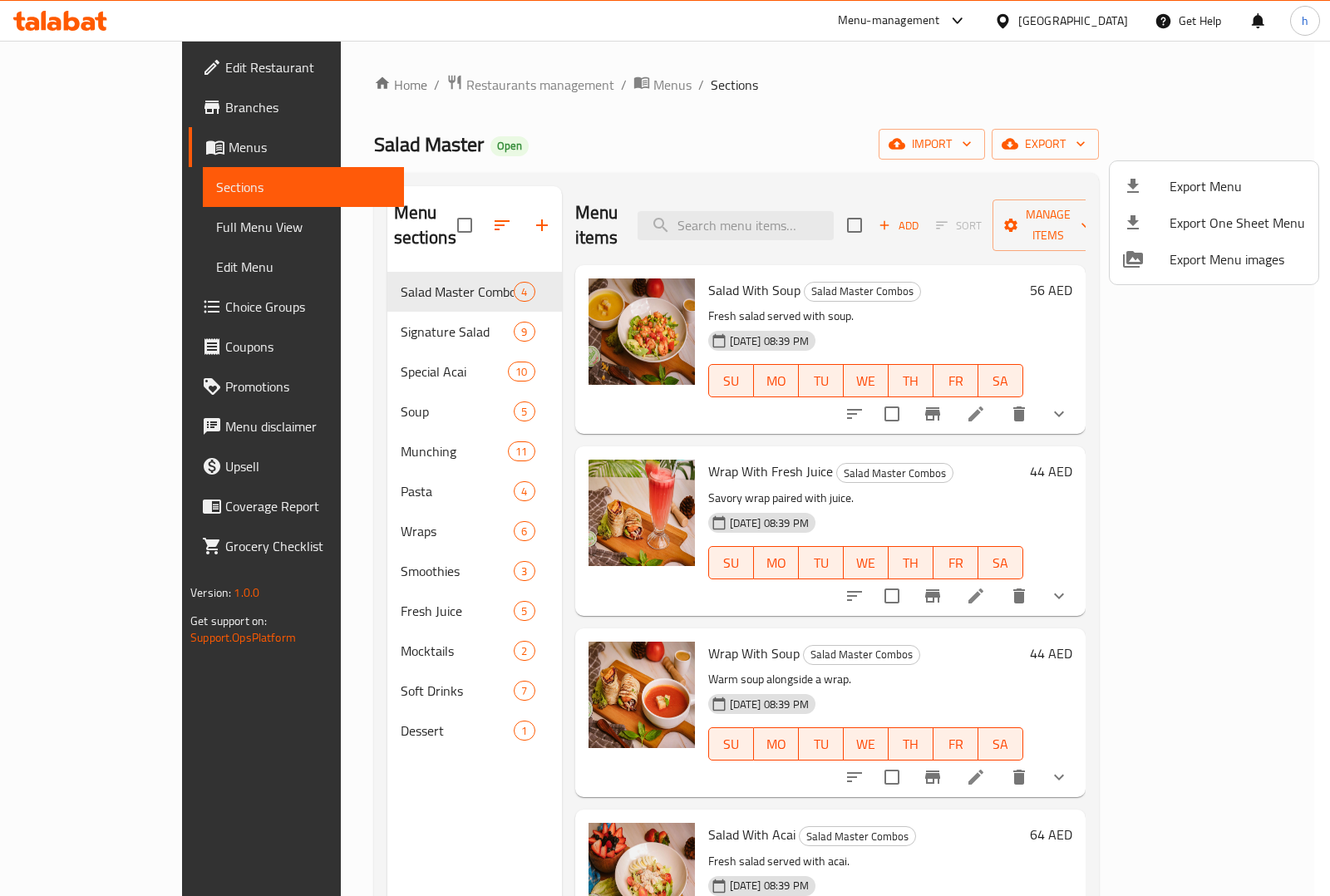
click at [727, 55] on div at bounding box center [665, 448] width 1330 height 896
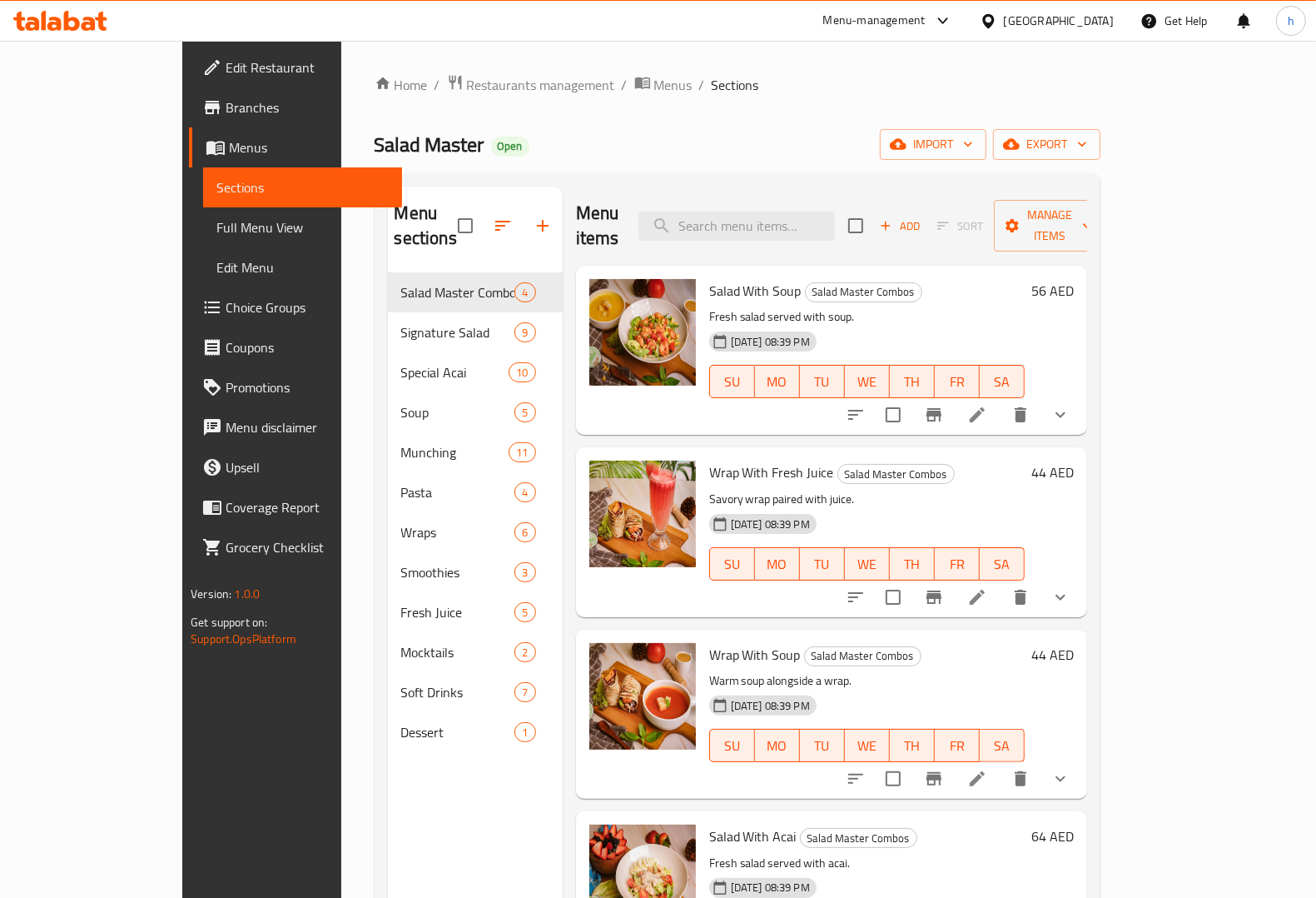
click at [216, 231] on span "Full Menu View" at bounding box center [302, 227] width 172 height 20
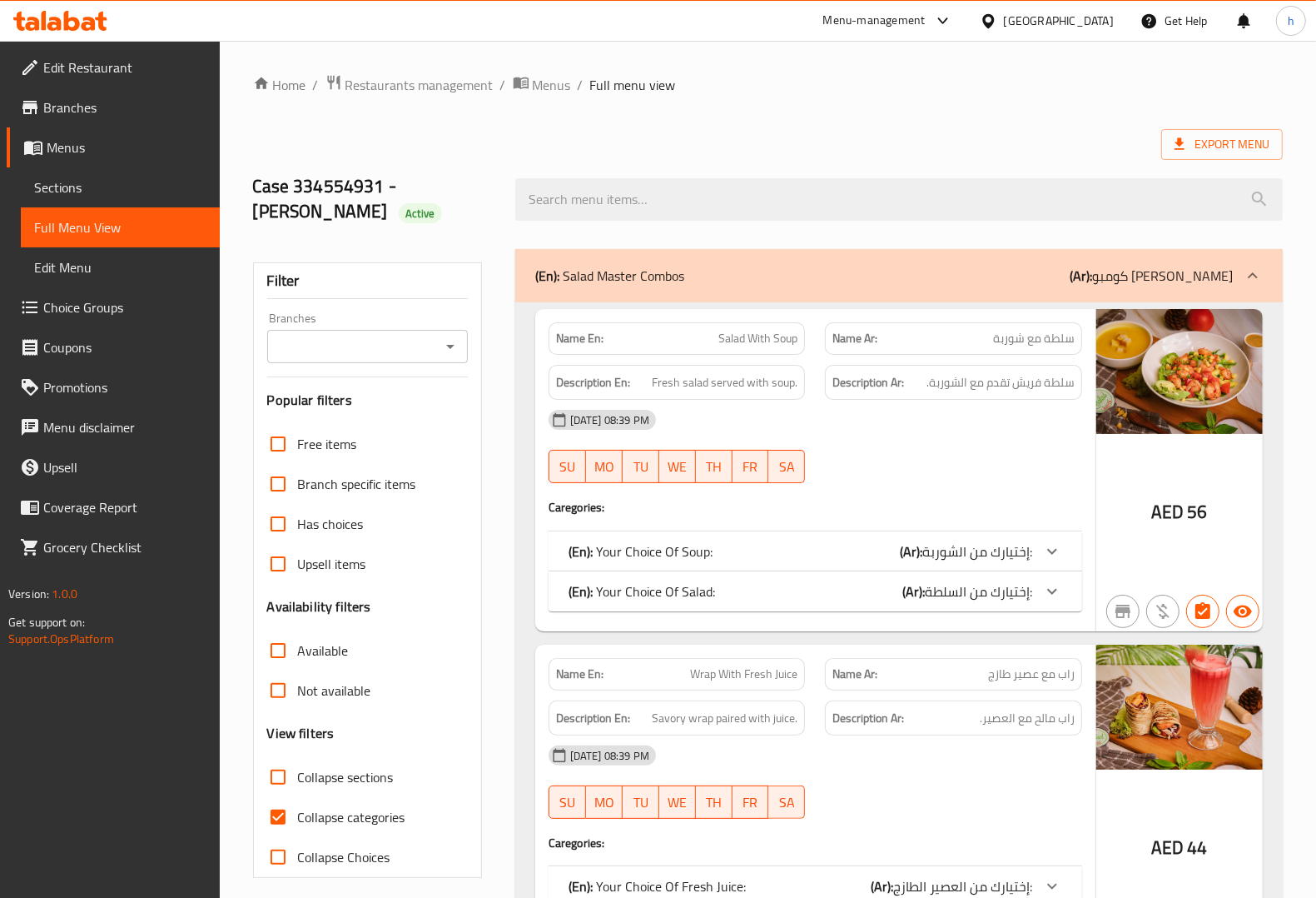
click at [316, 826] on span "Collapse categories" at bounding box center [351, 817] width 107 height 20
click at [298, 826] on input "Collapse categories" at bounding box center [277, 817] width 40 height 40
checkbox input "false"
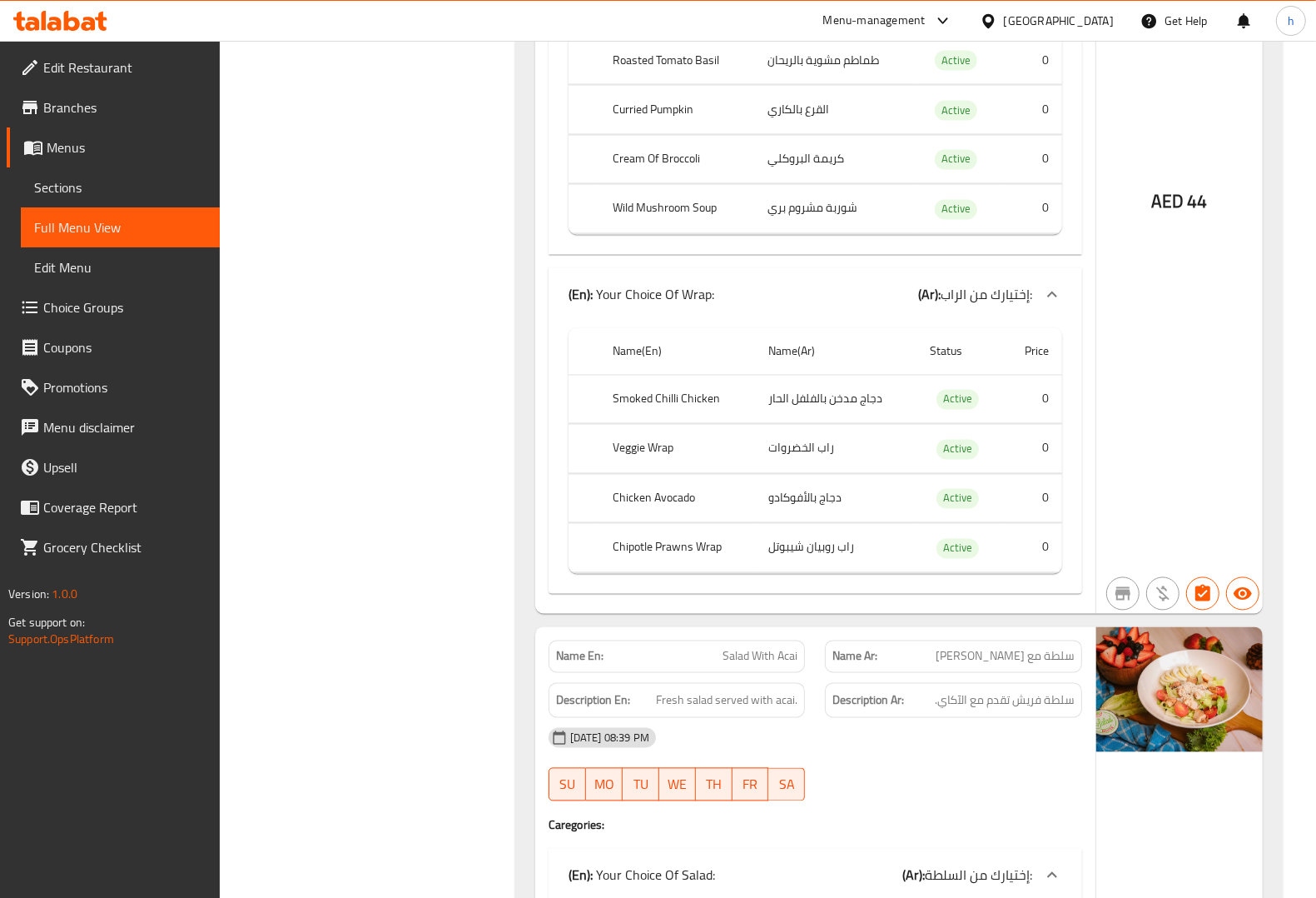
scroll to position [2603, 0]
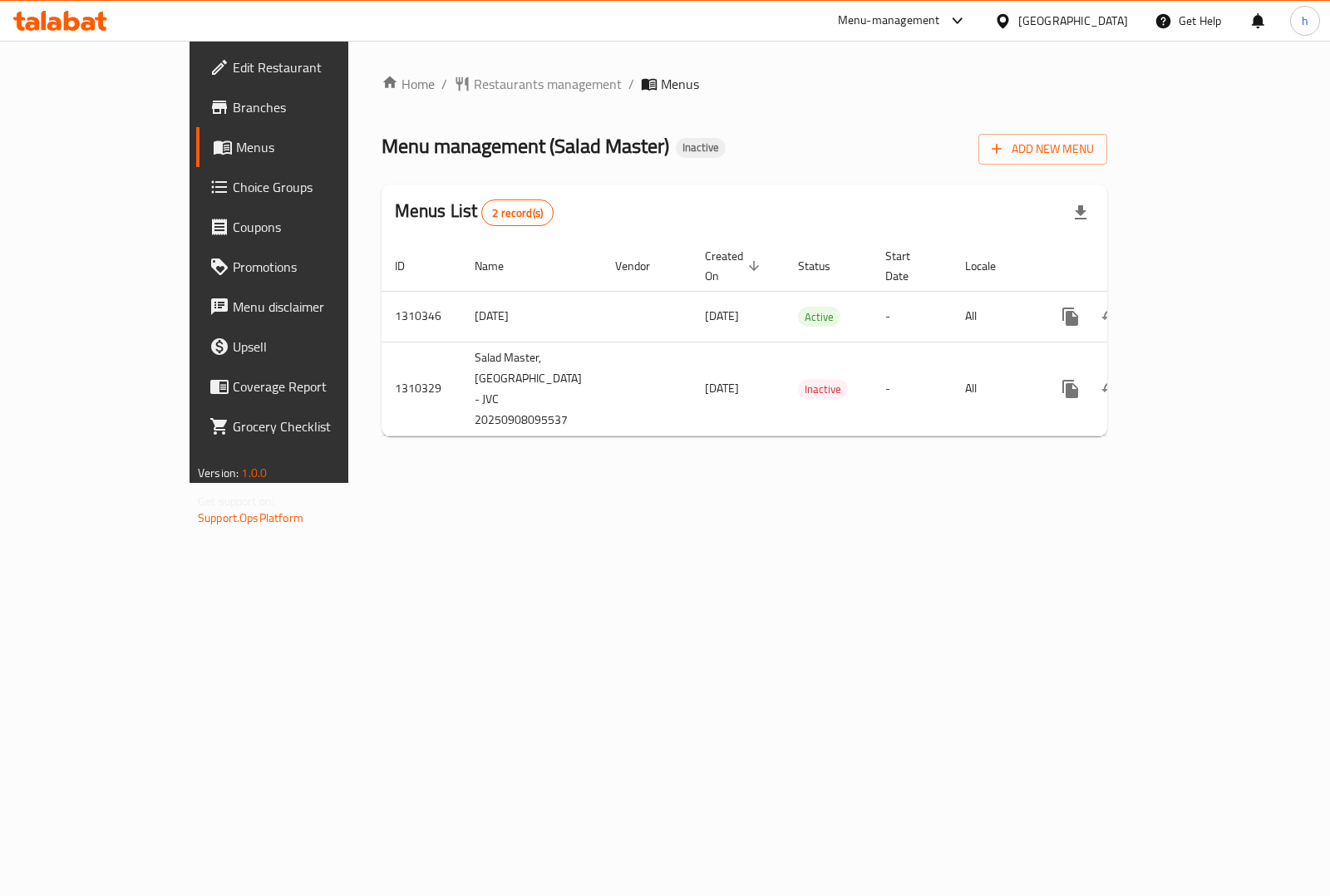
click at [232, 99] on span "Branches" at bounding box center [314, 107] width 165 height 20
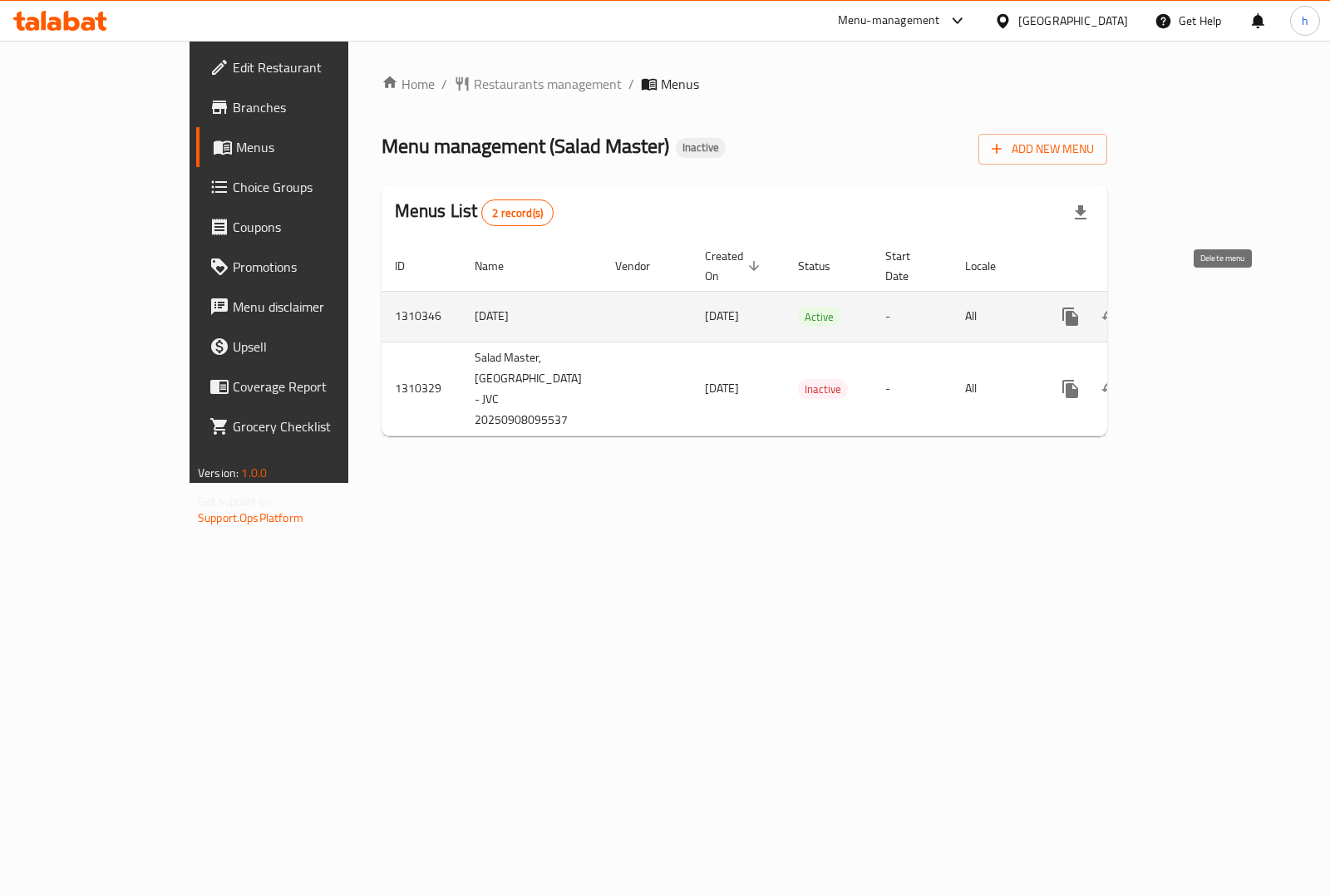
click at [1160, 308] on icon "enhanced table" at bounding box center [1150, 316] width 20 height 20
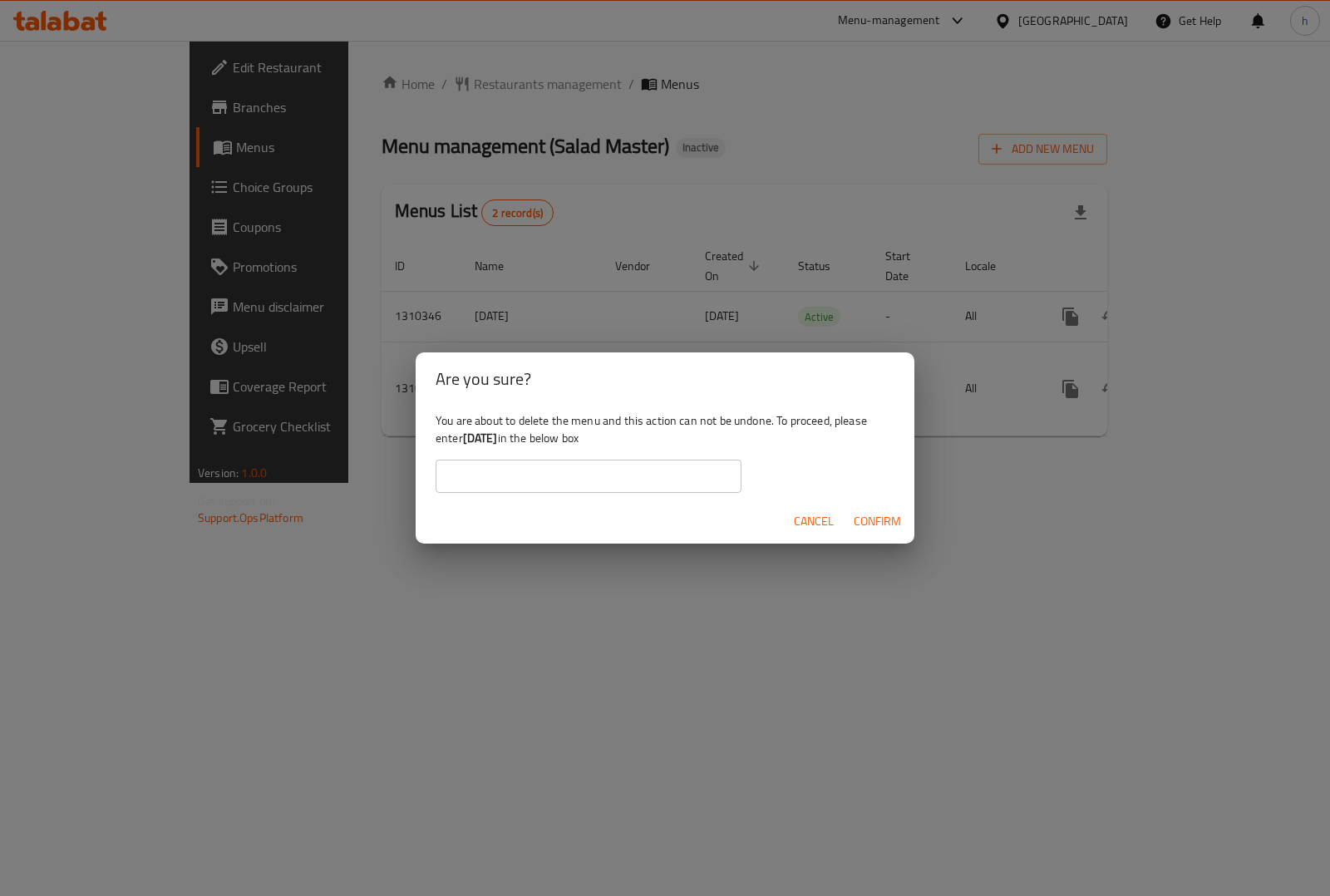
click at [1110, 674] on div "Are you sure? You are about to delete the menu and this action can not be undon…" at bounding box center [665, 448] width 1330 height 896
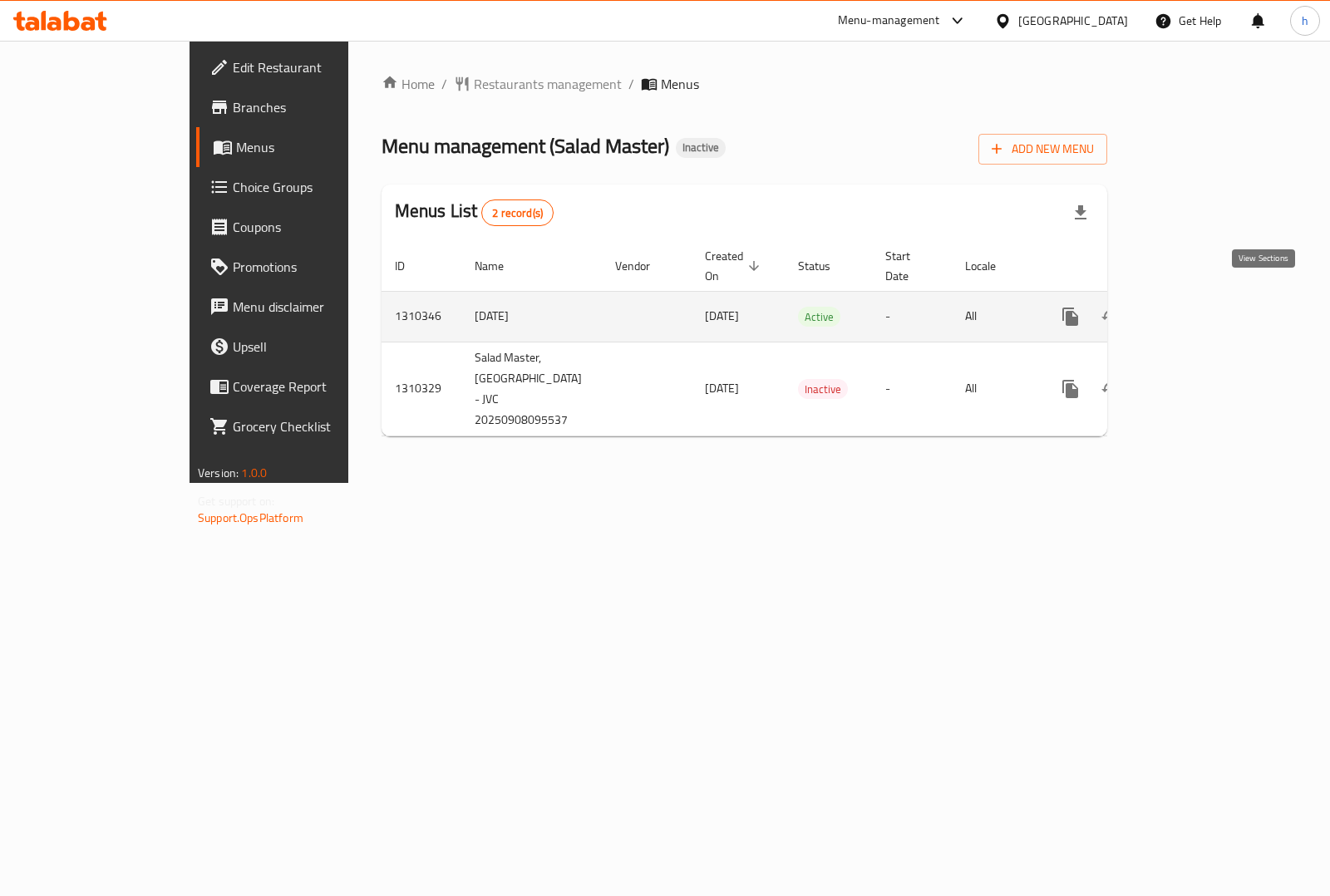
click at [1200, 307] on icon "enhanced table" at bounding box center [1190, 316] width 20 height 20
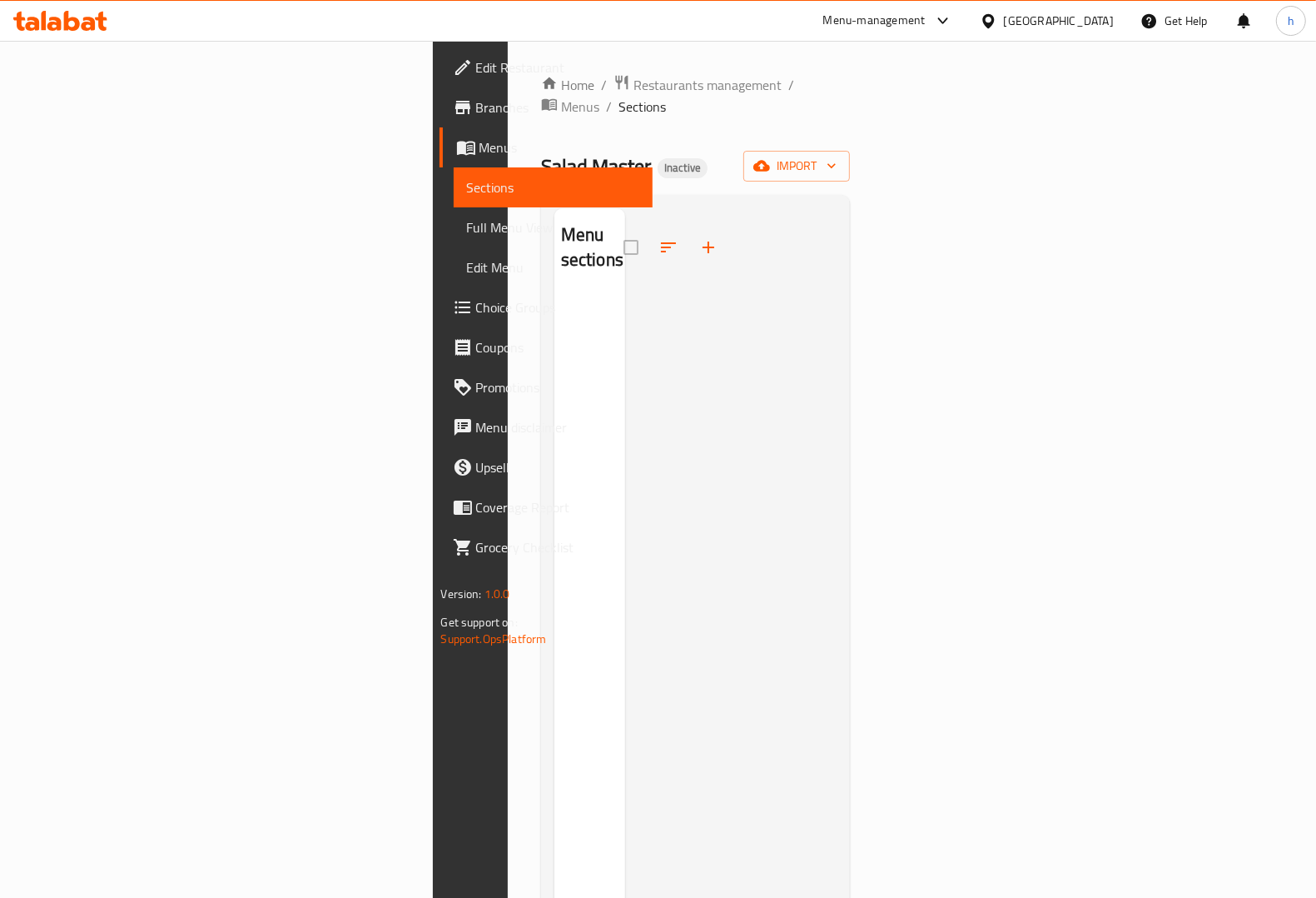
click at [479, 150] on span "Menus" at bounding box center [558, 147] width 159 height 20
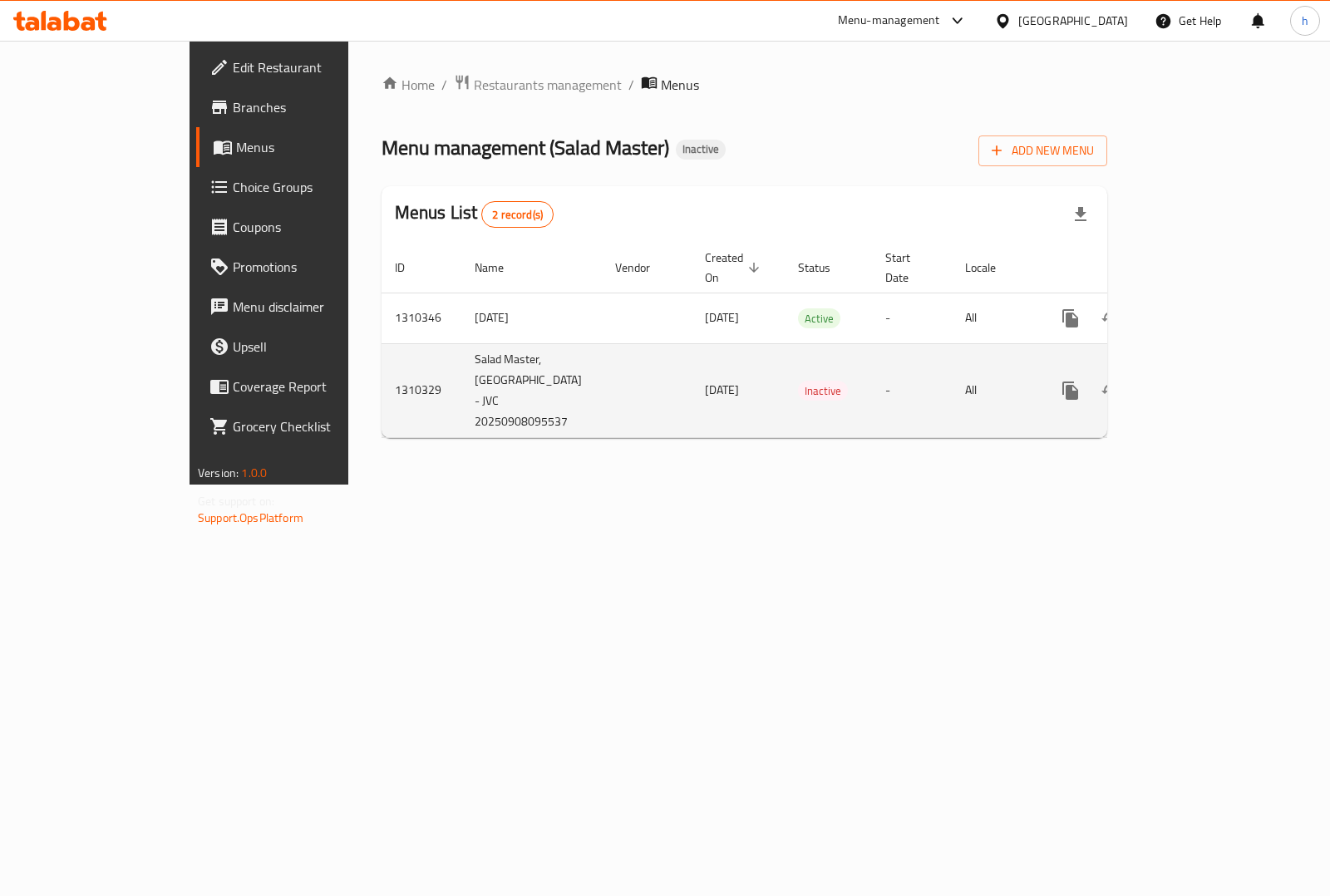
click at [1200, 381] on icon "enhanced table" at bounding box center [1190, 391] width 20 height 20
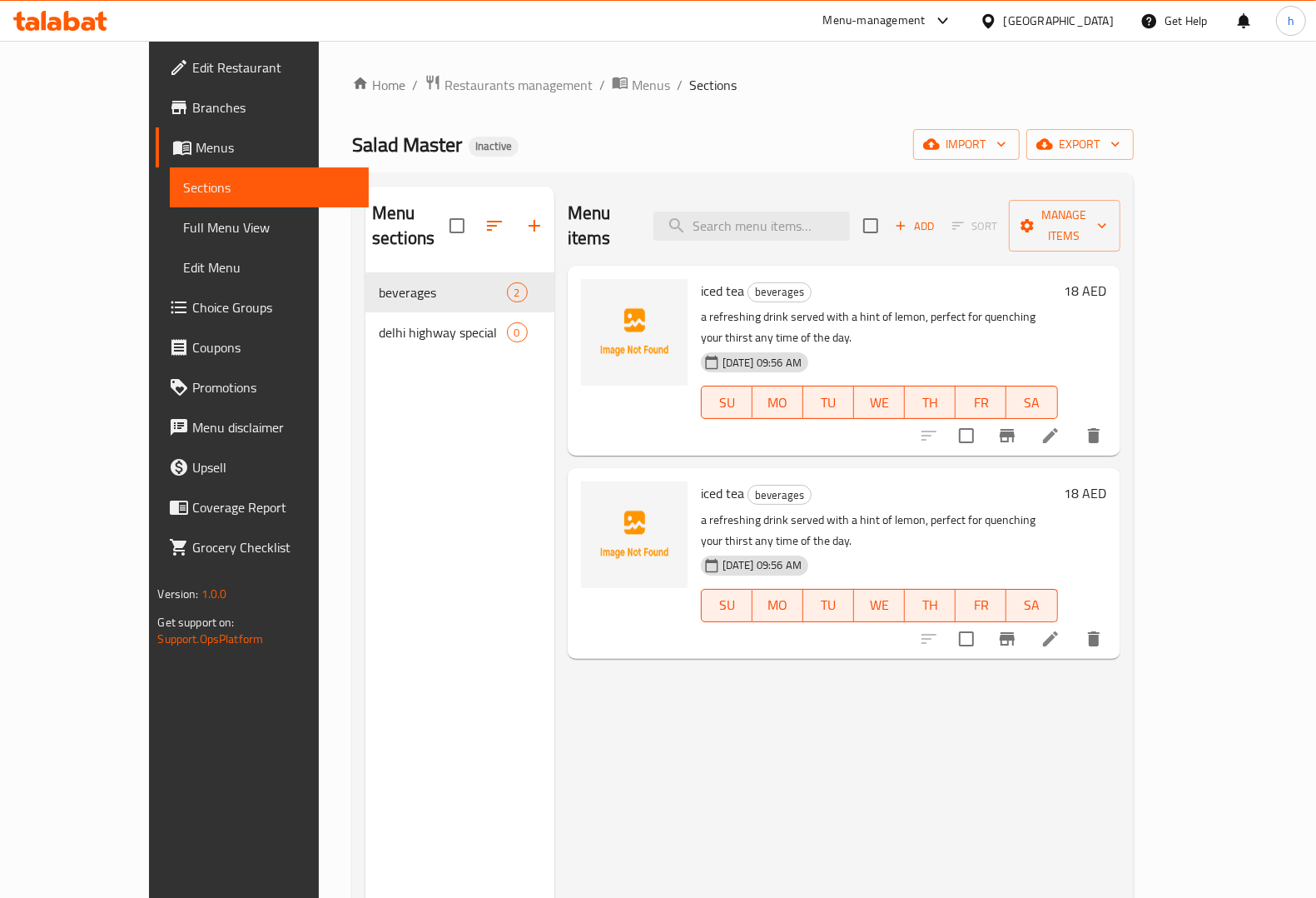
click at [195, 144] on span "Menus" at bounding box center [274, 147] width 159 height 20
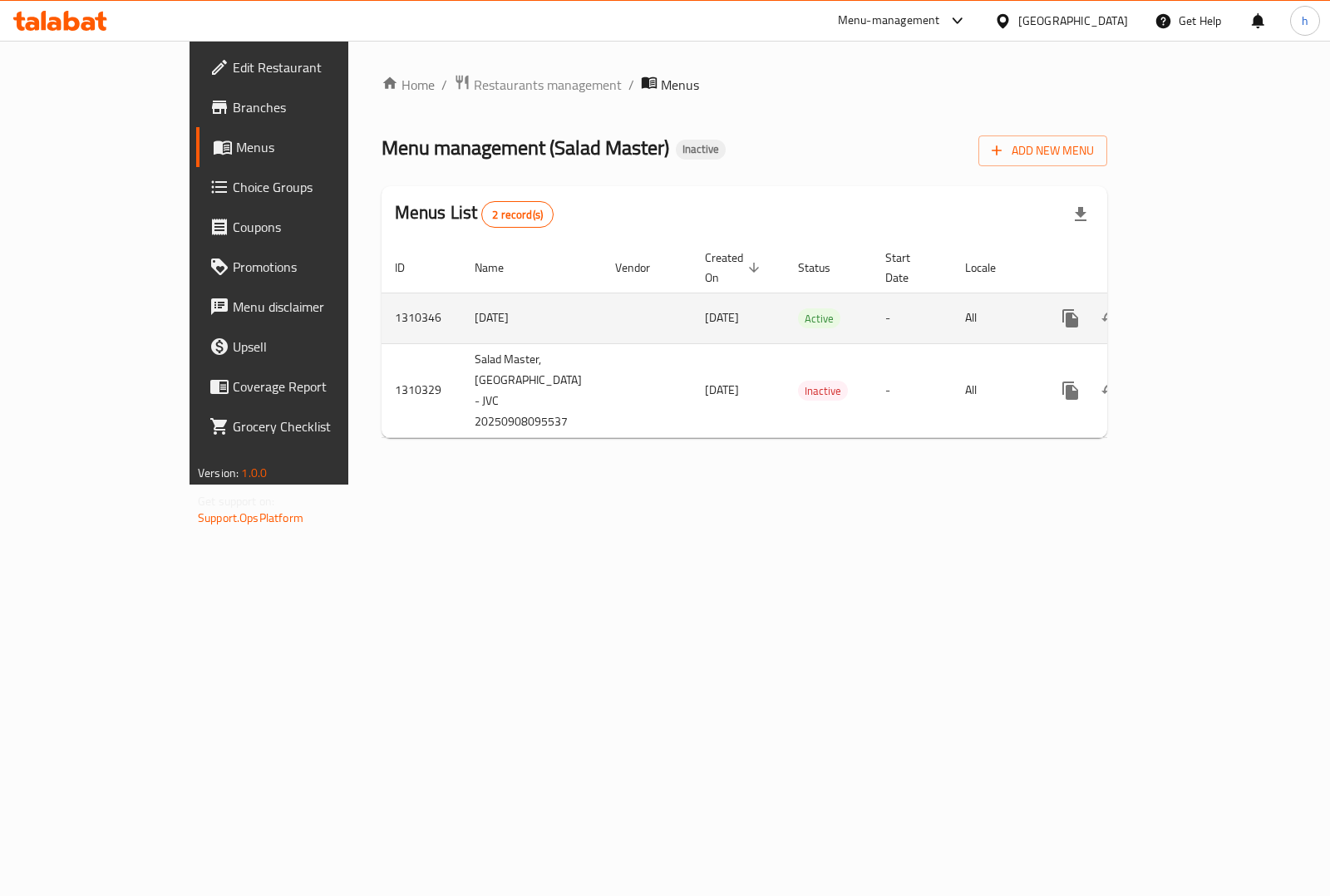
click at [1200, 309] on icon "enhanced table" at bounding box center [1190, 318] width 20 height 20
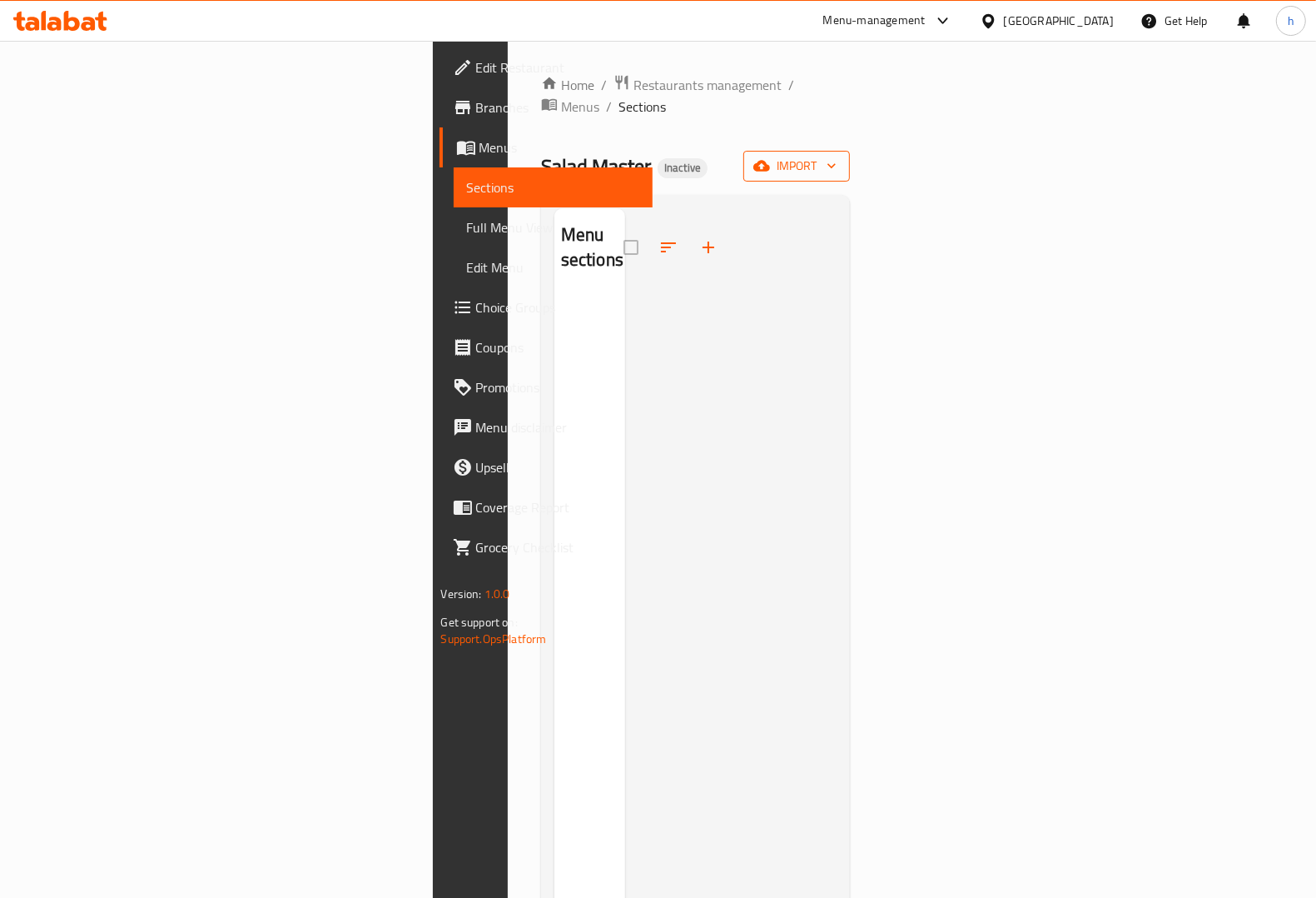
click at [837, 156] on span "import" at bounding box center [796, 166] width 80 height 21
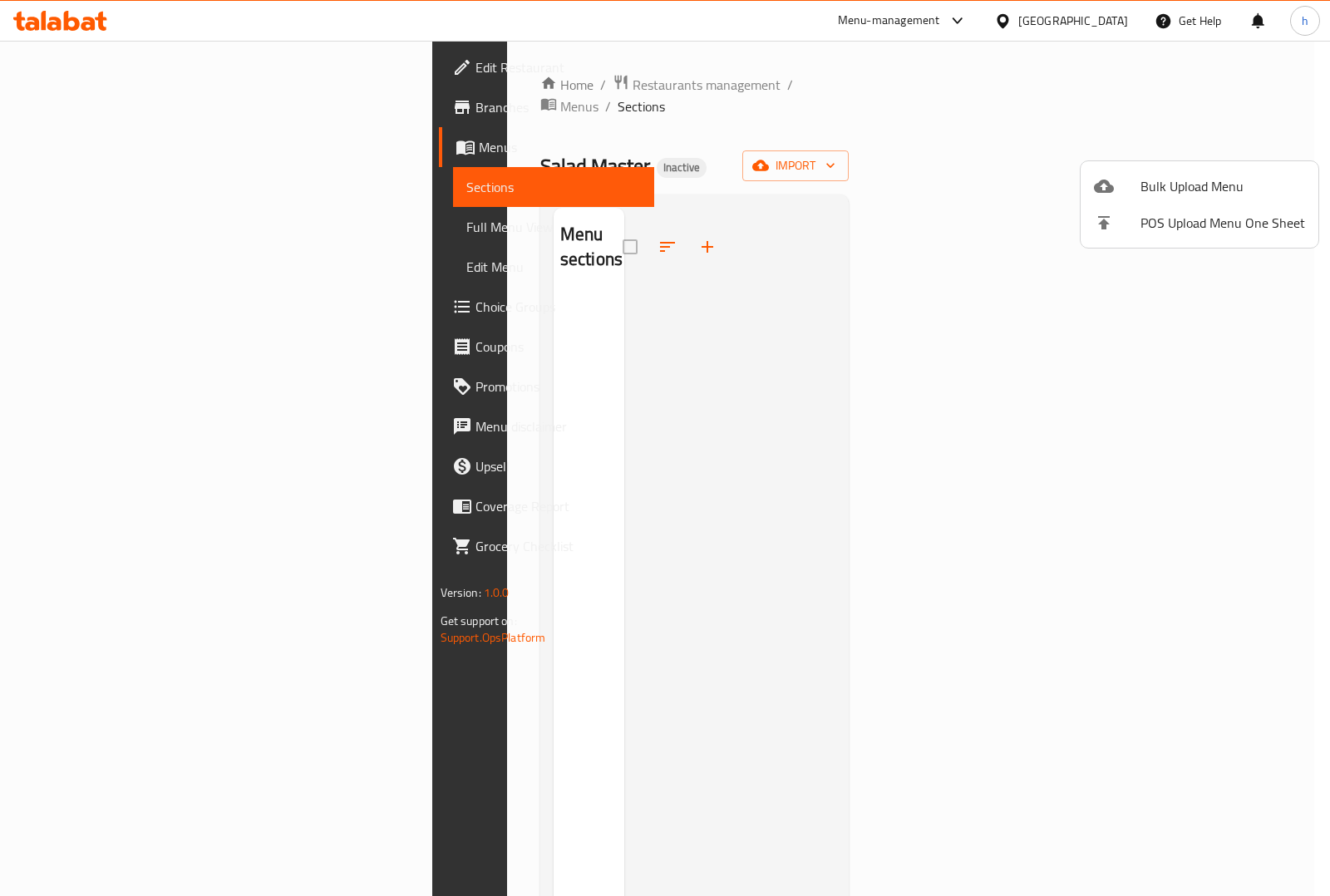
click at [1170, 161] on ul "Bulk Upload Menu POS Upload Menu One Sheet" at bounding box center [1199, 204] width 237 height 87
click at [1164, 176] on span "Bulk Upload Menu" at bounding box center [1222, 186] width 165 height 20
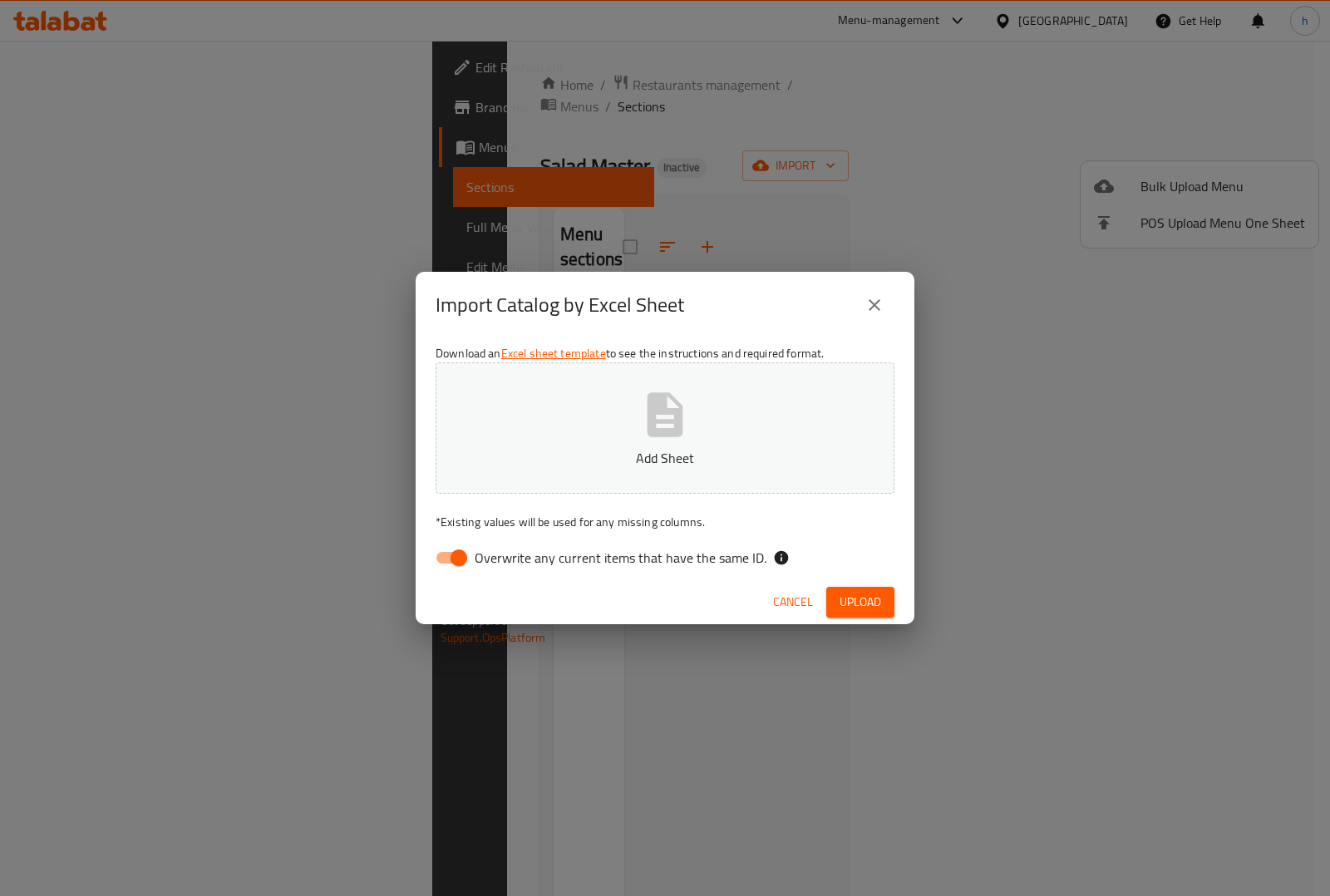
click at [451, 546] on input "Overwrite any current items that have the same ID." at bounding box center [459, 557] width 95 height 32
checkbox input "false"
click at [533, 487] on button "Add Sheet" at bounding box center [665, 428] width 459 height 131
click at [864, 601] on span "Upload" at bounding box center [859, 602] width 41 height 21
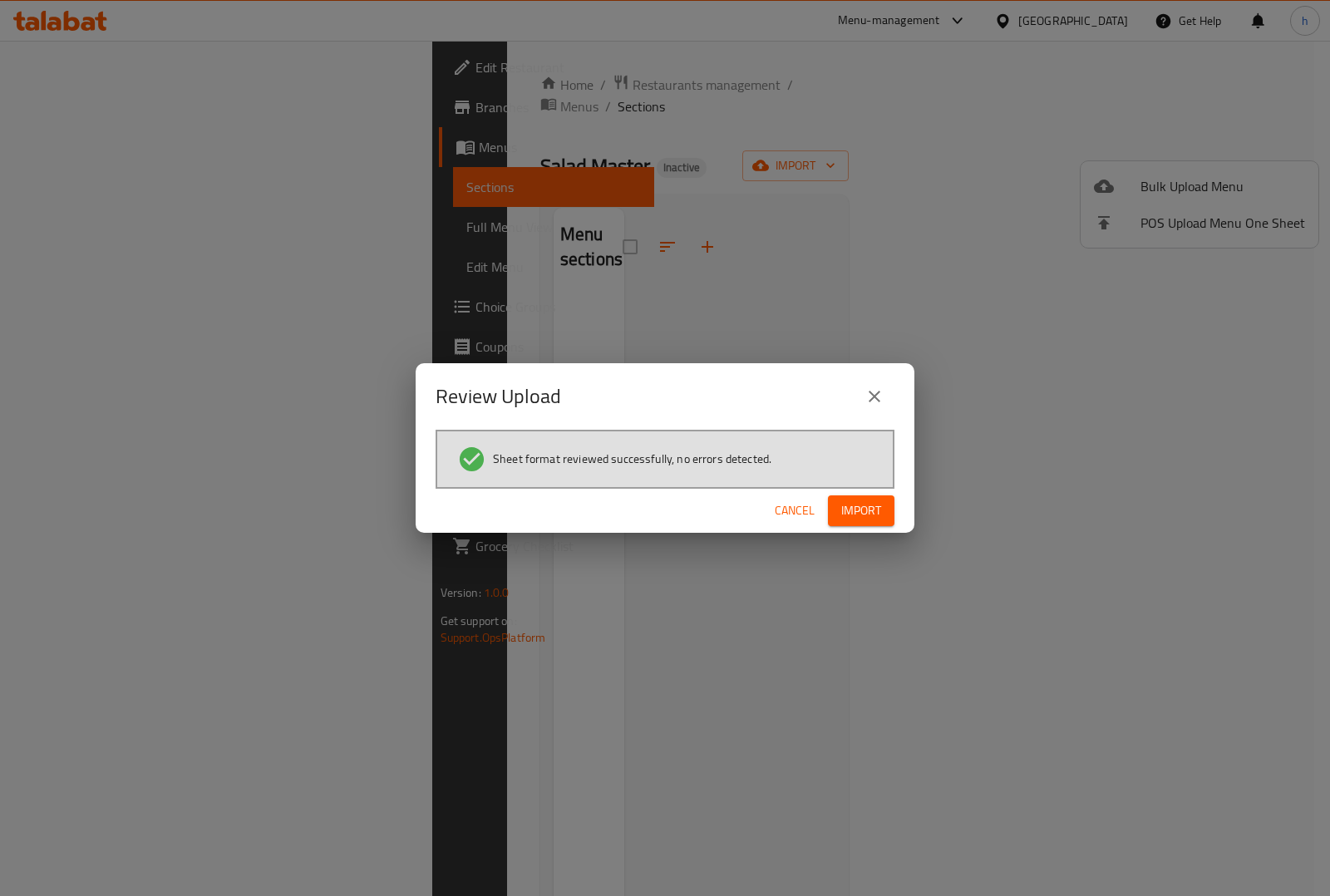
click at [865, 521] on button "Import" at bounding box center [860, 511] width 67 height 31
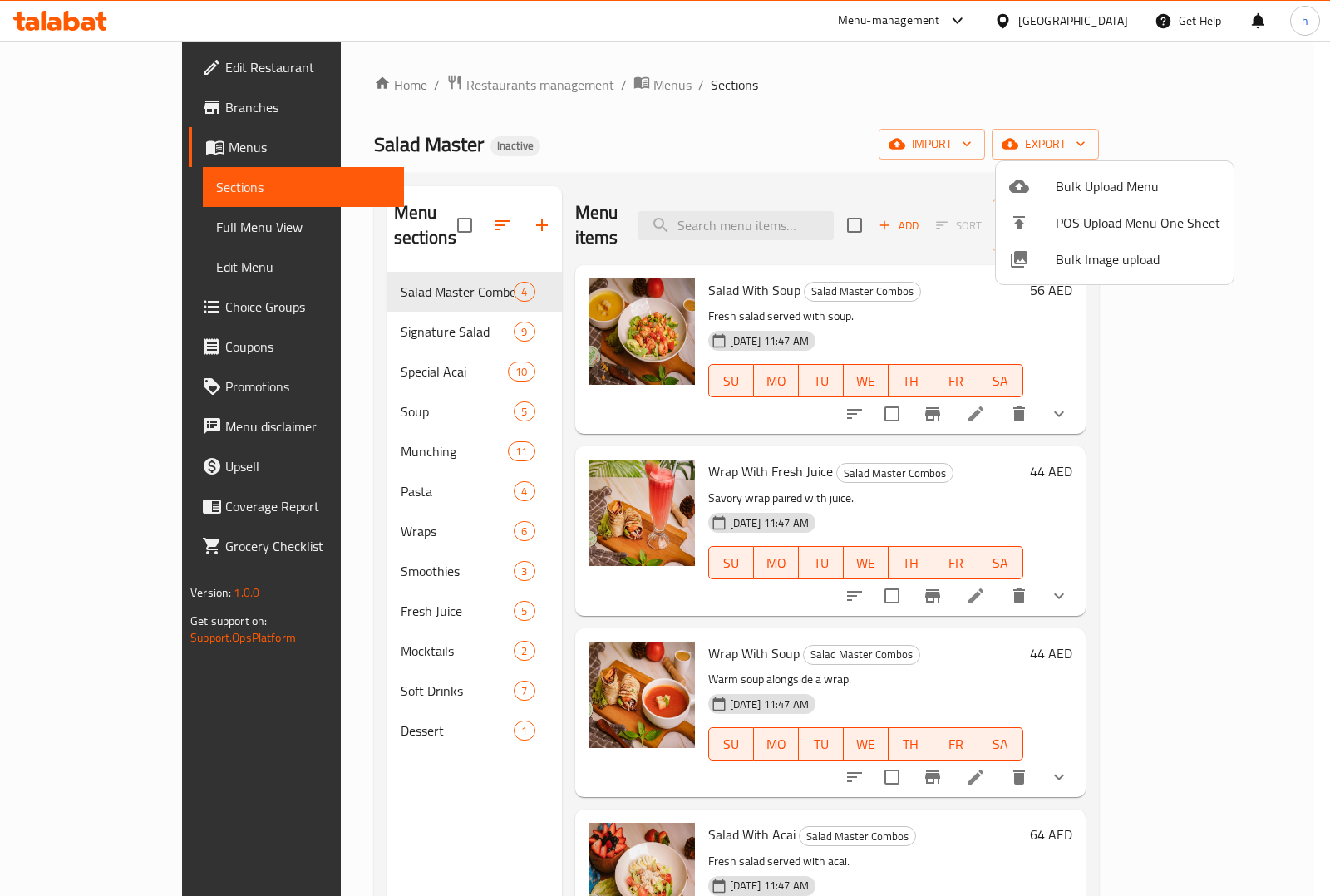
click at [745, 48] on div at bounding box center [665, 448] width 1330 height 896
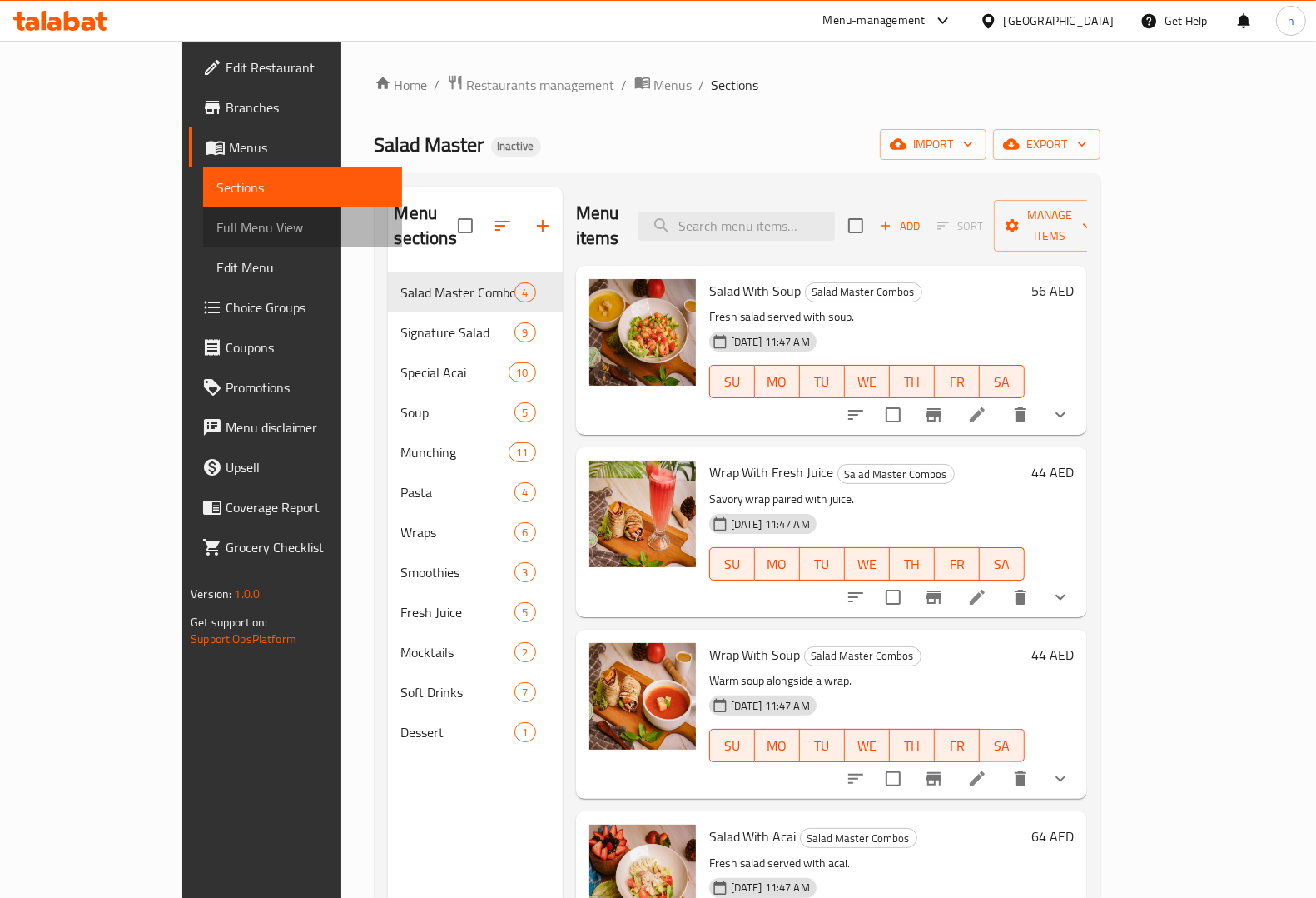
click at [216, 219] on span "Full Menu View" at bounding box center [302, 227] width 172 height 20
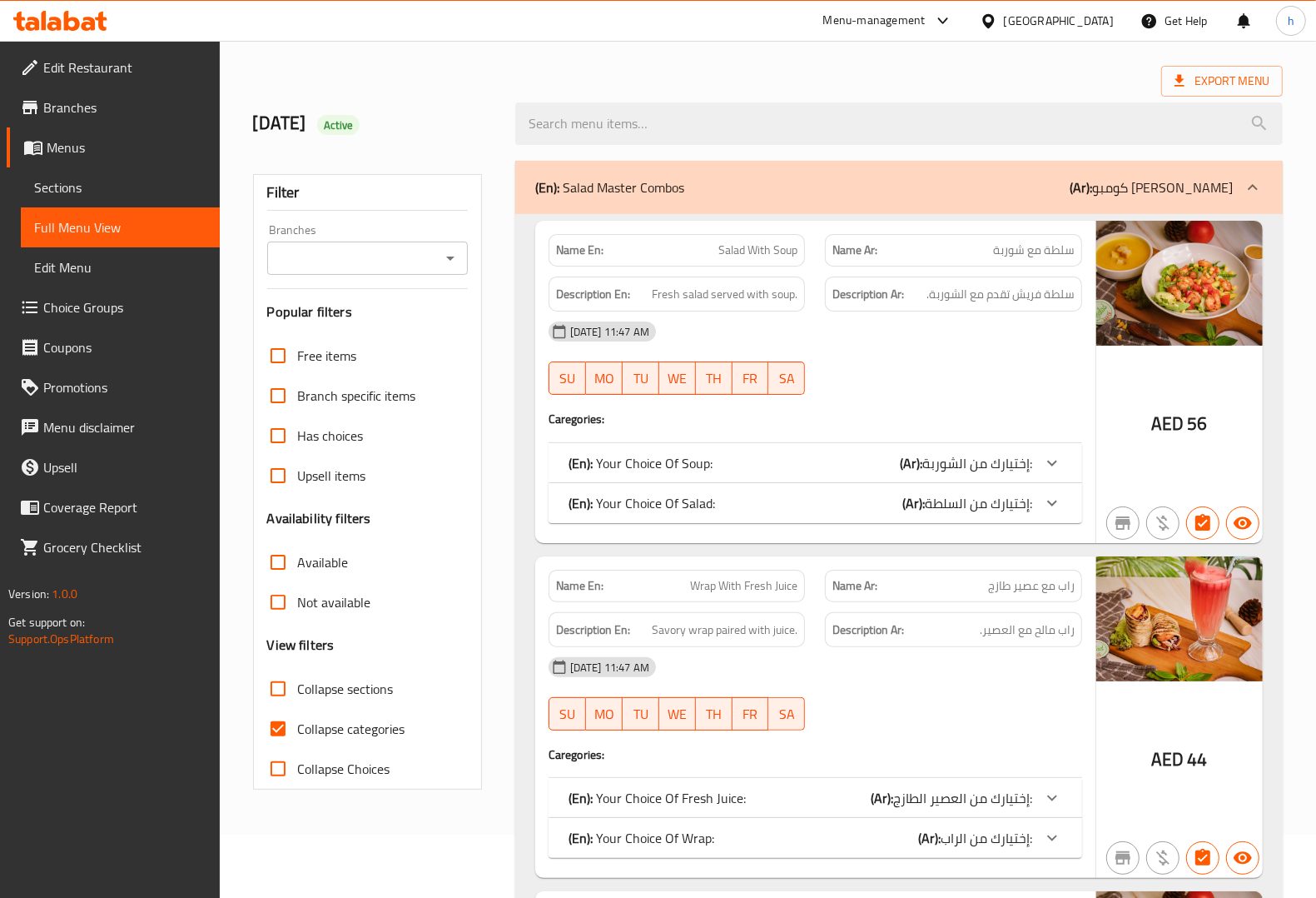
scroll to position [312, 0]
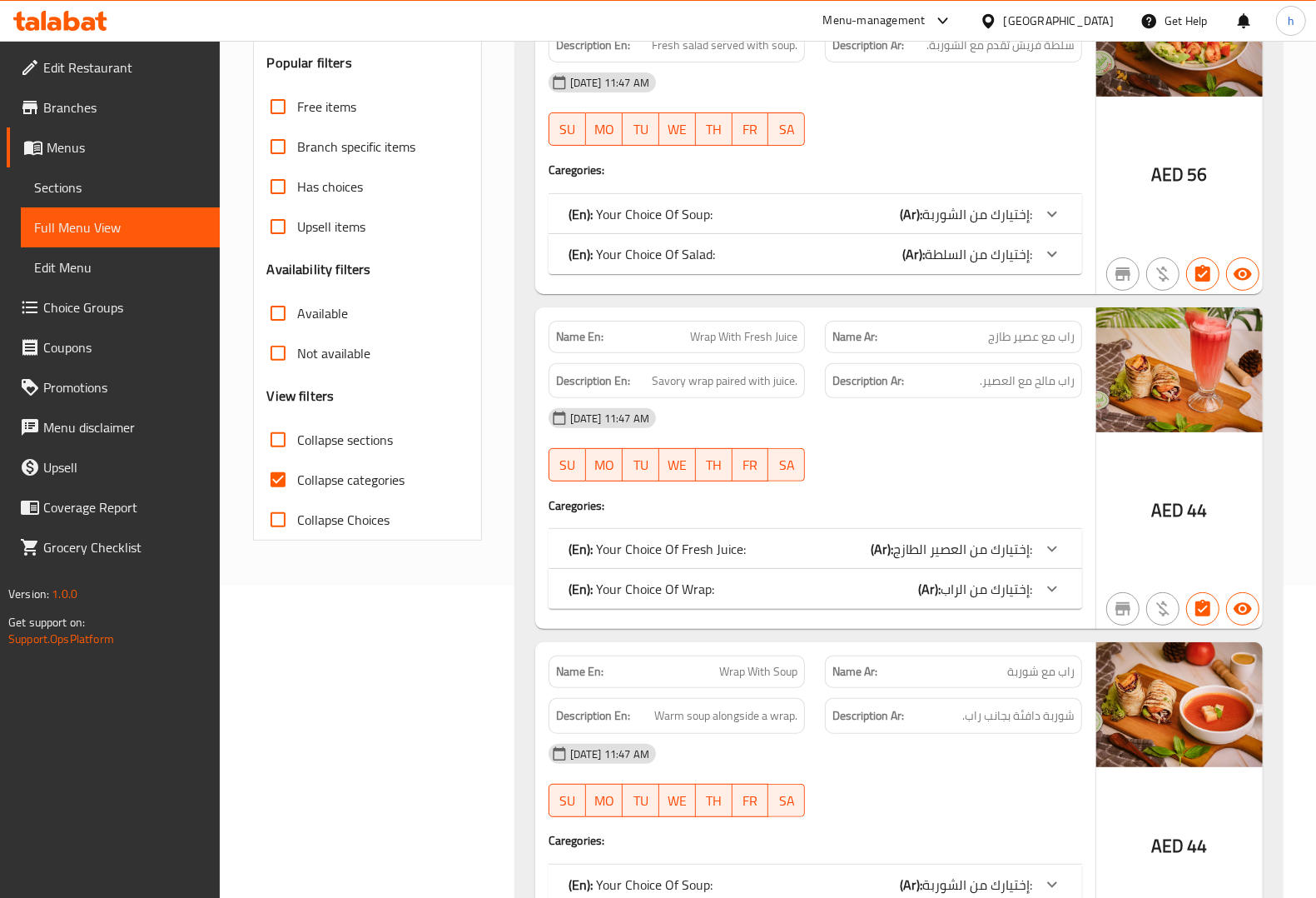
click at [312, 483] on span "Collapse categories" at bounding box center [351, 479] width 107 height 20
click at [298, 483] on input "Collapse categories" at bounding box center [277, 479] width 40 height 40
checkbox input "false"
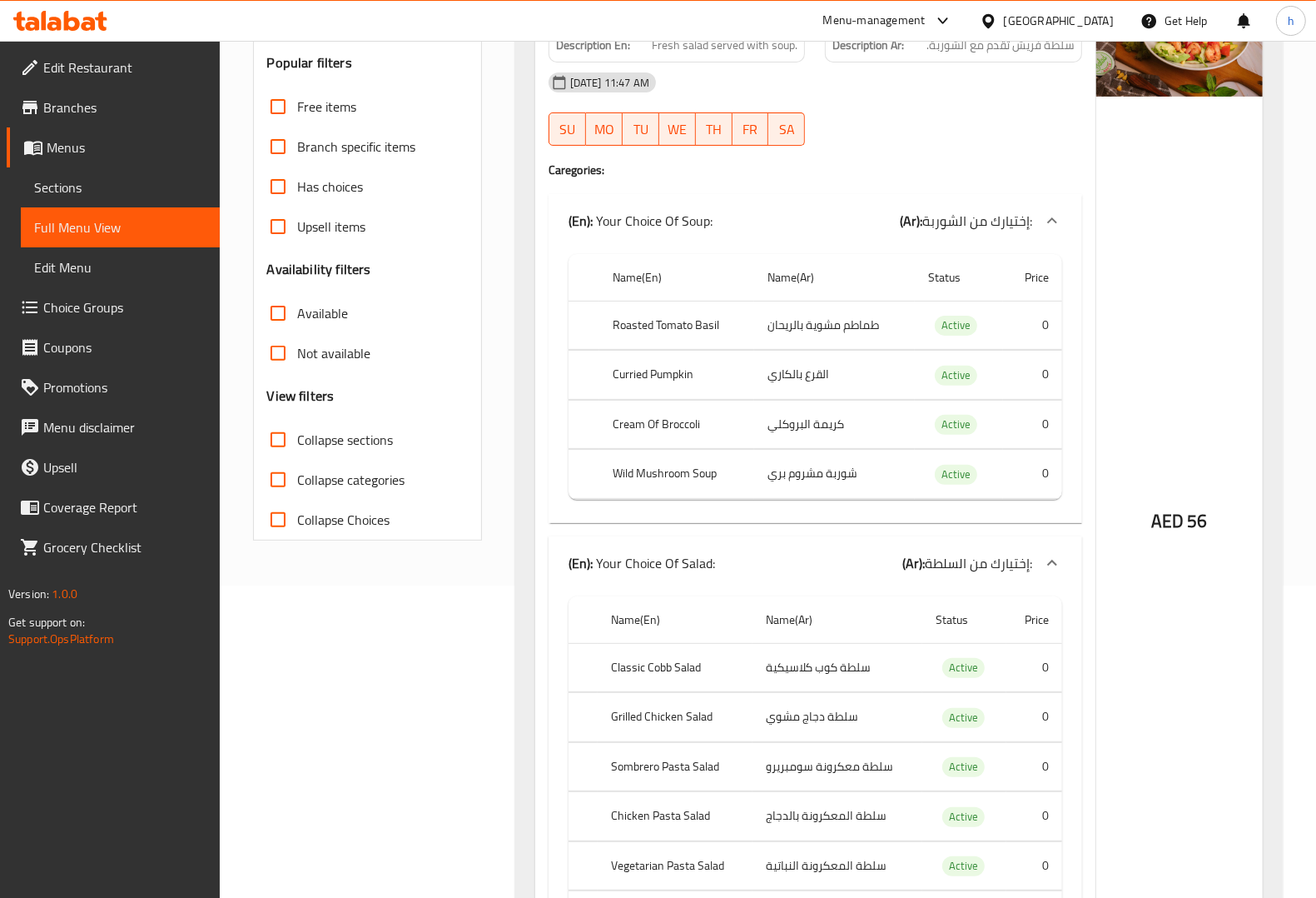
scroll to position [0, 0]
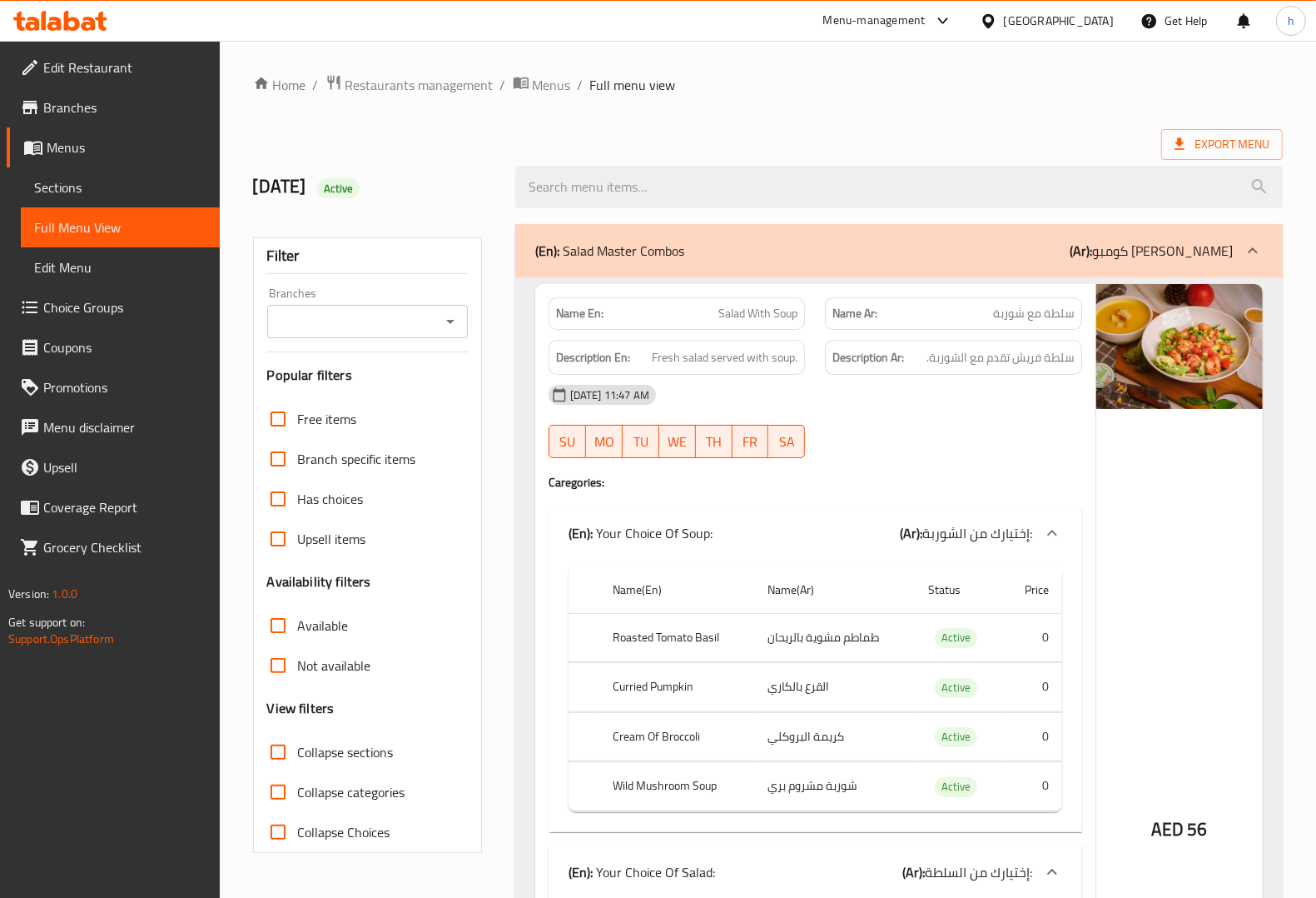
click at [847, 77] on ol "Home / Restaurants management / Menus / Full menu view" at bounding box center [768, 85] width 1030 height 21
click at [100, 108] on span "Branches" at bounding box center [125, 107] width 163 height 20
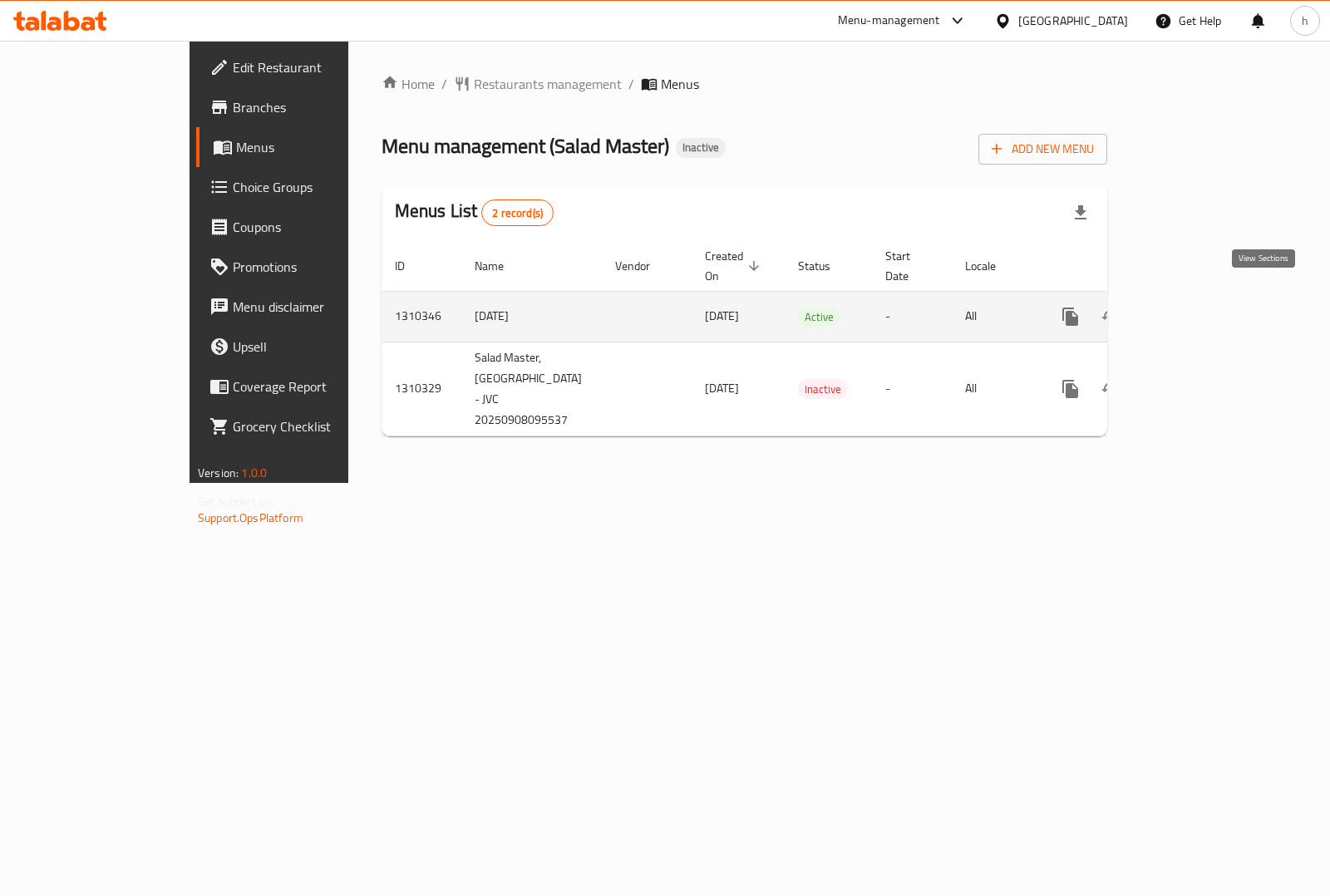
click at [1210, 299] on link "enhanced table" at bounding box center [1189, 316] width 40 height 40
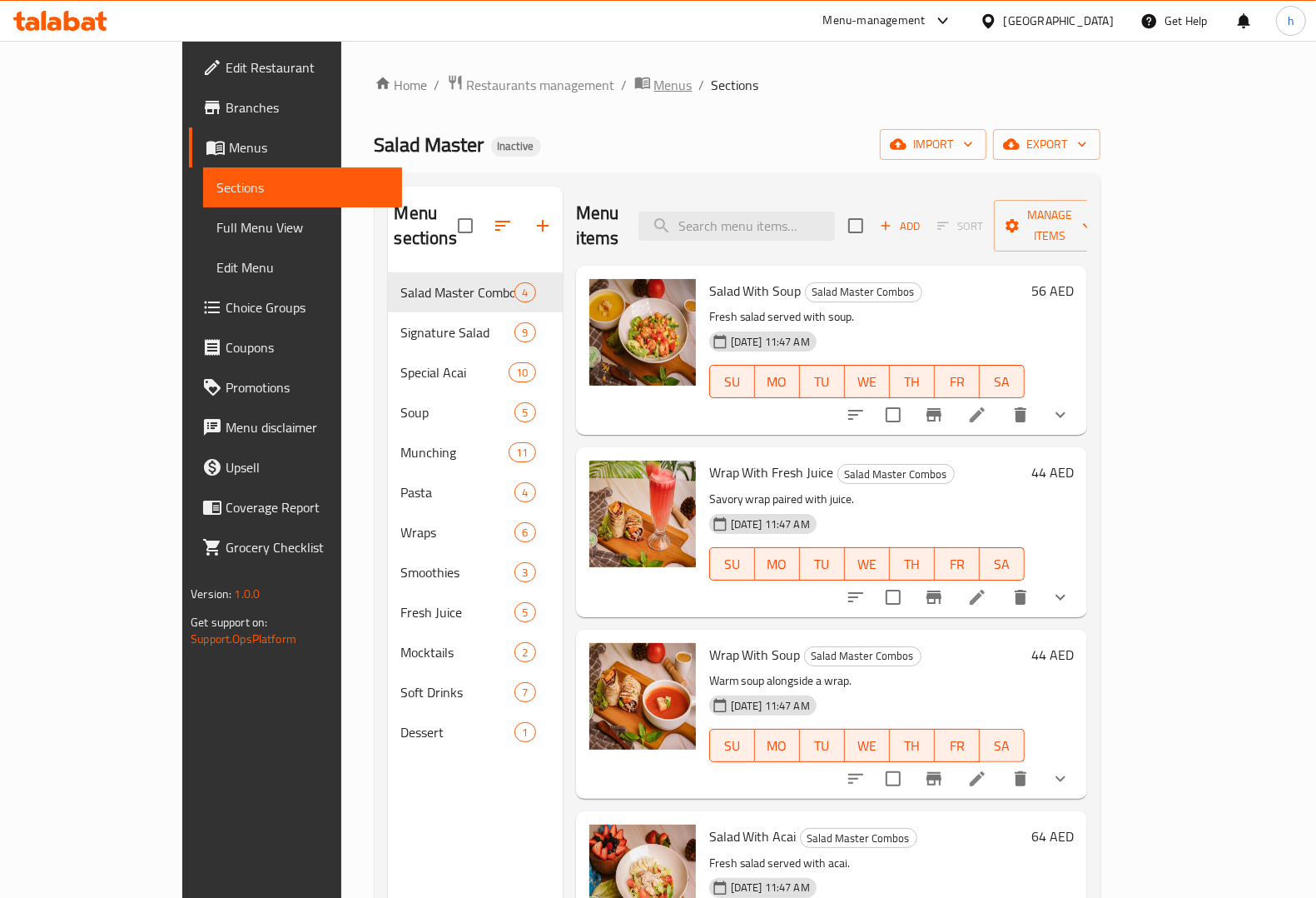
click at [654, 86] on span "Menus" at bounding box center [673, 85] width 39 height 20
